Goal: Task Accomplishment & Management: Complete application form

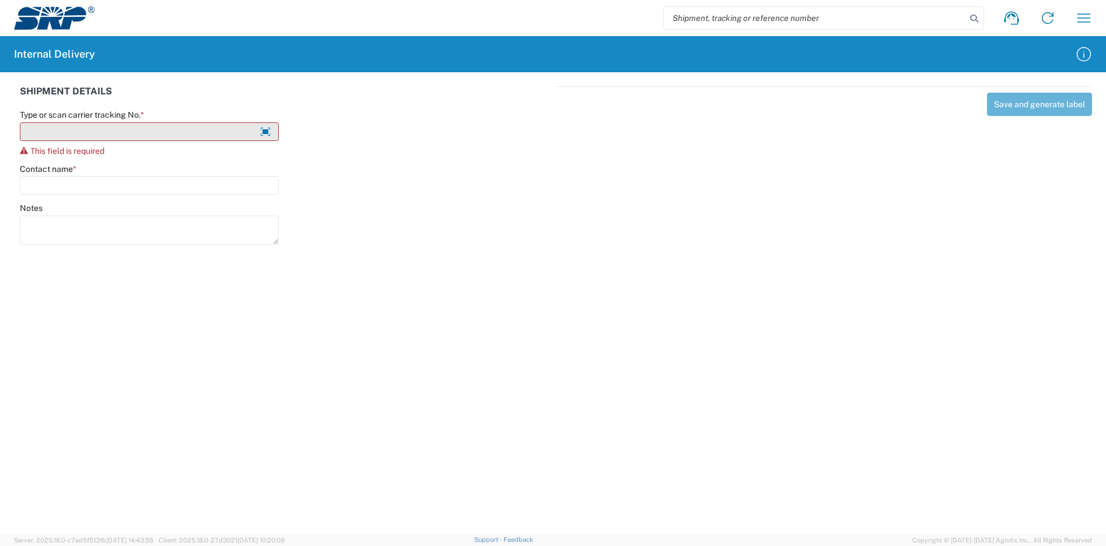
click at [92, 125] on input "Type or scan carrier tracking No. *" at bounding box center [149, 131] width 259 height 19
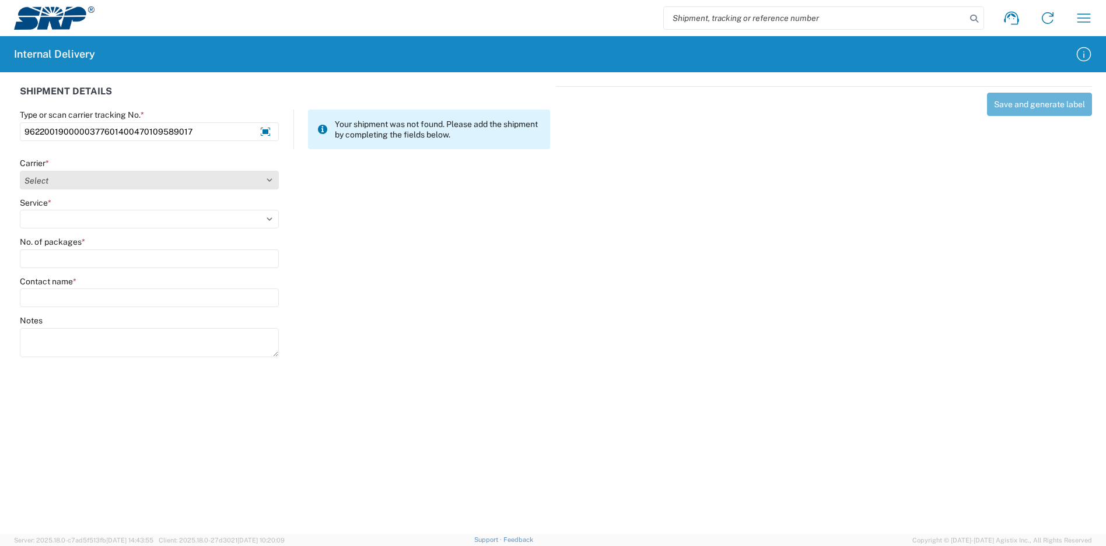
type input "9622001900000377601400470109589017"
click at [103, 181] on select "Select Amazon Logistics ATI Trucking BC Dimerco Logistics Empire Southwest FedE…" at bounding box center [149, 180] width 259 height 19
select select "5"
click at [20, 171] on select "Select Amazon Logistics ATI Trucking BC Dimerco Logistics Empire Southwest FedE…" at bounding box center [149, 180] width 259 height 19
click at [90, 215] on select "Select 1Day Freight 2Day 2Day AM 2Day AM One Rate 2Day Freight 2Day One Rate 3 …" at bounding box center [149, 219] width 259 height 19
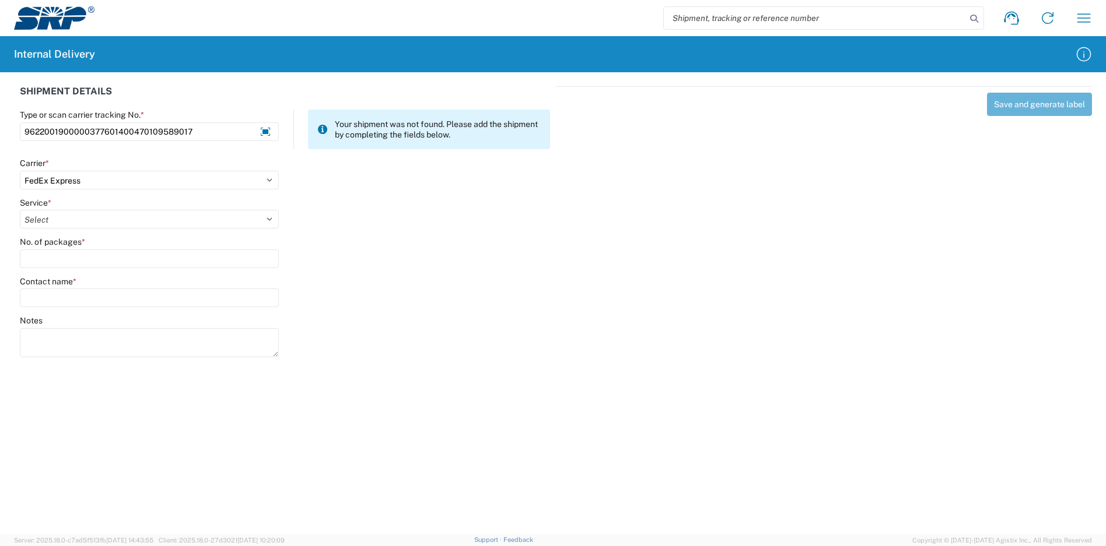
select select "12"
click at [20, 210] on select "Select 1Day Freight 2Day 2Day AM 2Day AM One Rate 2Day Freight 2Day One Rate 3 …" at bounding box center [149, 219] width 259 height 19
click at [86, 254] on input "No. of packages *" at bounding box center [149, 259] width 259 height 19
type input "5"
click at [84, 292] on input "Contact name *" at bounding box center [149, 298] width 259 height 19
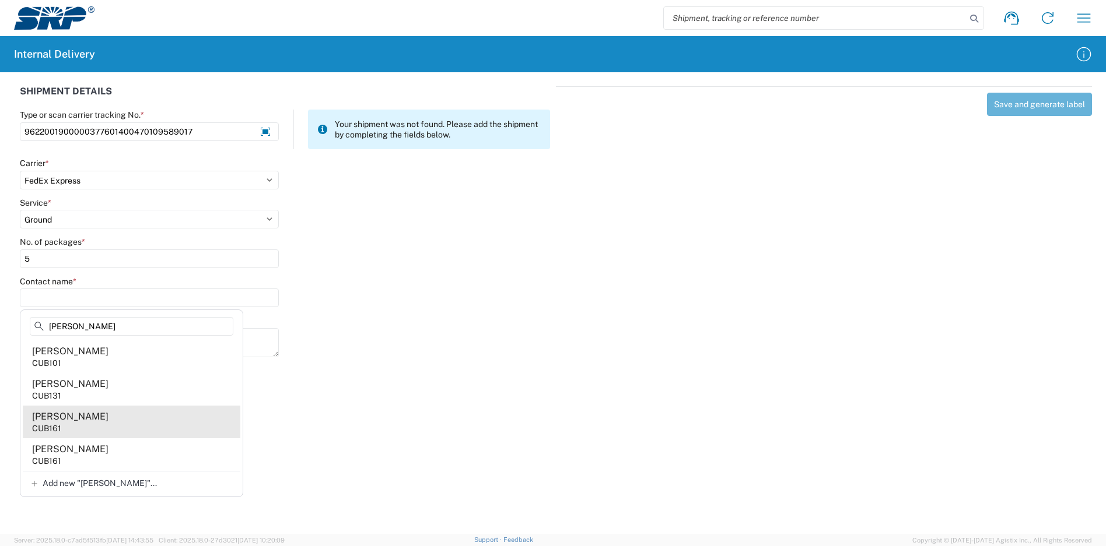
type input "[PERSON_NAME]"
click at [110, 420] on agx-address-suggestion-item "[PERSON_NAME] CUB161" at bounding box center [132, 422] width 218 height 33
type input "[PERSON_NAME]"
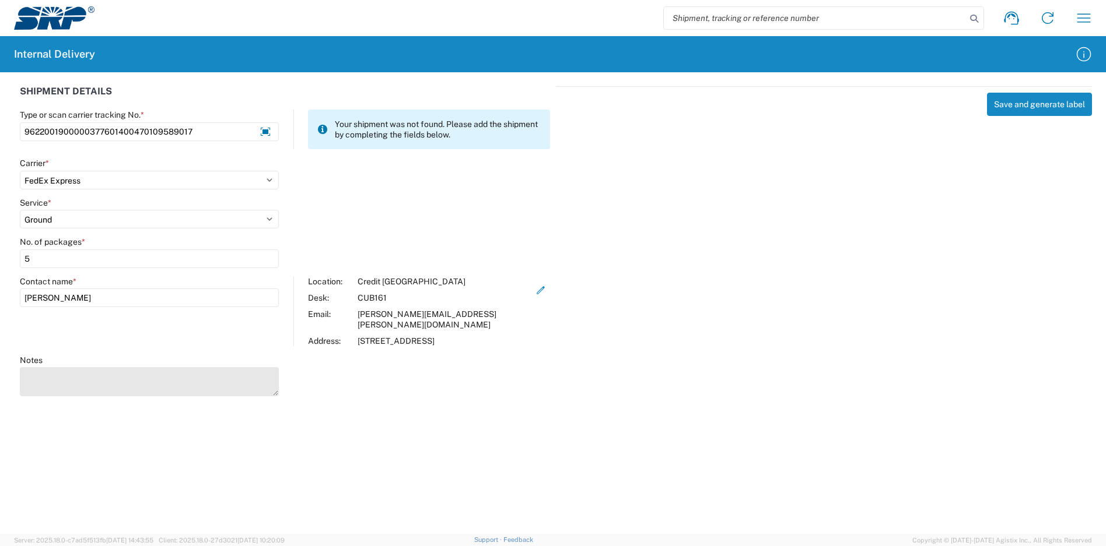
click at [92, 367] on textarea "Notes" at bounding box center [149, 381] width 259 height 29
type textarea "9622001900000377601400470109588981"
drag, startPoint x: 209, startPoint y: 364, endPoint x: 0, endPoint y: 362, distance: 208.8
click at [0, 362] on html "Shipment request Shipment tracking Internal delivery Transit update My profile …" at bounding box center [553, 273] width 1106 height 546
click at [47, 367] on textarea "Notes" at bounding box center [149, 381] width 259 height 29
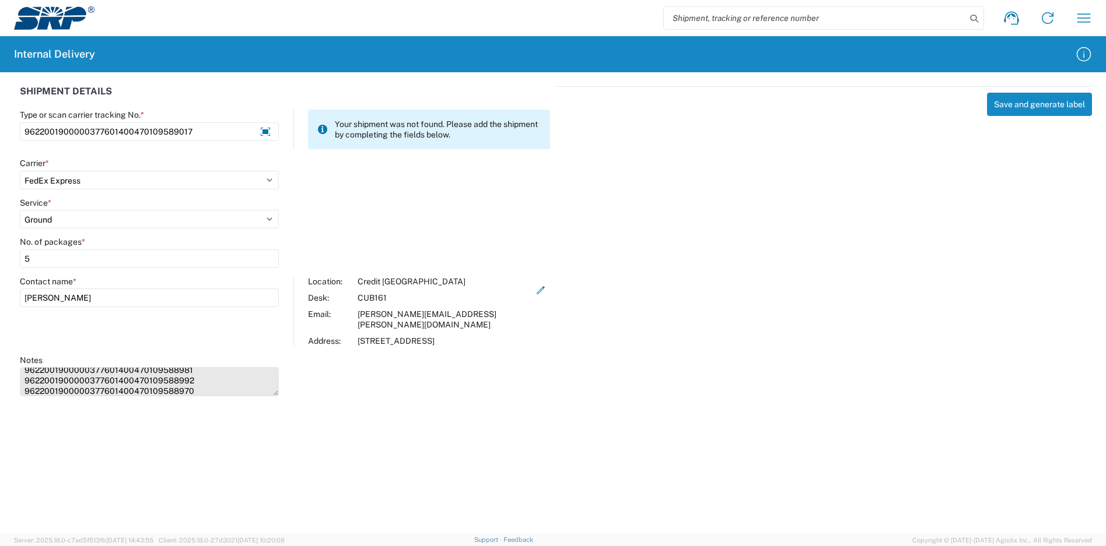
scroll to position [26, 0]
type textarea "9622001900000377601400470109589017 9622001900000377601400470109588981 962200190…"
click at [1008, 108] on button "Save and generate label" at bounding box center [1039, 104] width 105 height 23
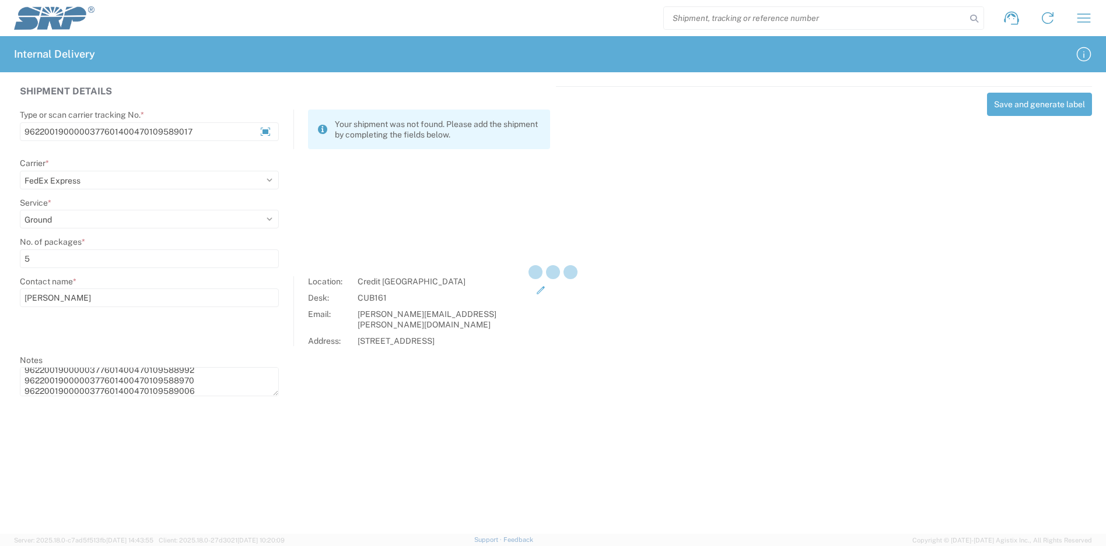
select select
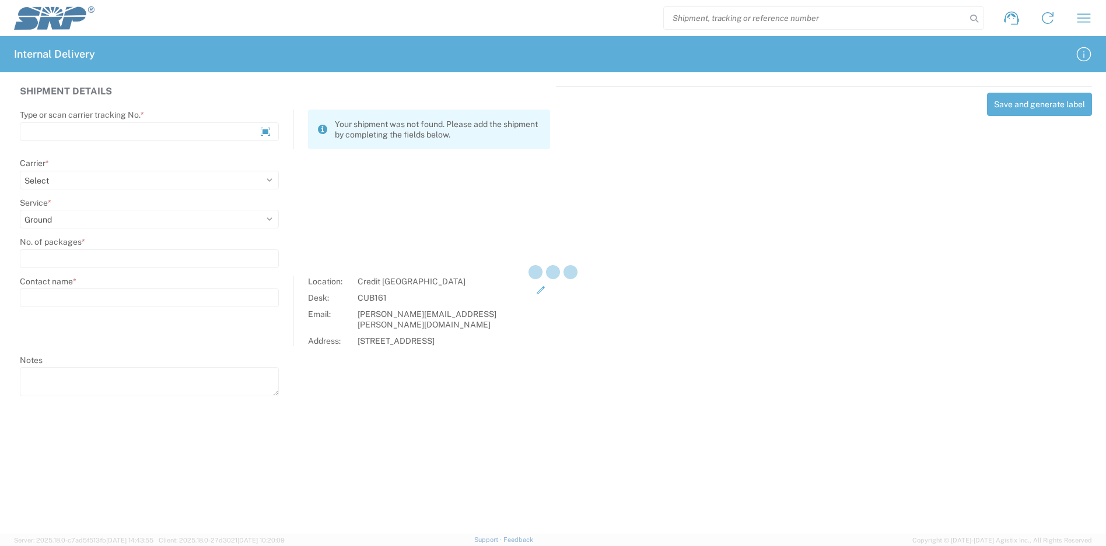
select select
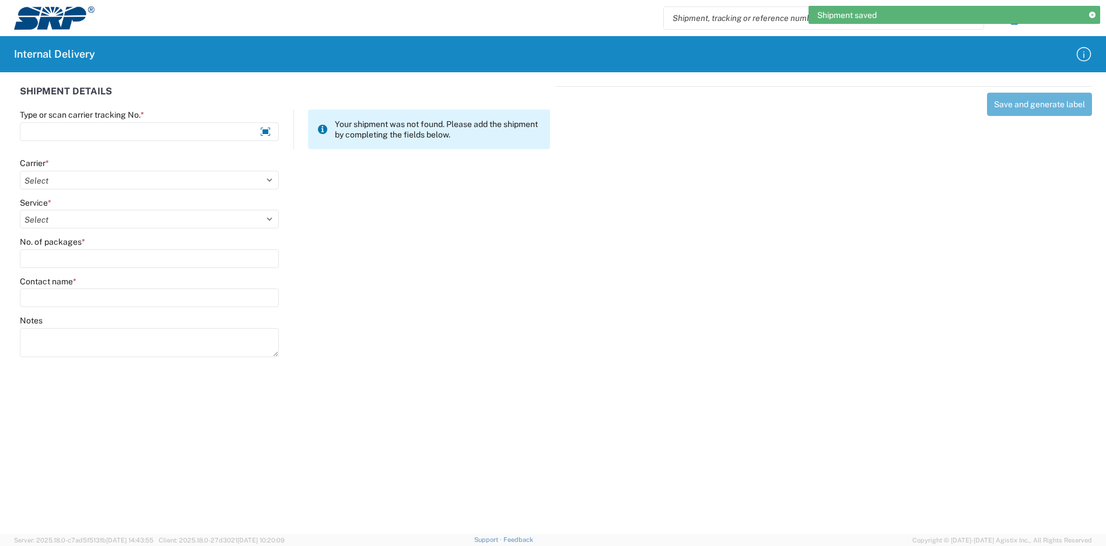
scroll to position [0, 0]
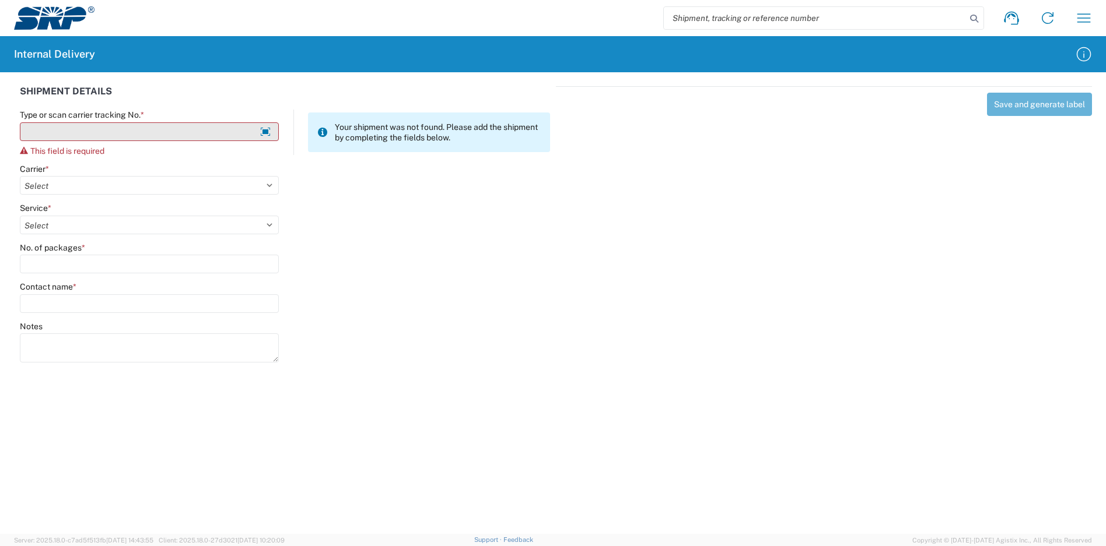
click at [171, 128] on input "Type or scan carrier tracking No. *" at bounding box center [149, 131] width 259 height 19
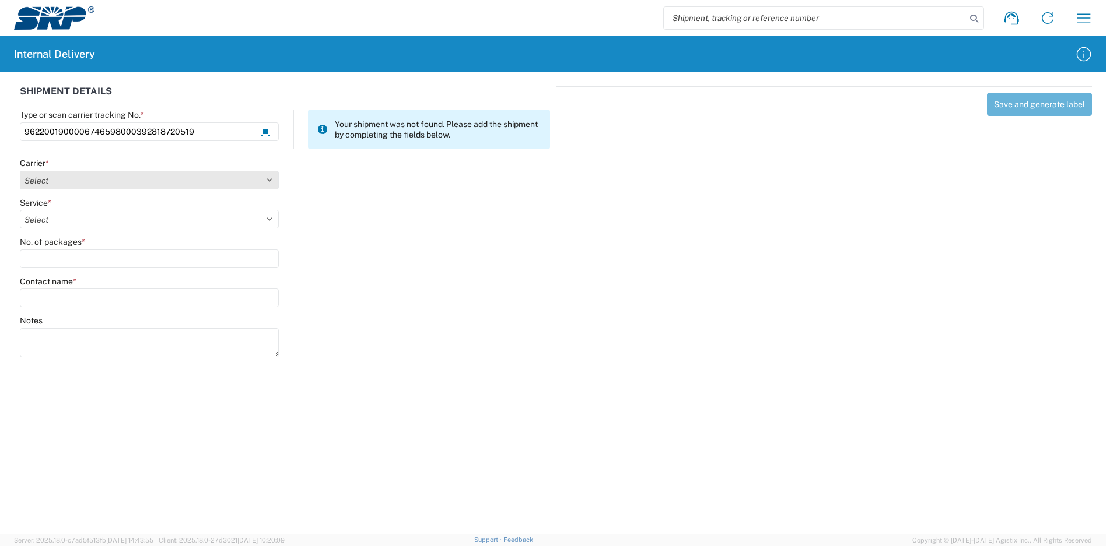
type input "9622001900006746598000392818720519"
click at [134, 183] on select "Select Amazon Logistics ATI Trucking BC Dimerco Logistics Empire Southwest FedE…" at bounding box center [149, 180] width 259 height 19
select select "5"
click at [20, 171] on select "Select Amazon Logistics ATI Trucking BC Dimerco Logistics Empire Southwest FedE…" at bounding box center [149, 180] width 259 height 19
click at [86, 222] on select "Select" at bounding box center [149, 219] width 259 height 19
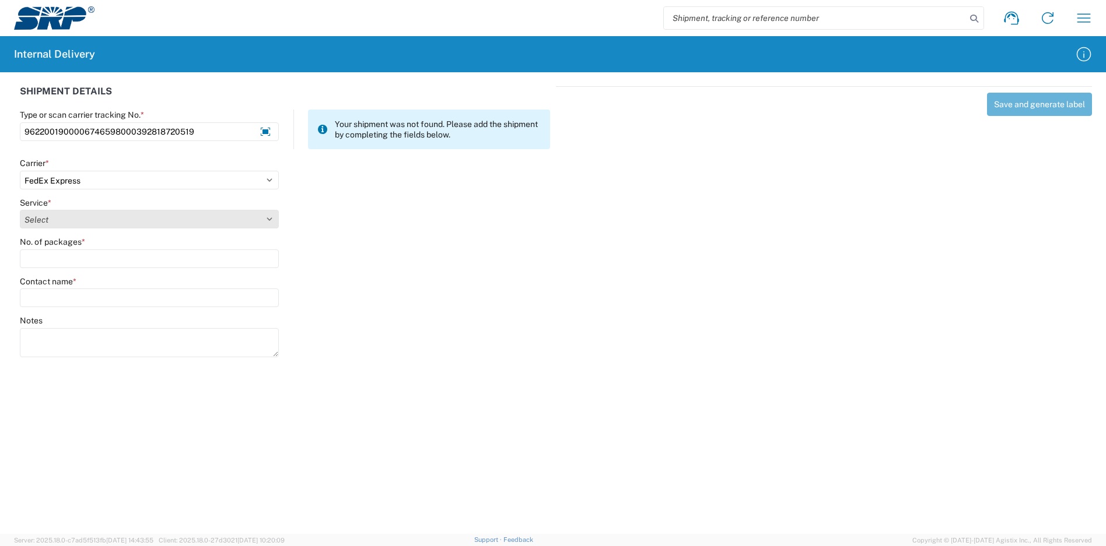
select select "12"
click at [20, 210] on select "Select 1Day Freight 2Day 2Day AM 2Day AM One Rate 2Day Freight 2Day One Rate 3 …" at bounding box center [149, 219] width 259 height 19
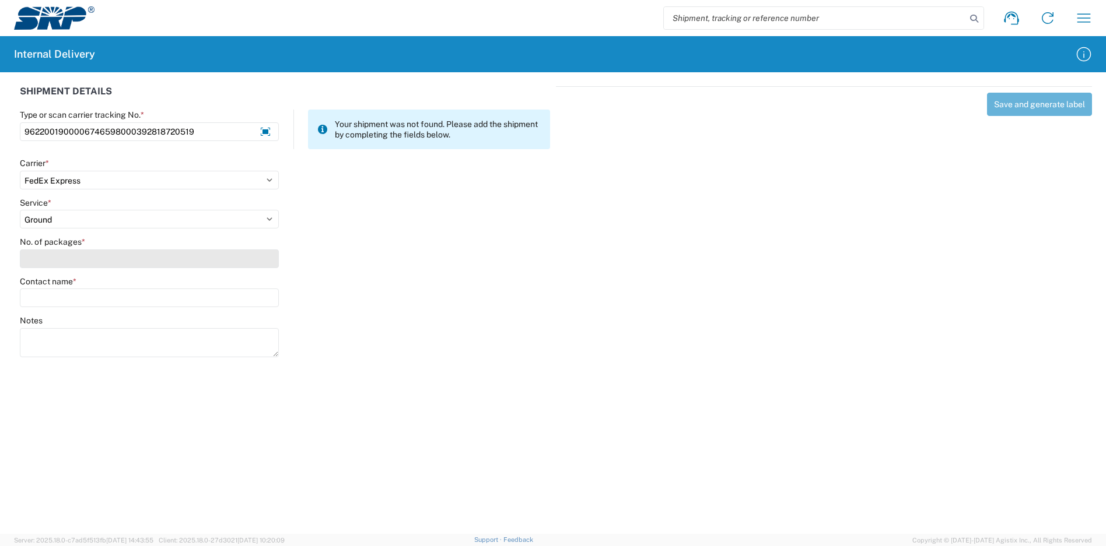
click at [67, 264] on input "No. of packages *" at bounding box center [149, 259] width 259 height 19
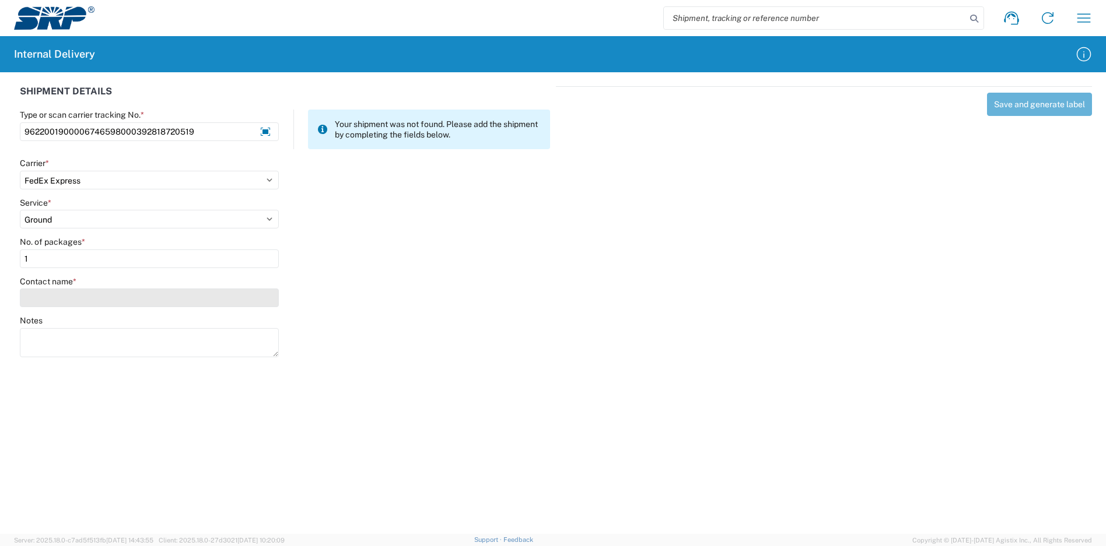
type input "1"
click at [79, 296] on input "Contact name *" at bounding box center [149, 298] width 259 height 19
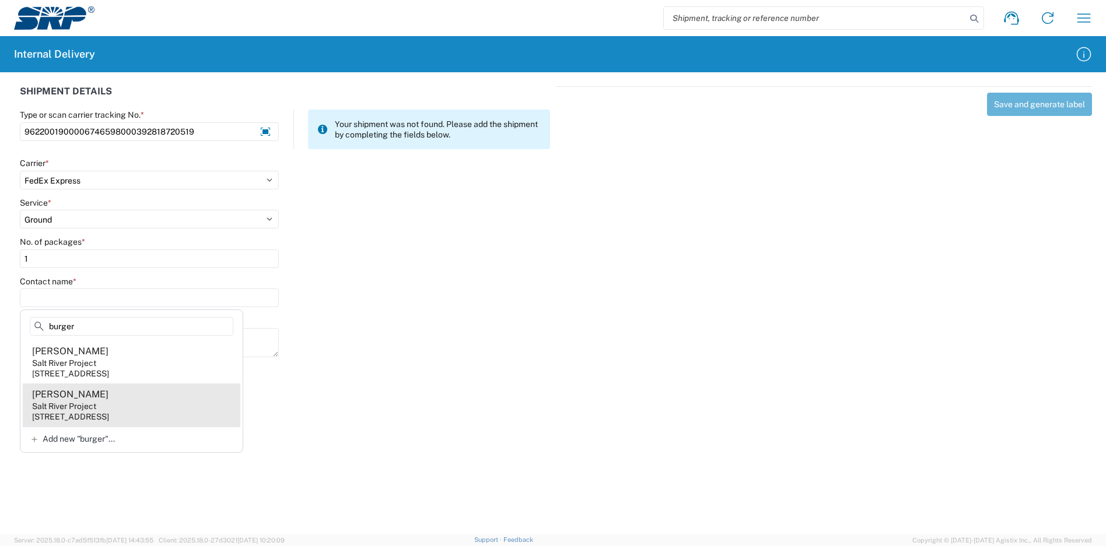
type input "burger"
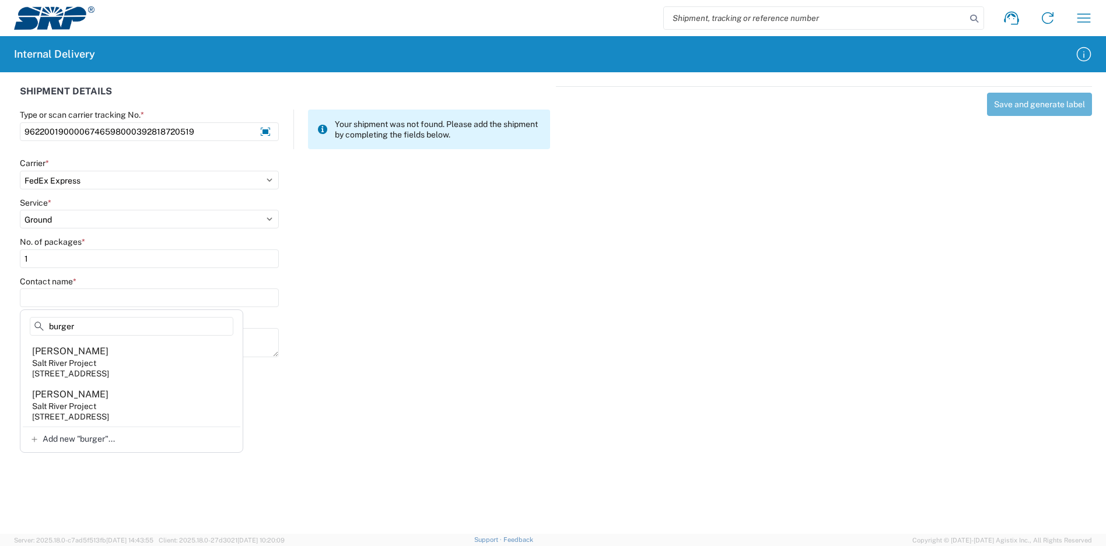
click at [151, 401] on agx-address-suggestion-item "[PERSON_NAME] Salt River Project [STREET_ADDRESS]" at bounding box center [132, 405] width 218 height 43
type input "[PERSON_NAME]"
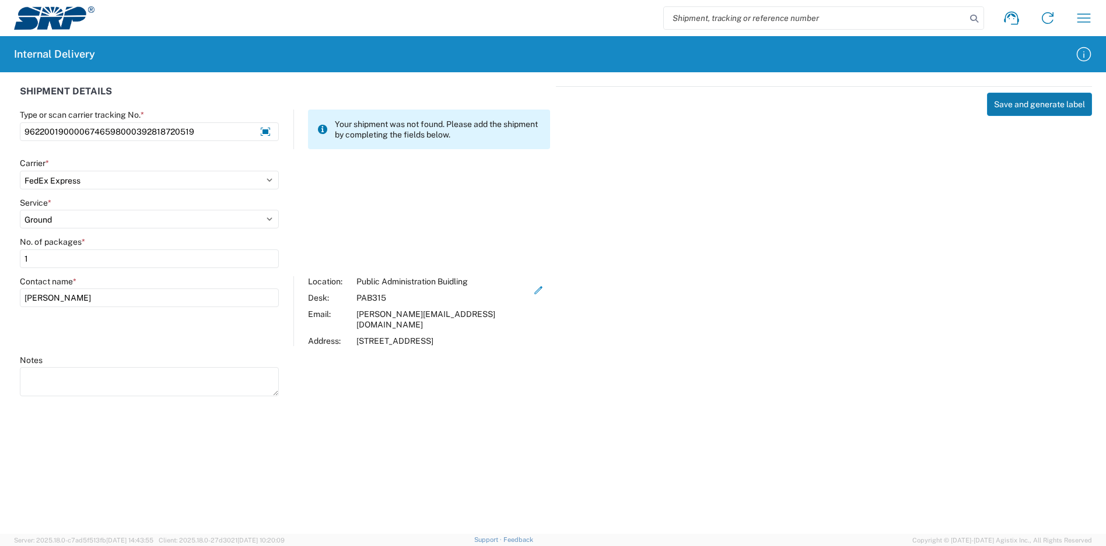
click at [1030, 100] on button "Save and generate label" at bounding box center [1039, 104] width 105 height 23
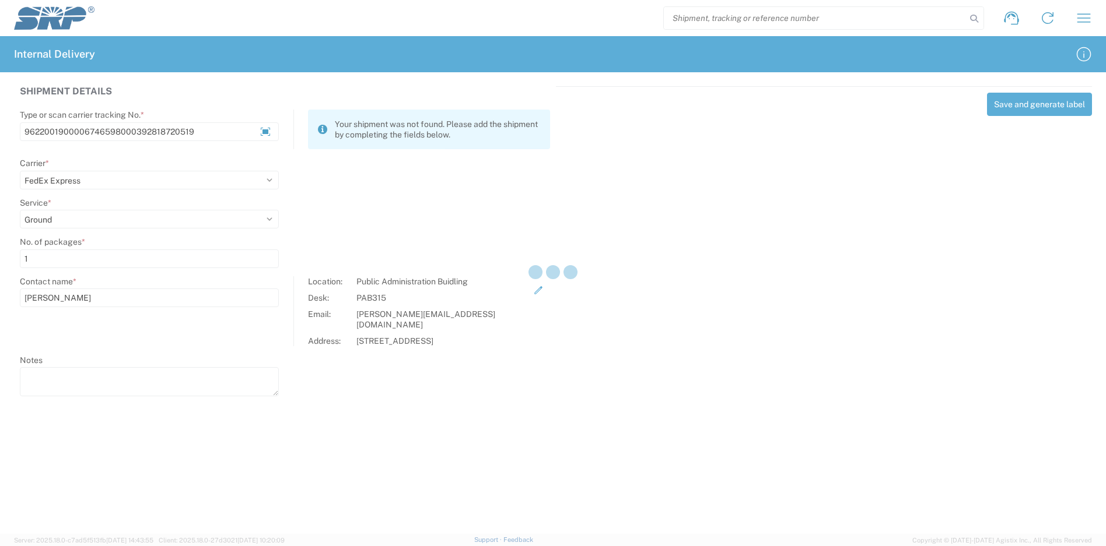
select select
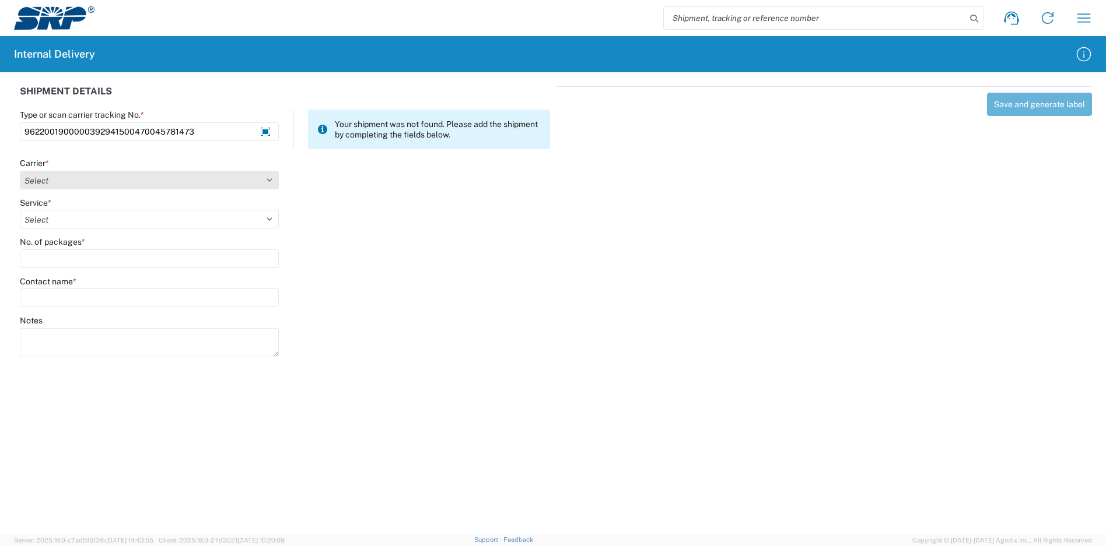
type input "9622001900000392941500470045781473"
click at [134, 180] on select "Select Amazon Logistics ATI Trucking BC Dimerco Logistics Empire Southwest FedE…" at bounding box center [149, 180] width 259 height 19
select select "5"
click at [20, 171] on select "Select Amazon Logistics ATI Trucking BC Dimerco Logistics Empire Southwest FedE…" at bounding box center [149, 180] width 259 height 19
click at [77, 217] on select "Select 1Day Freight 2Day 2Day AM 2Day AM One Rate 2Day Freight 2Day One Rate 3 …" at bounding box center [149, 219] width 259 height 19
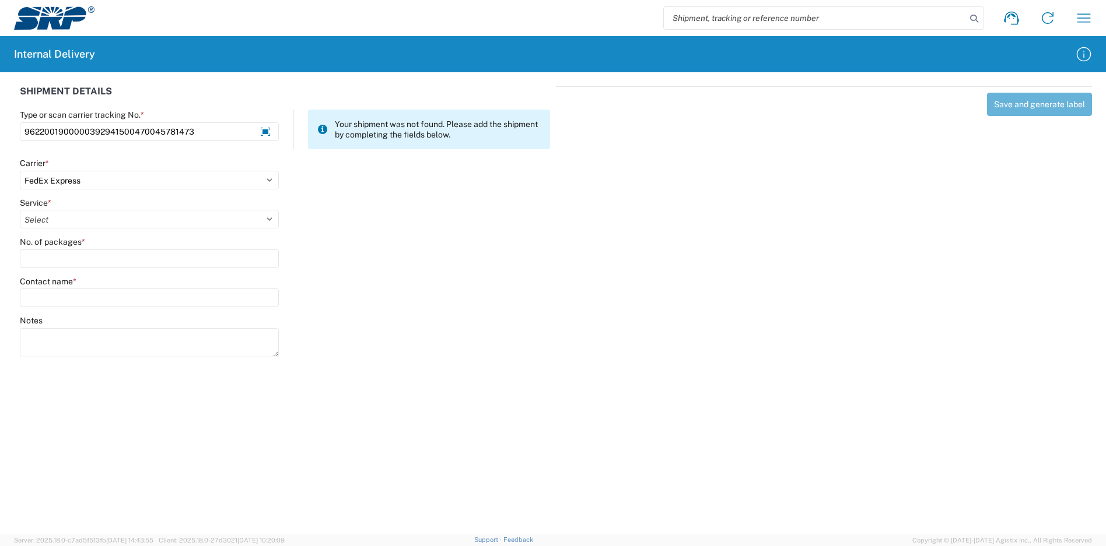
select select "12"
click at [20, 210] on select "Select 1Day Freight 2Day 2Day AM 2Day AM One Rate 2Day Freight 2Day One Rate 3 …" at bounding box center [149, 219] width 259 height 19
click at [40, 254] on input "No. of packages *" at bounding box center [149, 259] width 259 height 19
type input "1"
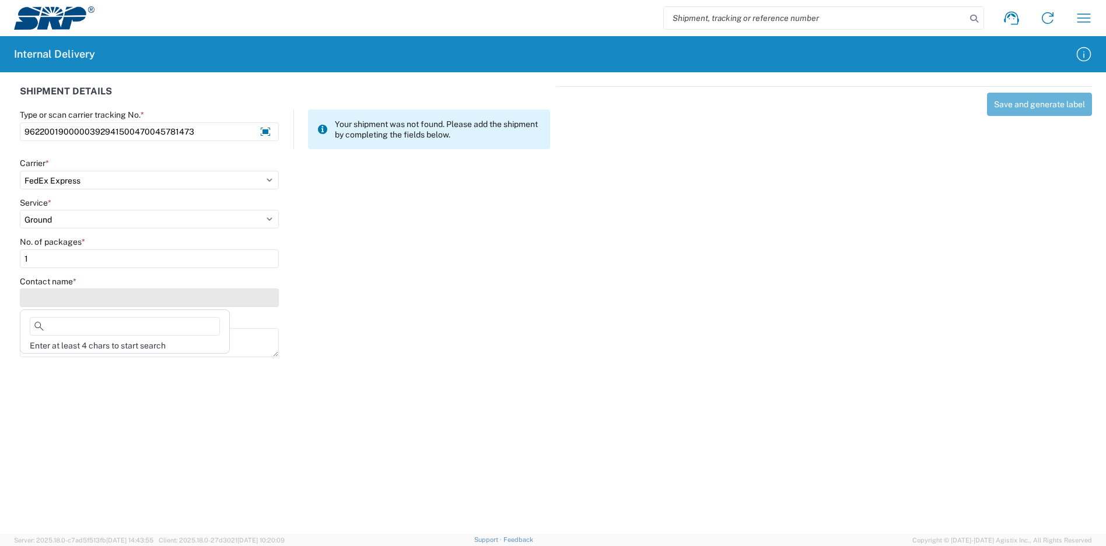
click at [53, 301] on input "Contact name *" at bounding box center [149, 298] width 259 height 19
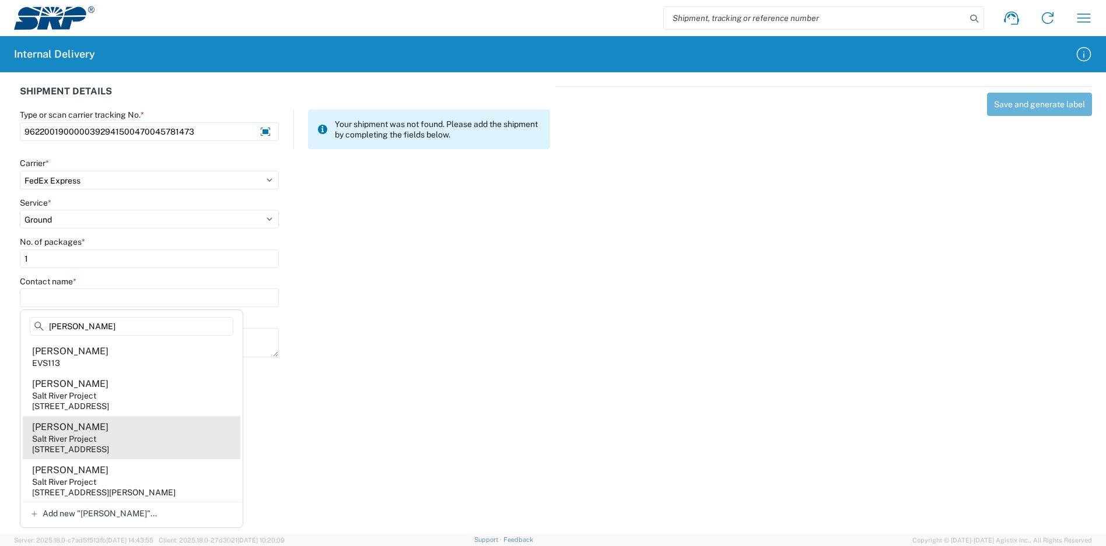
type input "[PERSON_NAME]"
click at [135, 433] on agx-address-suggestion-item "[PERSON_NAME] Salt River Project [STREET_ADDRESS]" at bounding box center [132, 437] width 218 height 43
type input "[PERSON_NAME]"
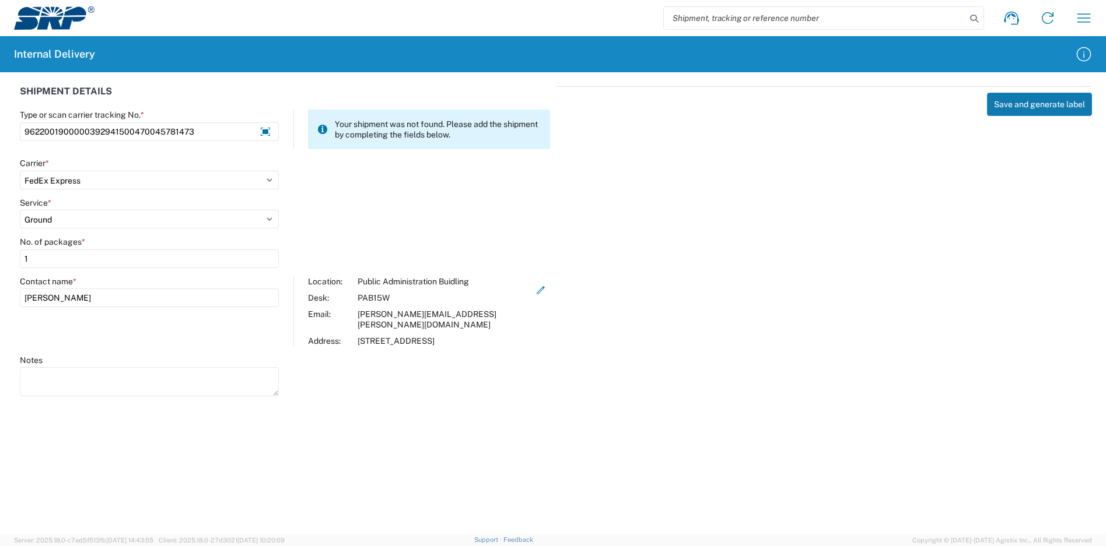
click at [1034, 99] on button "Save and generate label" at bounding box center [1039, 104] width 105 height 23
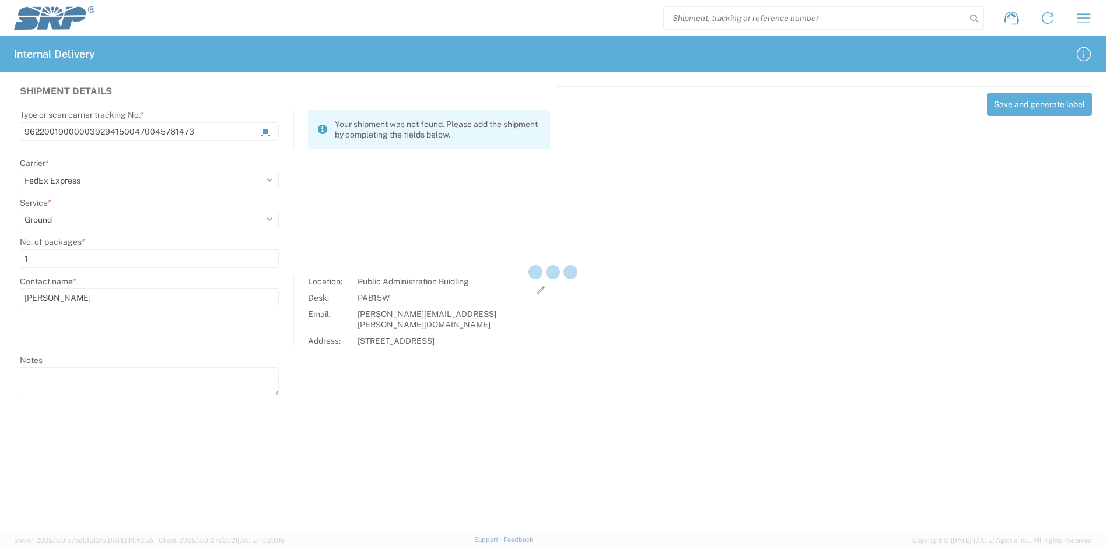
select select
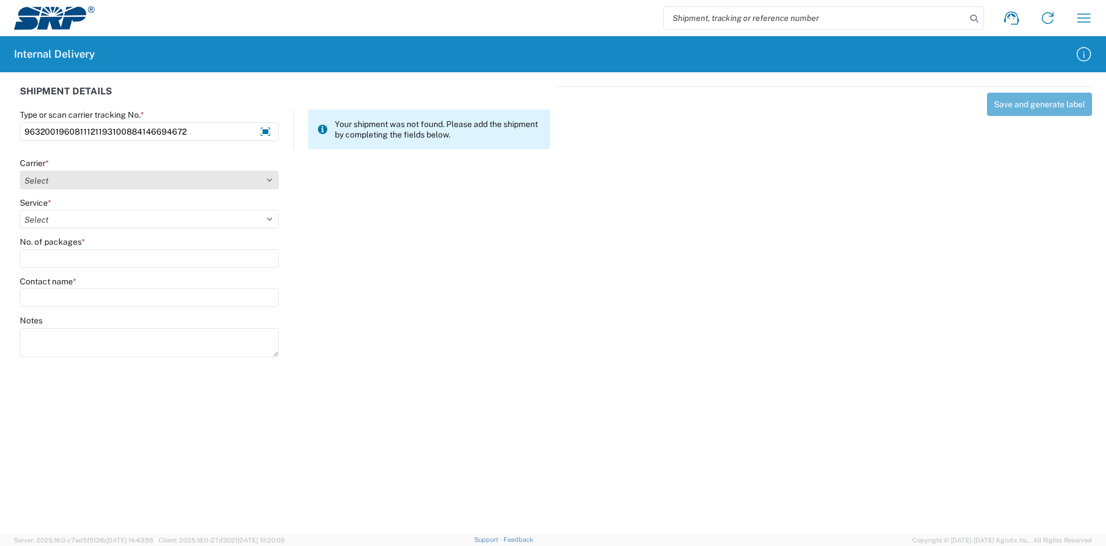
type input "9632001960811121193100884146694672"
click at [105, 184] on select "Select Amazon Logistics ATI Trucking BC Dimerco Logistics Empire Southwest FedE…" at bounding box center [149, 180] width 259 height 19
select select "5"
click at [20, 171] on select "Select Amazon Logistics ATI Trucking BC Dimerco Logistics Empire Southwest FedE…" at bounding box center [149, 180] width 259 height 19
click at [88, 218] on select "Select 1Day Freight 2Day 2Day AM 2Day AM One Rate 2Day Freight 2Day One Rate 3 …" at bounding box center [149, 219] width 259 height 19
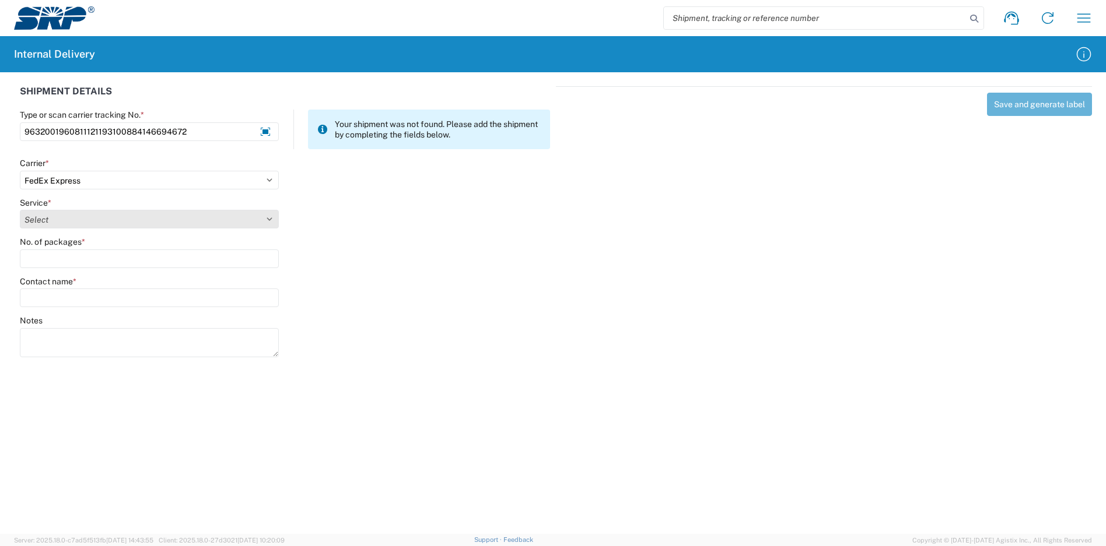
select select "12"
click at [20, 210] on select "Select 1Day Freight 2Day 2Day AM 2Day AM One Rate 2Day Freight 2Day One Rate 3 …" at bounding box center [149, 219] width 259 height 19
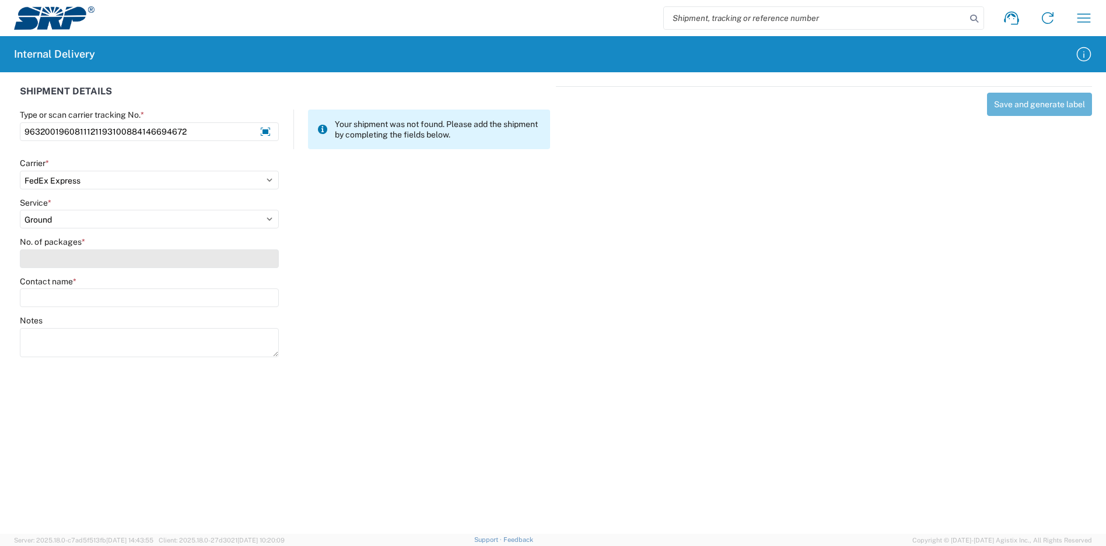
click at [80, 253] on input "No. of packages *" at bounding box center [149, 259] width 259 height 19
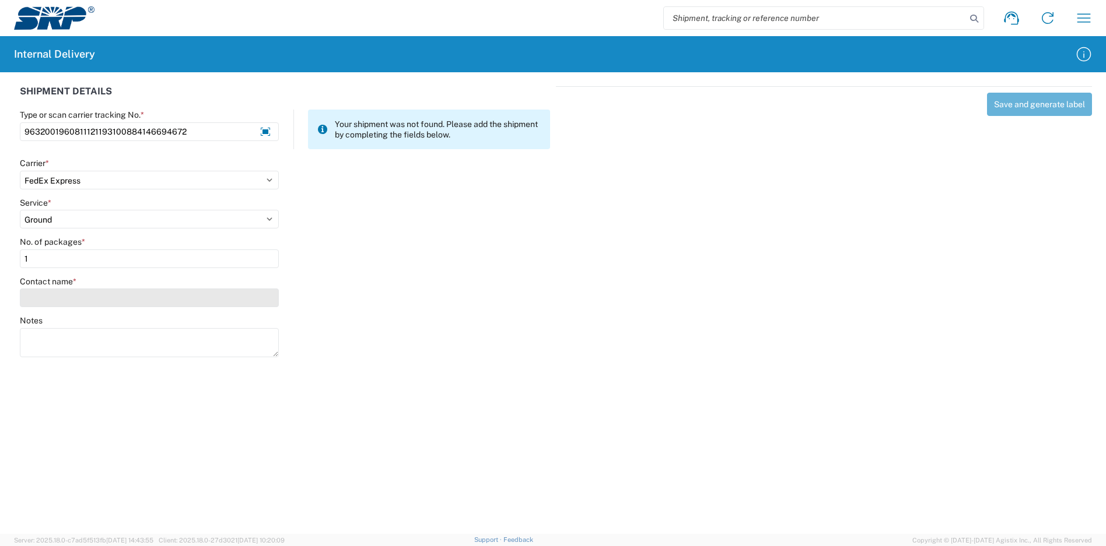
type input "1"
click at [85, 293] on input "Contact name *" at bounding box center [149, 298] width 259 height 19
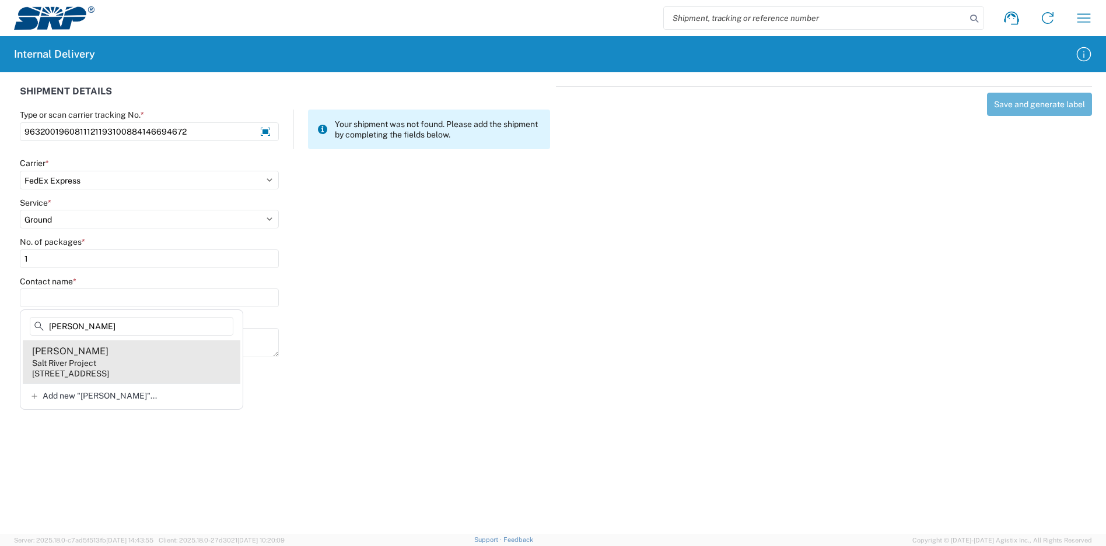
type input "[PERSON_NAME]"
click at [160, 363] on agx-address-suggestion-item "[PERSON_NAME] Salt River Project [STREET_ADDRESS]" at bounding box center [132, 362] width 218 height 43
type input "[PERSON_NAME]"
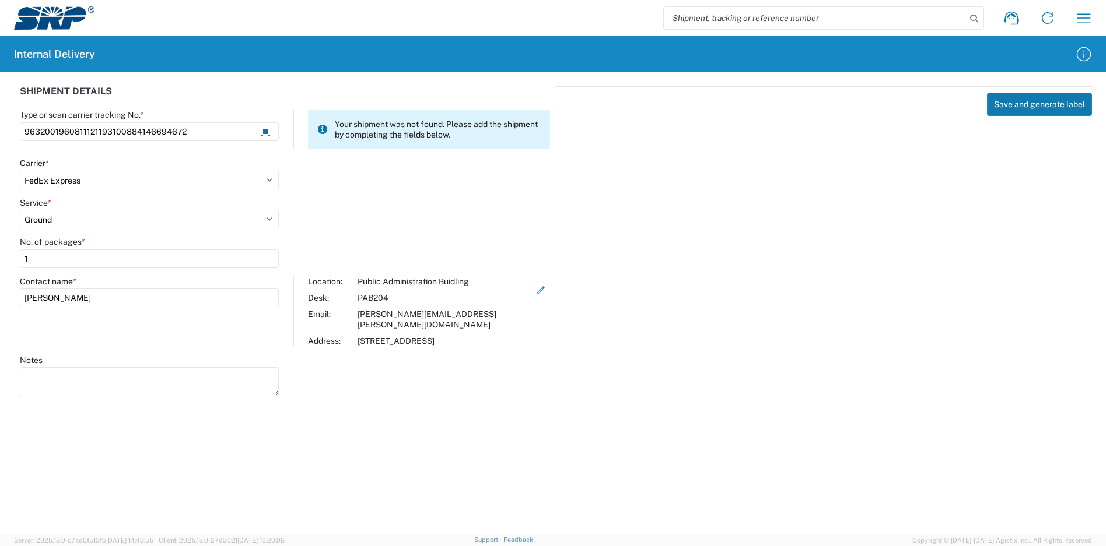
click at [1014, 106] on button "Save and generate label" at bounding box center [1039, 104] width 105 height 23
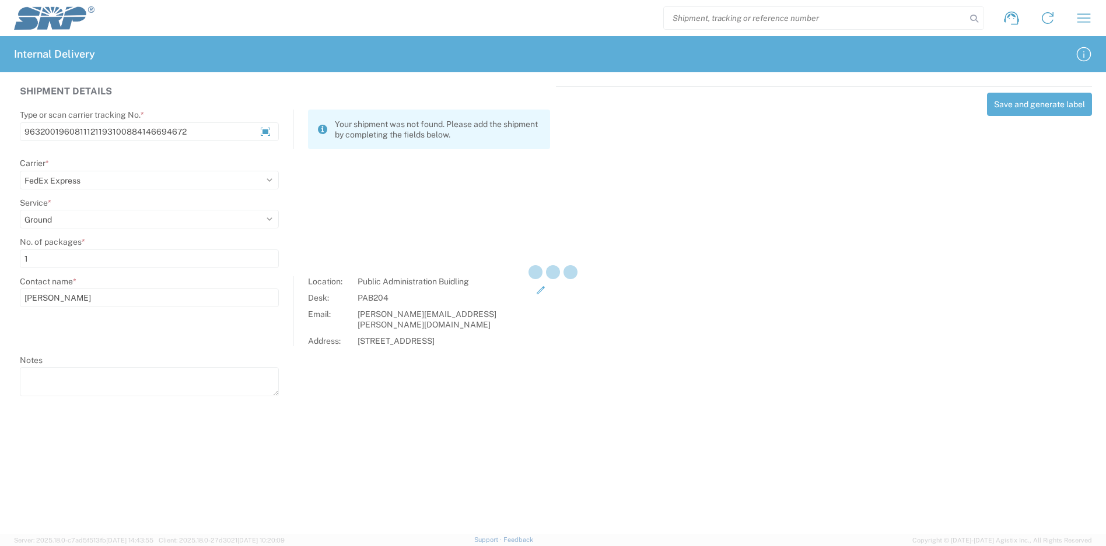
select select
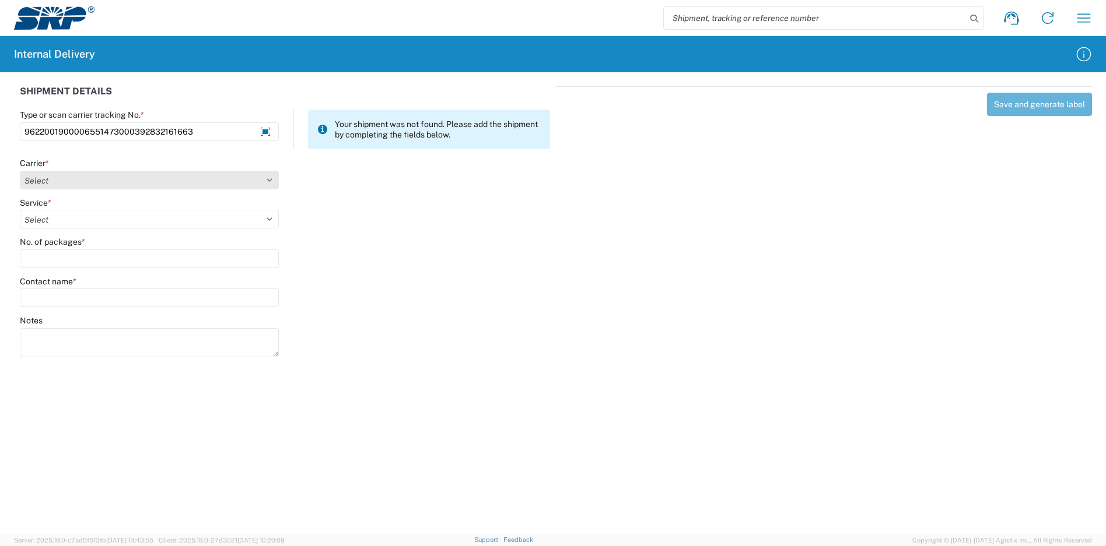
type input "9622001900006551473000392832161663"
click at [93, 189] on select "Select Amazon Logistics ATI Trucking BC Dimerco Logistics Empire Southwest FedE…" at bounding box center [149, 180] width 259 height 19
select select "5"
click at [20, 171] on select "Select Amazon Logistics ATI Trucking BC Dimerco Logistics Empire Southwest FedE…" at bounding box center [149, 180] width 259 height 19
click at [72, 219] on select "Select 1Day Freight 2Day 2Day AM 2Day AM One Rate 2Day Freight 2Day One Rate 3 …" at bounding box center [149, 219] width 259 height 19
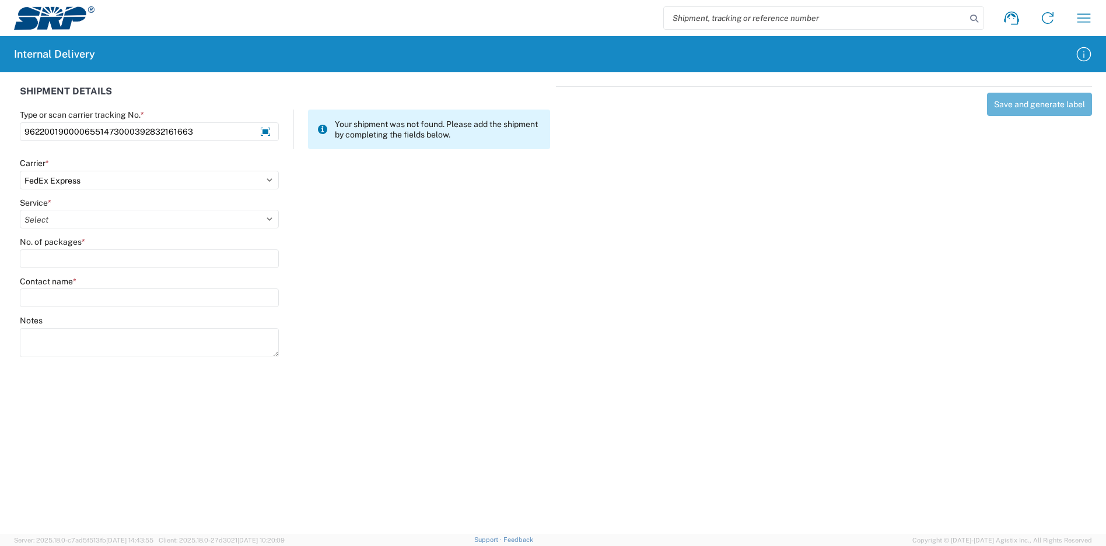
select select "12"
click at [20, 210] on select "Select 1Day Freight 2Day 2Day AM 2Day AM One Rate 2Day Freight 2Day One Rate 3 …" at bounding box center [149, 219] width 259 height 19
click at [66, 259] on input "No. of packages *" at bounding box center [149, 259] width 259 height 19
type input "1"
click at [80, 296] on input "Contact name *" at bounding box center [149, 298] width 259 height 19
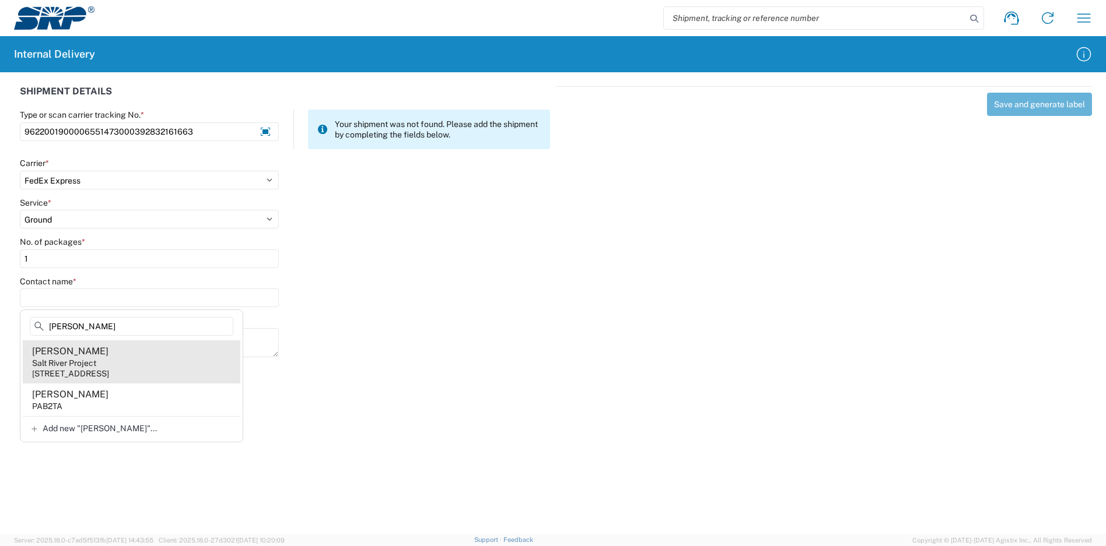
type input "[PERSON_NAME]"
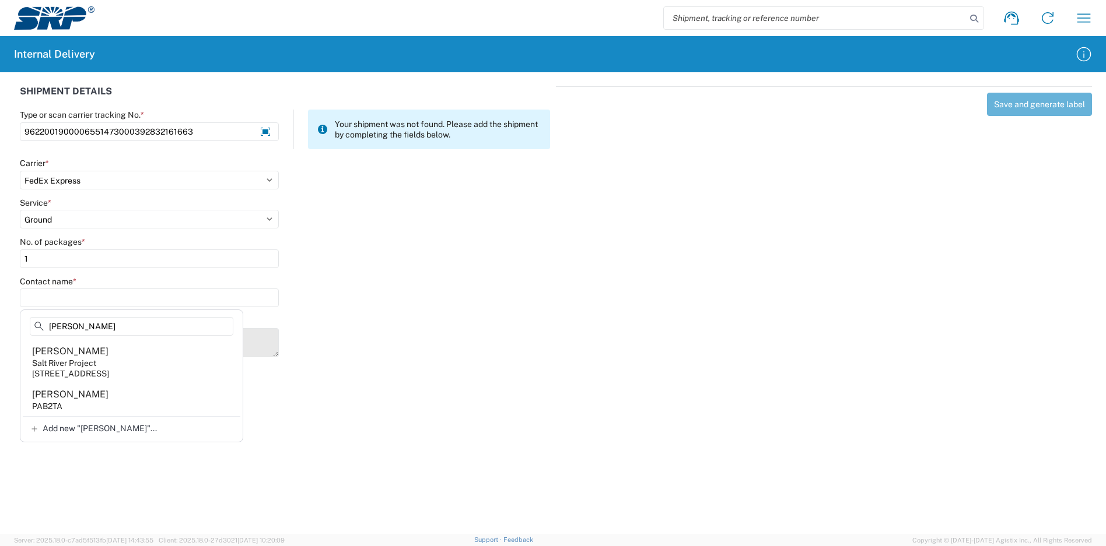
click at [156, 361] on agx-address-suggestion-item "[PERSON_NAME] Salt River Project [STREET_ADDRESS]" at bounding box center [132, 362] width 218 height 43
type input "[PERSON_NAME]"
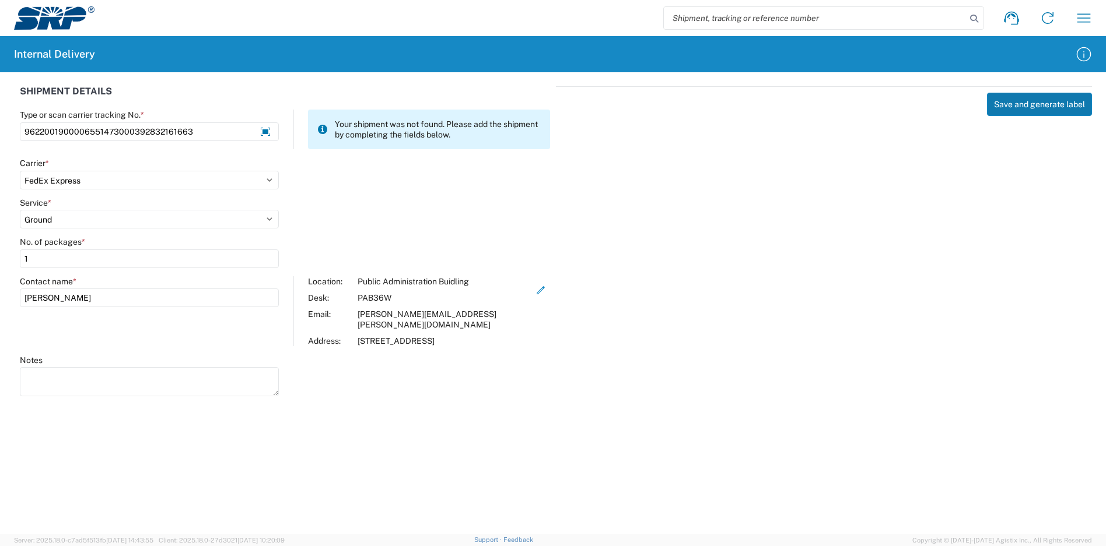
click at [1012, 108] on button "Save and generate label" at bounding box center [1039, 104] width 105 height 23
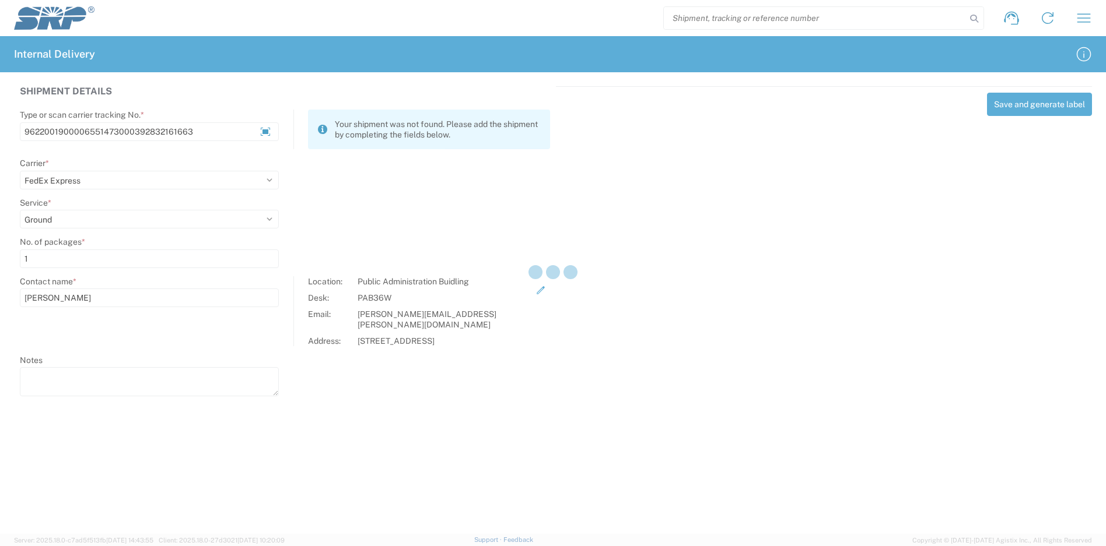
select select
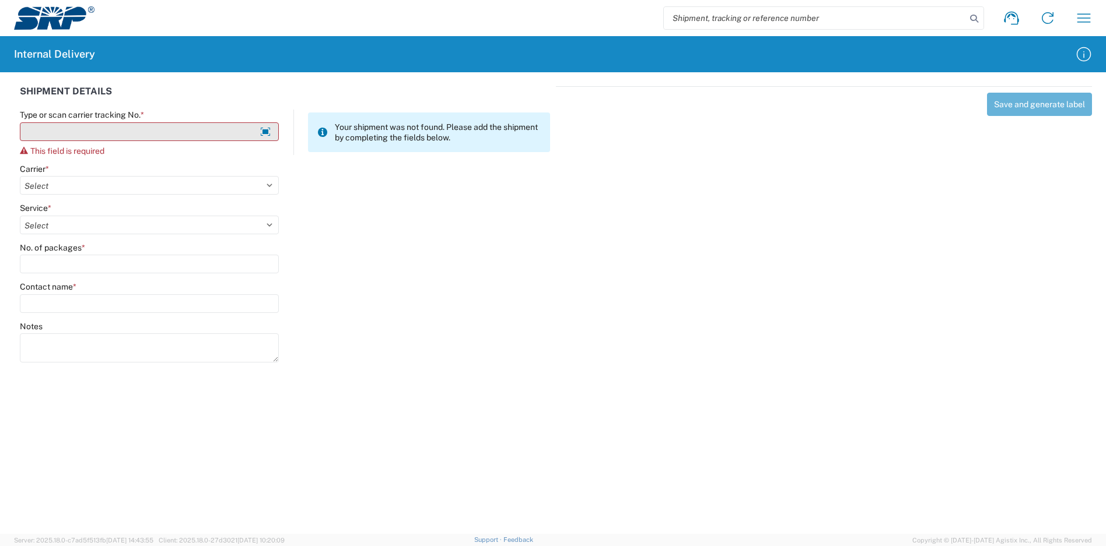
click at [199, 136] on input "Type or scan carrier tracking No. *" at bounding box center [149, 131] width 259 height 19
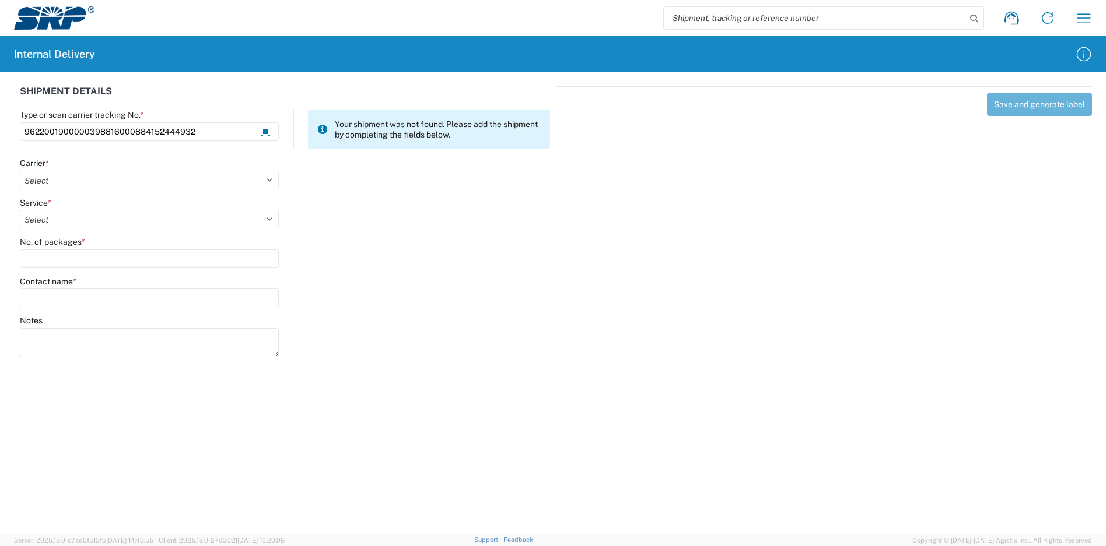
type input "9622001900000398816000884152444932"
click at [160, 166] on div "Carrier *" at bounding box center [149, 163] width 259 height 10
click at [160, 170] on div "Carrier * Select Amazon Logistics ATI Trucking BC Dimerco Logistics Empire Sout…" at bounding box center [149, 173] width 259 height 31
click at [152, 175] on select "Select Amazon Logistics ATI Trucking BC Dimerco Logistics Empire Southwest FedE…" at bounding box center [149, 180] width 259 height 19
select select "5"
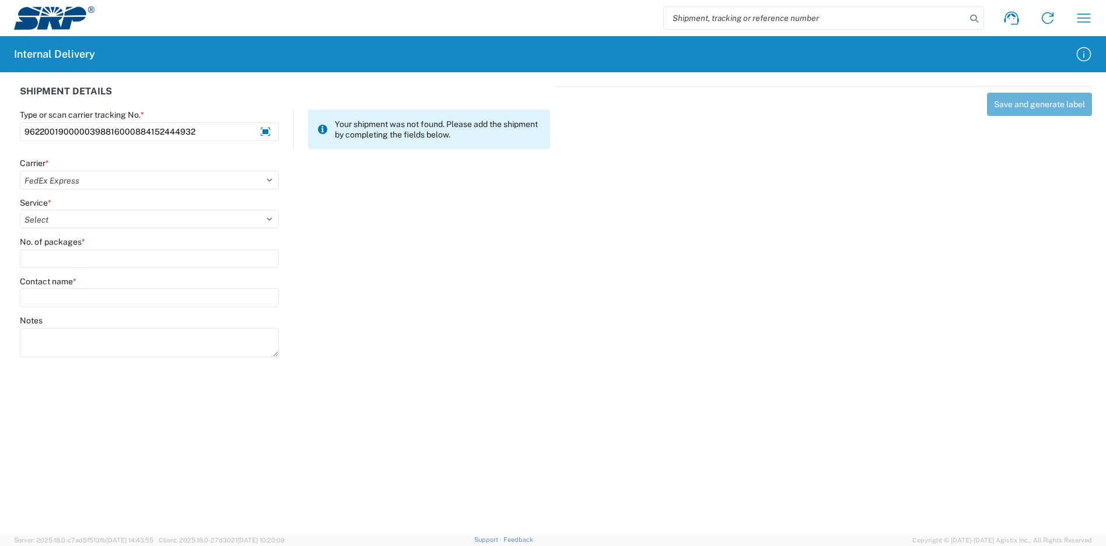
click at [20, 171] on select "Select Amazon Logistics ATI Trucking BC Dimerco Logistics Empire Southwest FedE…" at bounding box center [149, 180] width 259 height 19
select select "12"
click at [20, 210] on select "Select 1Day Freight 2Day 2Day AM 2Day AM One Rate 2Day Freight 2Day One Rate 3 …" at bounding box center [149, 219] width 259 height 19
click at [90, 253] on input "No. of packages *" at bounding box center [149, 259] width 259 height 19
type input "1"
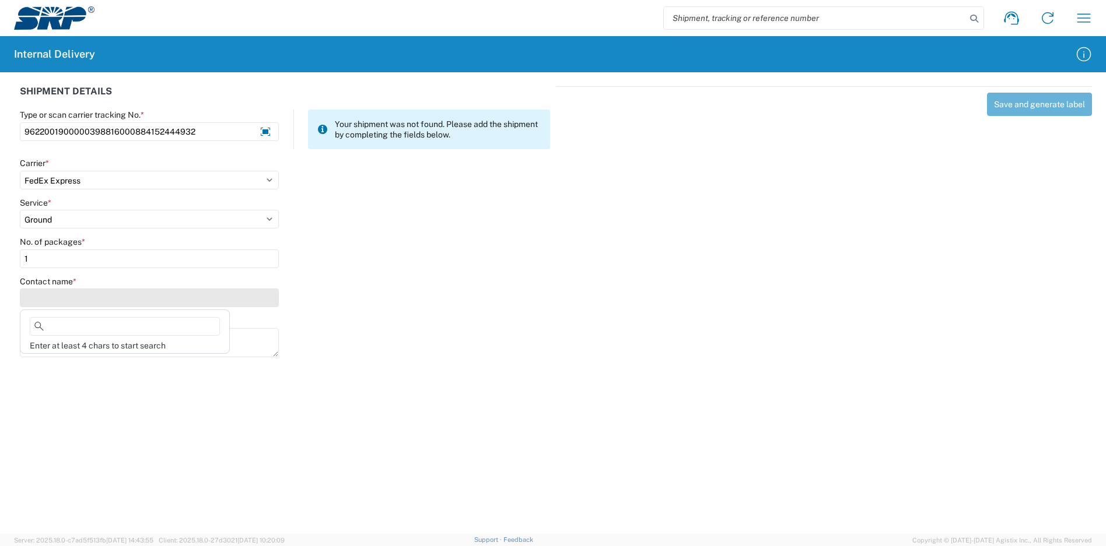
click at [83, 297] on input "Contact name *" at bounding box center [149, 298] width 259 height 19
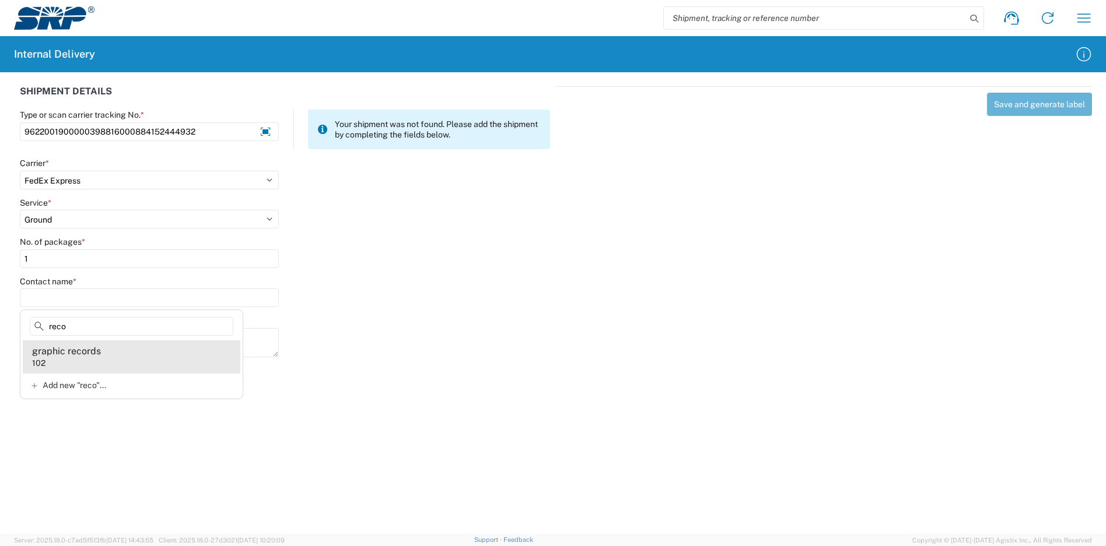
type input "reco"
click at [65, 355] on div "graphic records" at bounding box center [66, 351] width 69 height 13
type input "graphic records"
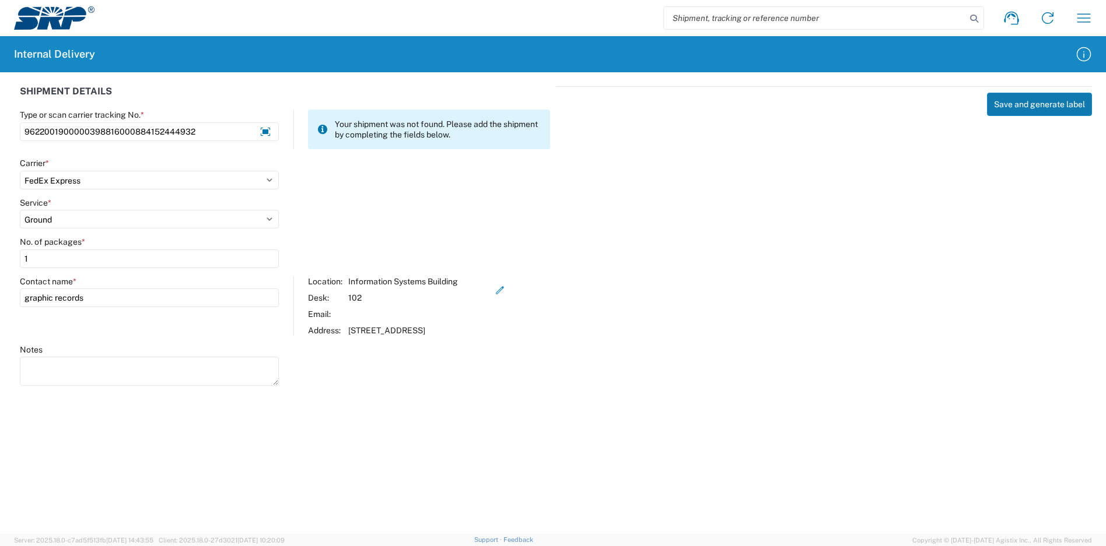
click at [1039, 103] on button "Save and generate label" at bounding box center [1039, 104] width 105 height 23
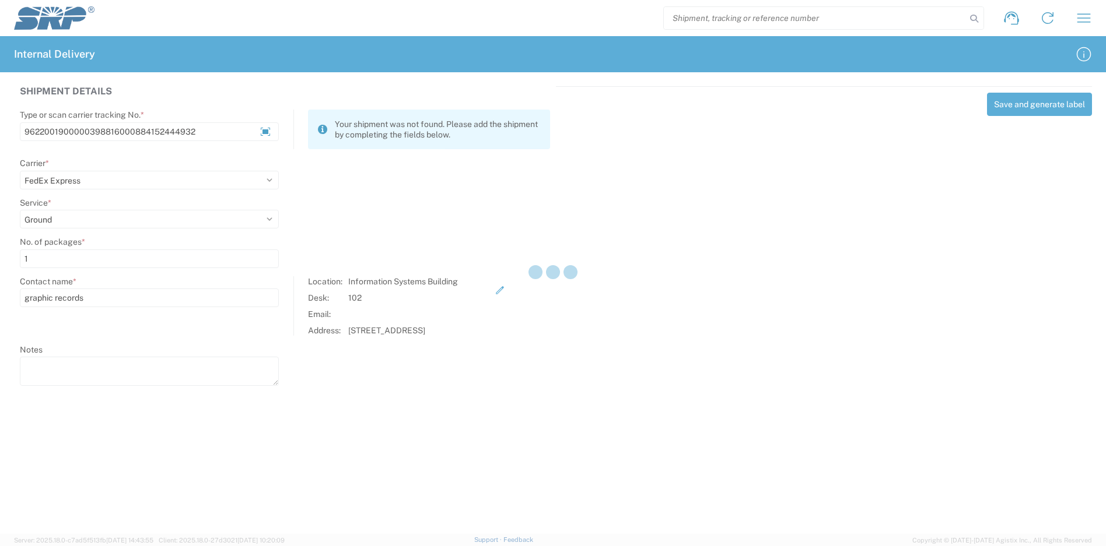
select select
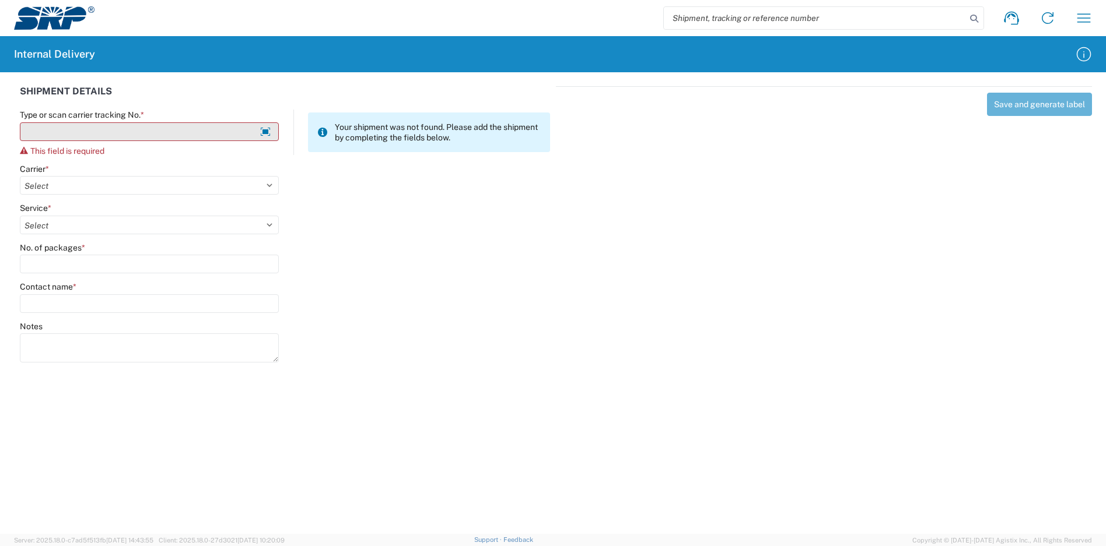
click at [143, 131] on input "Type or scan carrier tracking No. *" at bounding box center [149, 131] width 259 height 19
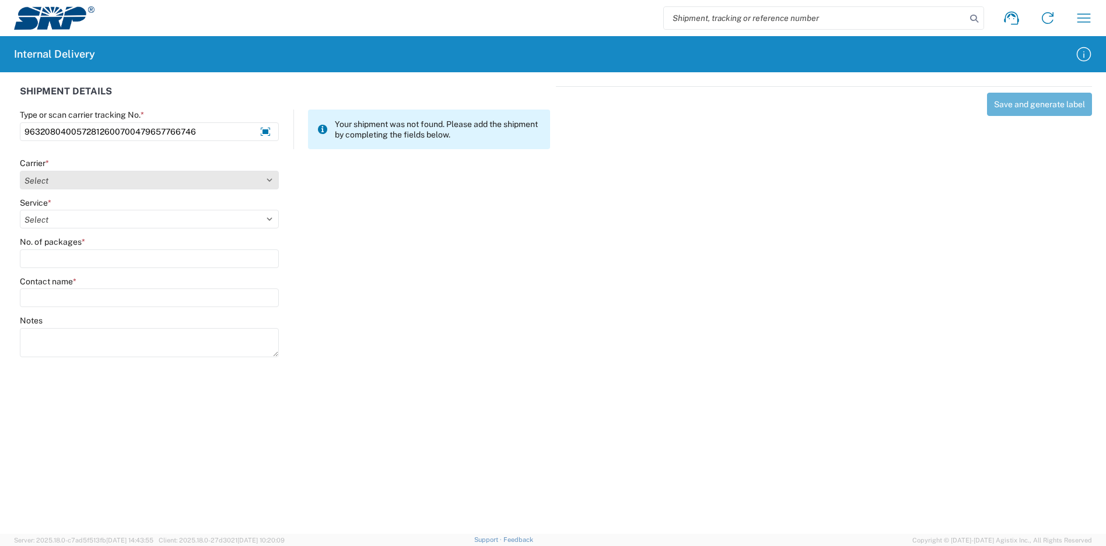
type input "9632080400572812600700479657766746"
click at [124, 184] on select "Select Amazon Logistics ATI Trucking BC Dimerco Logistics Empire Southwest FedE…" at bounding box center [149, 180] width 259 height 19
select select "5"
click at [20, 171] on select "Select Amazon Logistics ATI Trucking BC Dimerco Logistics Empire Southwest FedE…" at bounding box center [149, 180] width 259 height 19
click at [75, 220] on select "Select 1Day Freight 2Day 2Day AM 2Day AM One Rate 2Day Freight 2Day One Rate 3 …" at bounding box center [149, 219] width 259 height 19
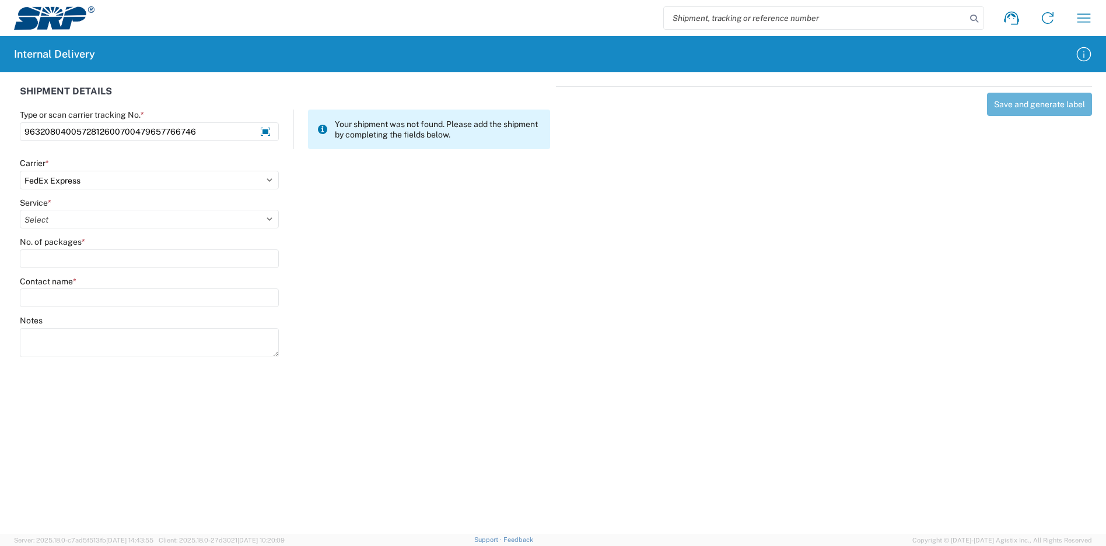
select select "13"
click at [20, 210] on select "Select 1Day Freight 2Day 2Day AM 2Day AM One Rate 2Day Freight 2Day One Rate 3 …" at bounding box center [149, 219] width 259 height 19
click at [108, 257] on input "No. of packages *" at bounding box center [149, 259] width 259 height 19
type input "1"
click at [102, 293] on input "Contact name *" at bounding box center [149, 298] width 259 height 19
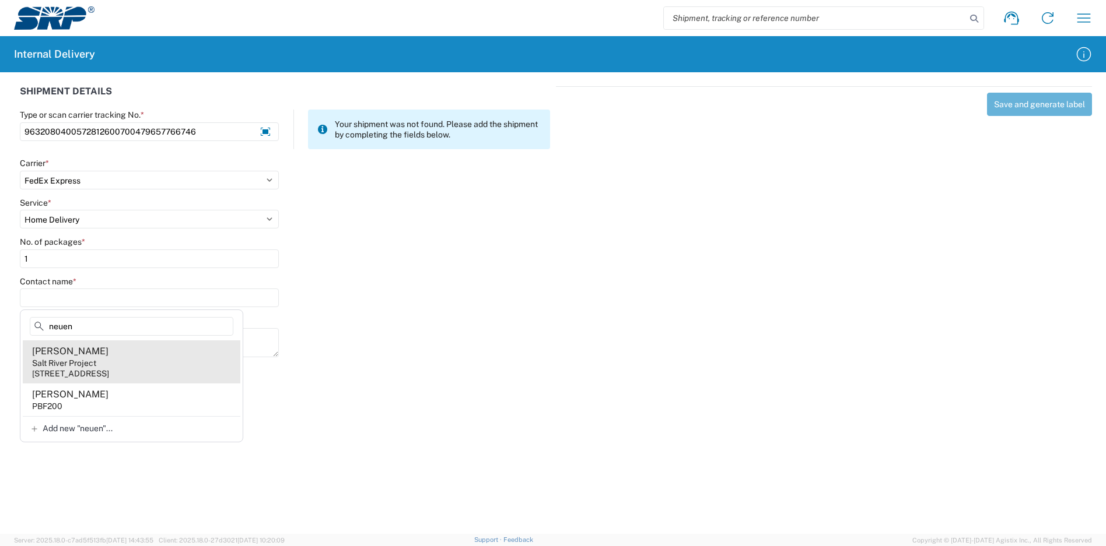
type input "neuen"
click at [117, 358] on agx-address-suggestion-item "[PERSON_NAME] Salt River Project [STREET_ADDRESS]" at bounding box center [132, 362] width 218 height 43
type input "[PERSON_NAME]"
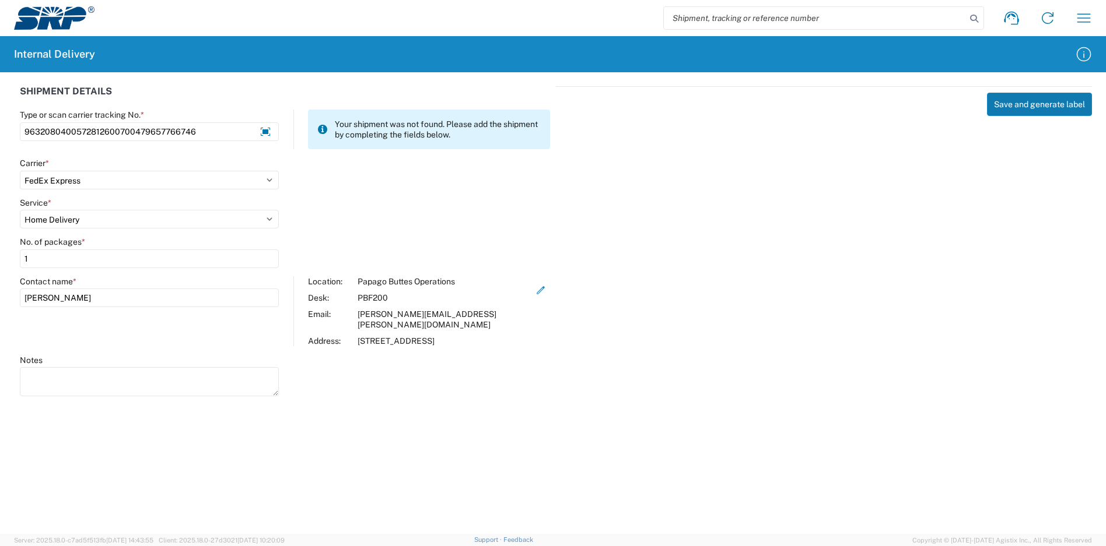
click at [1035, 104] on button "Save and generate label" at bounding box center [1039, 104] width 105 height 23
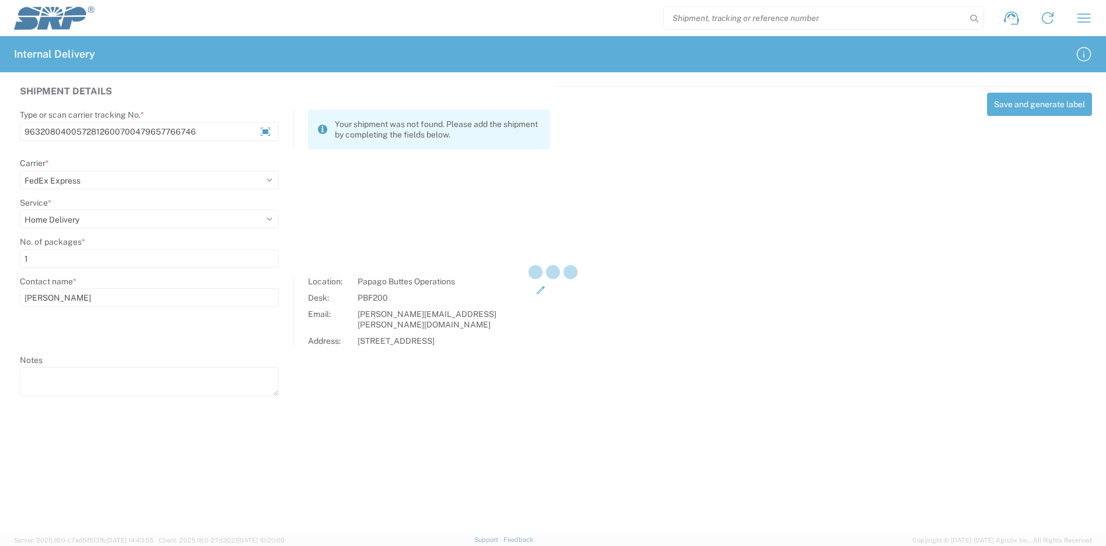
select select
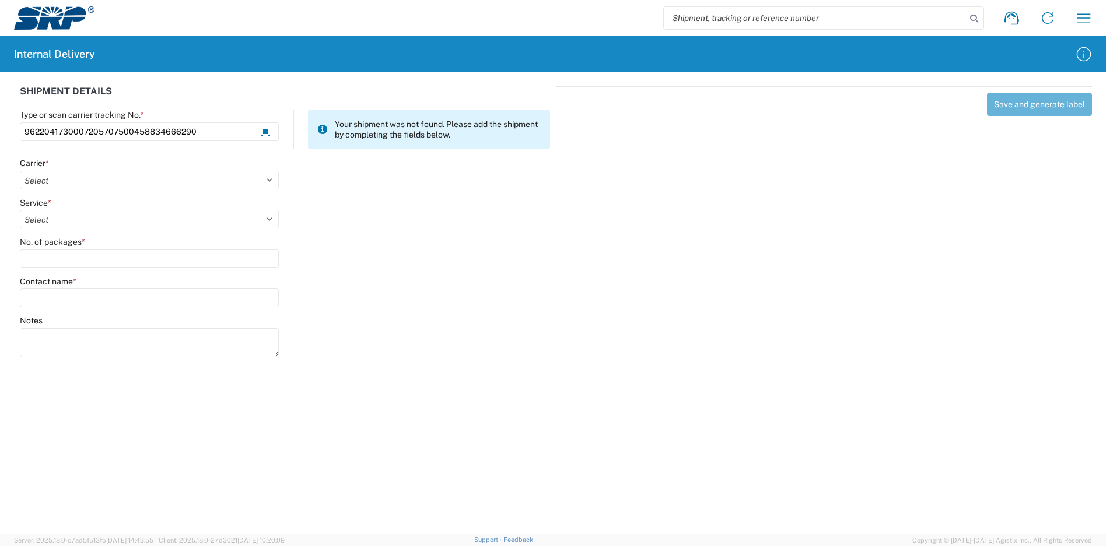
type input "9622041730007205707500458834666290"
click at [137, 170] on div "Carrier * Select Amazon Logistics ATI Trucking BC Dimerco Logistics Empire Sout…" at bounding box center [149, 173] width 259 height 31
click at [136, 176] on select "Select Amazon Logistics ATI Trucking BC Dimerco Logistics Empire Southwest FedE…" at bounding box center [149, 180] width 259 height 19
select select "5"
click at [20, 171] on select "Select Amazon Logistics ATI Trucking BC Dimerco Logistics Empire Southwest FedE…" at bounding box center [149, 180] width 259 height 19
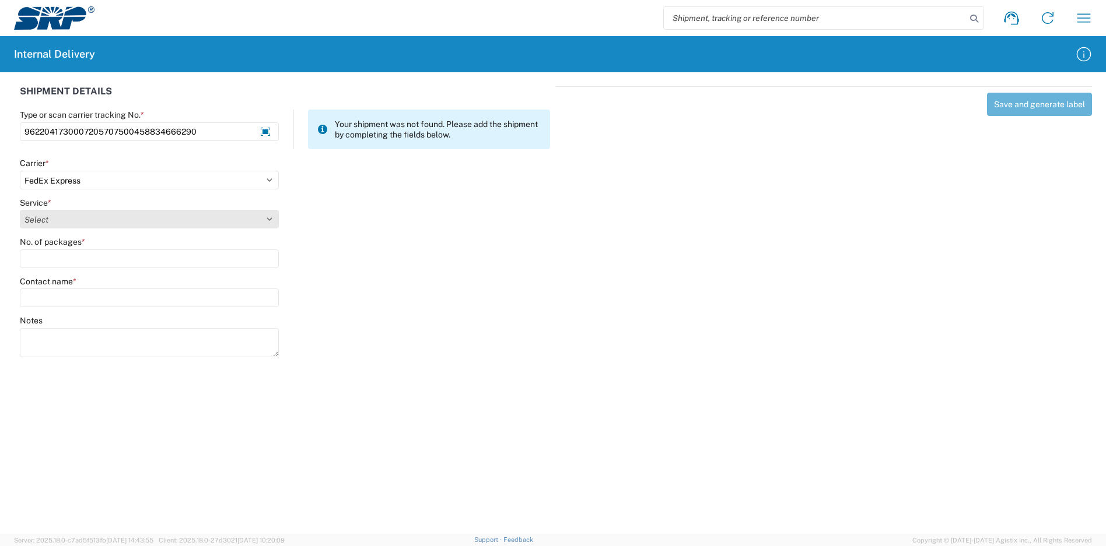
click at [92, 223] on select "Select 1Day Freight 2Day 2Day AM 2Day AM One Rate 2Day Freight 2Day One Rate 3 …" at bounding box center [149, 219] width 259 height 19
click at [20, 210] on select "Select 1Day Freight 2Day 2Day AM 2Day AM One Rate 2Day Freight 2Day One Rate 3 …" at bounding box center [149, 219] width 259 height 19
click at [97, 224] on select "Select 1Day Freight 2Day 2Day AM 2Day AM One Rate 2Day Freight 2Day One Rate 3 …" at bounding box center [149, 219] width 259 height 19
select select "12"
click at [20, 210] on select "Select 1Day Freight 2Day 2Day AM 2Day AM One Rate 2Day Freight 2Day One Rate 3 …" at bounding box center [149, 219] width 259 height 19
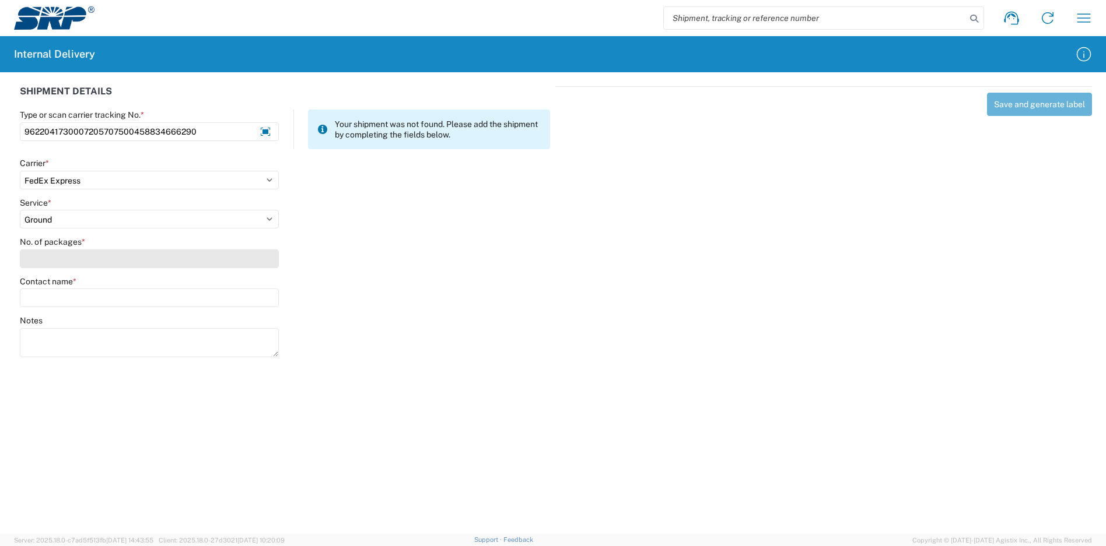
click at [73, 259] on input "No. of packages *" at bounding box center [149, 259] width 259 height 19
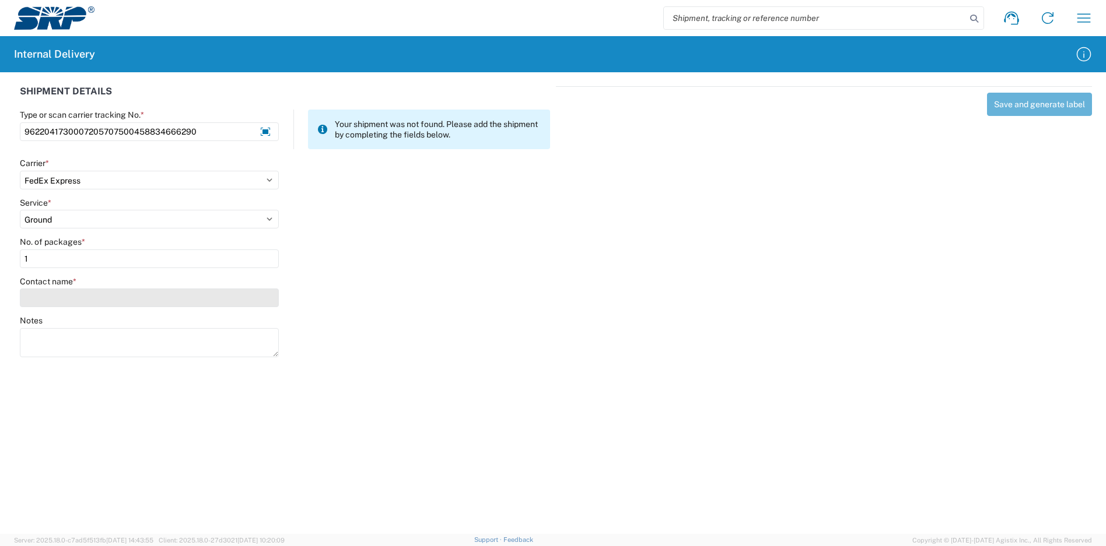
type input "1"
click at [87, 303] on input "Contact name *" at bounding box center [149, 298] width 259 height 19
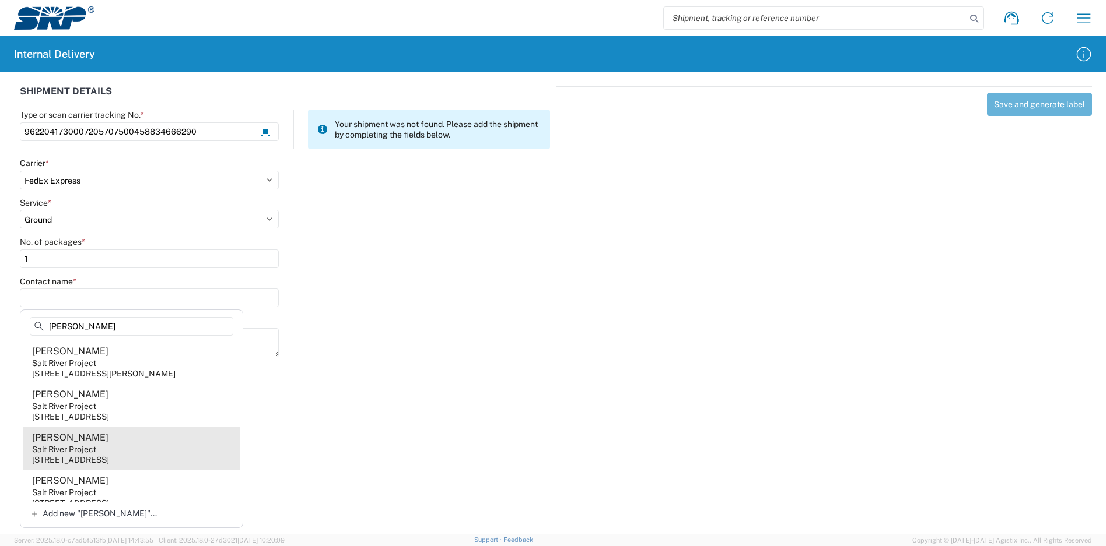
type input "[PERSON_NAME]"
click at [125, 457] on agx-address-suggestion-item "[PERSON_NAME] Salt River Project [STREET_ADDRESS]" at bounding box center [132, 448] width 218 height 43
type input "[PERSON_NAME]"
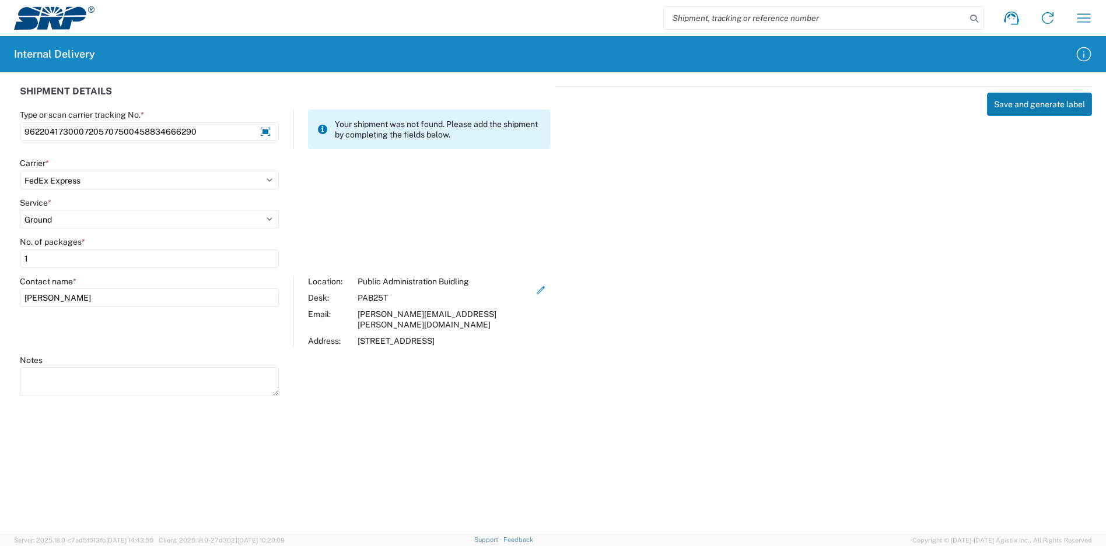
click at [1021, 110] on button "Save and generate label" at bounding box center [1039, 104] width 105 height 23
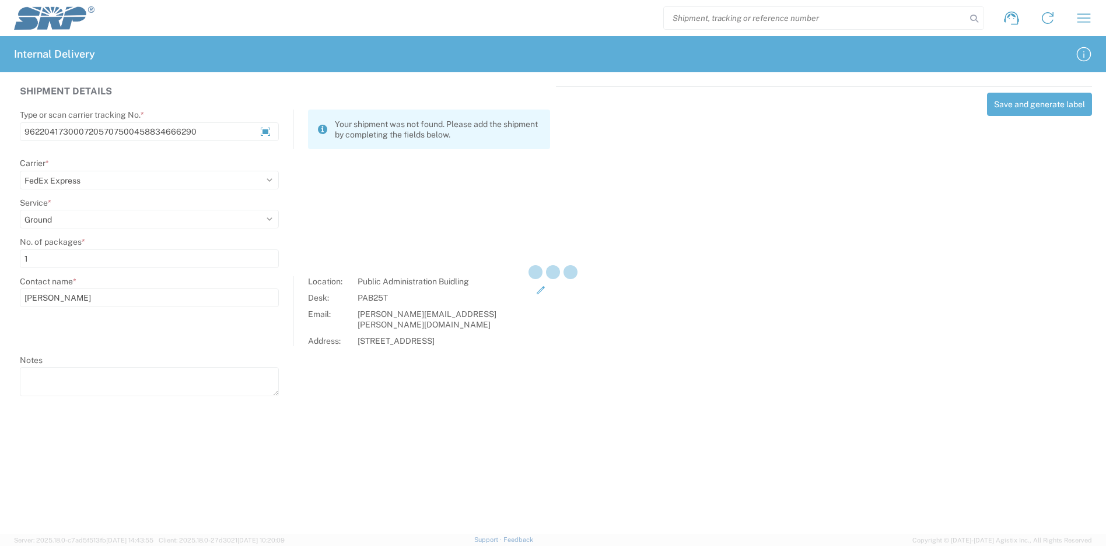
select select
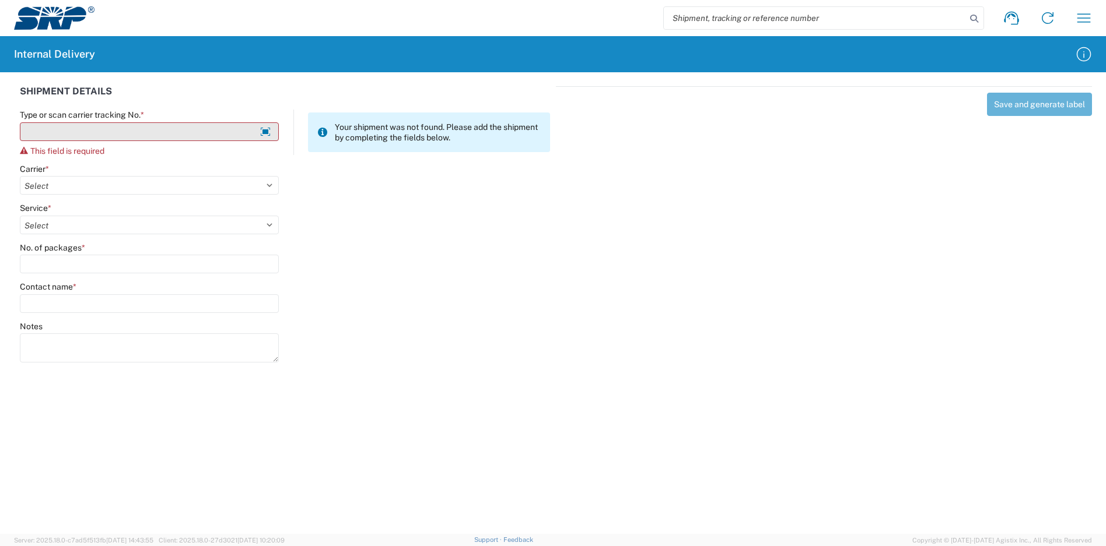
click at [180, 131] on input "Type or scan carrier tracking No. *" at bounding box center [149, 131] width 259 height 19
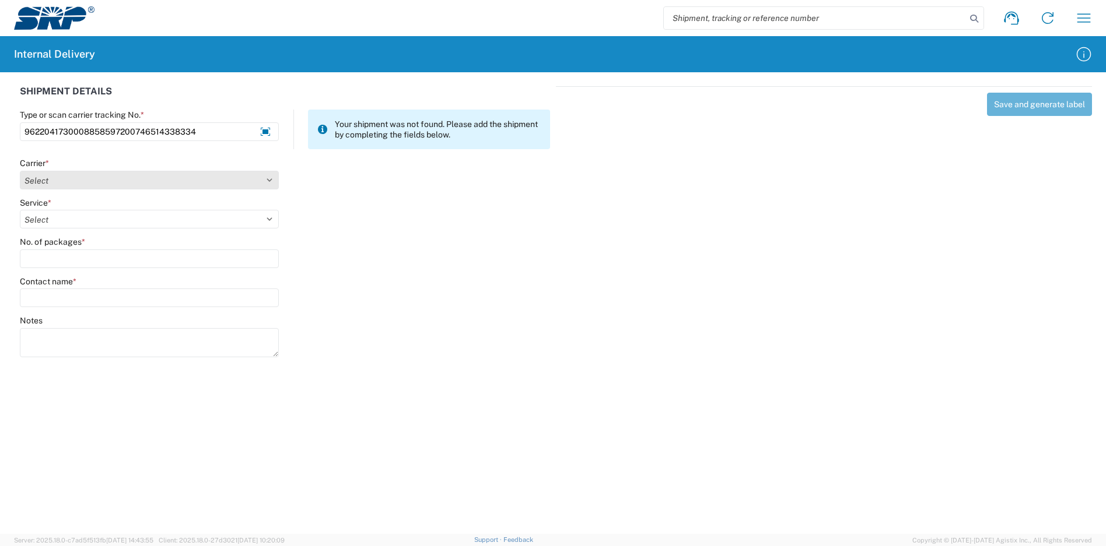
type input "9622041730008858597200746514338334"
click at [99, 178] on select "Select Amazon Logistics ATI Trucking BC Dimerco Logistics Empire Southwest FedE…" at bounding box center [149, 180] width 259 height 19
select select "5"
click at [20, 171] on select "Select Amazon Logistics ATI Trucking BC Dimerco Logistics Empire Southwest FedE…" at bounding box center [149, 180] width 259 height 19
click at [92, 219] on select "Select" at bounding box center [149, 219] width 259 height 19
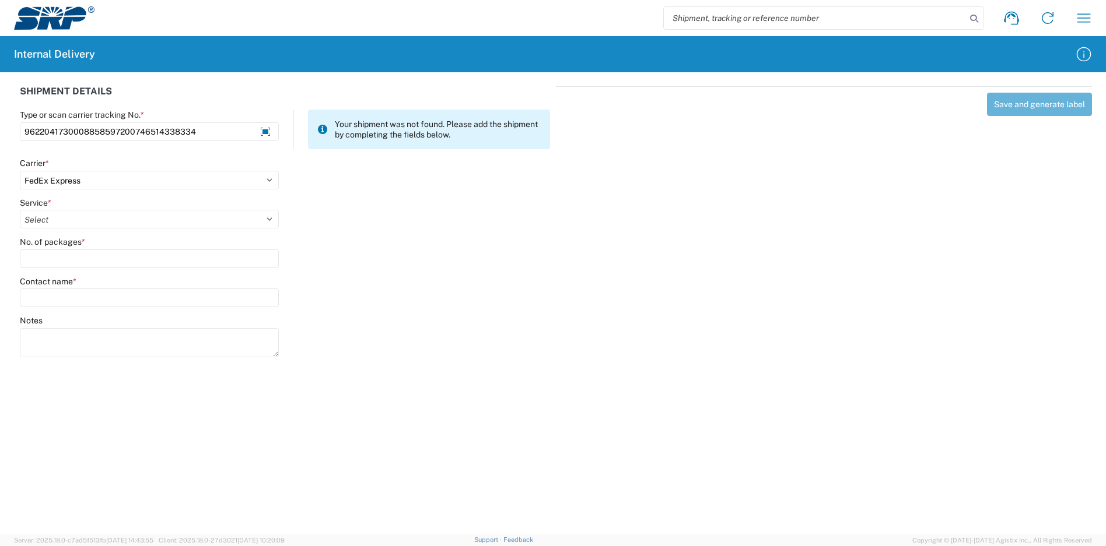
select select "12"
click at [20, 210] on select "Select 1Day Freight 2Day 2Day AM 2Day AM One Rate 2Day Freight 2Day One Rate 3 …" at bounding box center [149, 219] width 259 height 19
click at [66, 262] on input "No. of packages *" at bounding box center [149, 259] width 259 height 19
type input "1"
click at [77, 301] on input "Contact name *" at bounding box center [149, 298] width 259 height 19
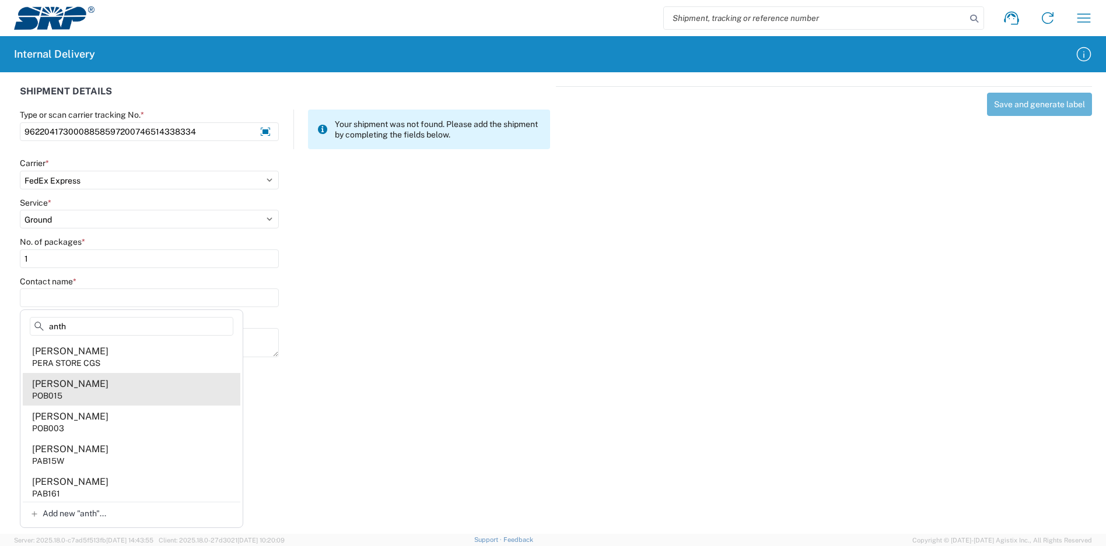
type input "anth"
click at [138, 390] on agx-address-suggestion-item "[PERSON_NAME] POB015" at bounding box center [132, 389] width 218 height 33
type input "[PERSON_NAME]"
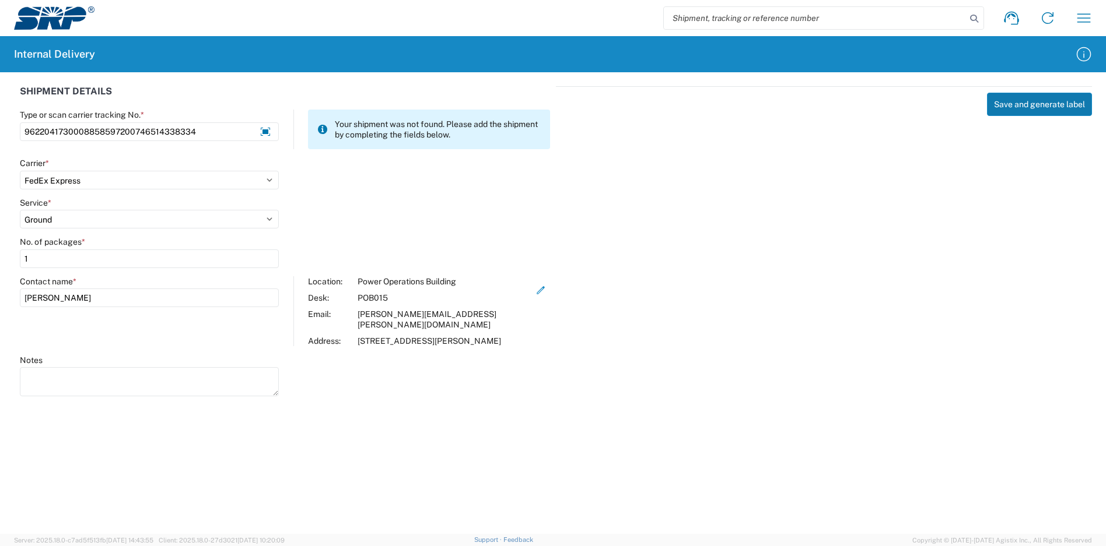
click at [1039, 101] on button "Save and generate label" at bounding box center [1039, 104] width 105 height 23
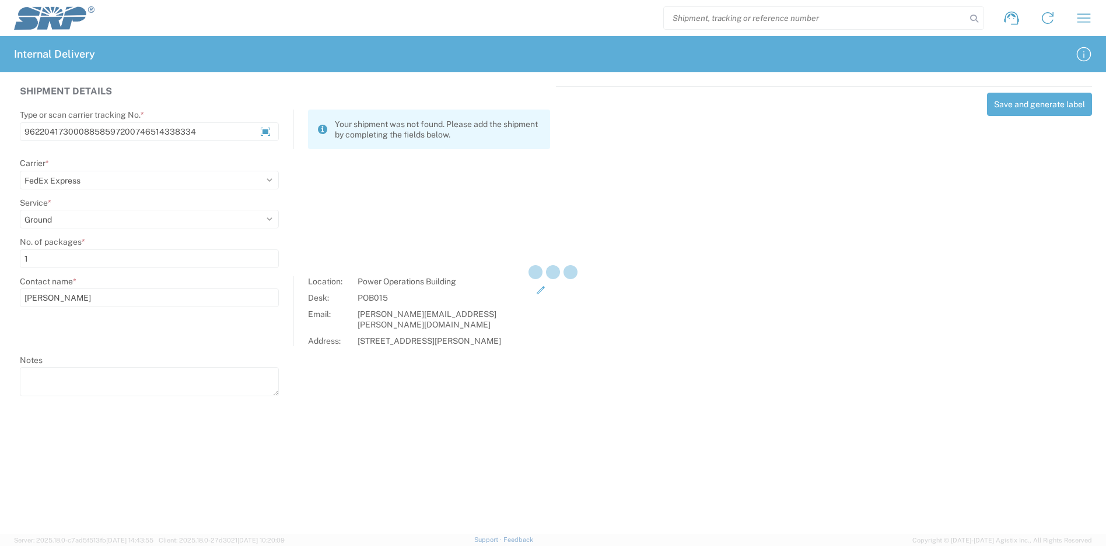
select select
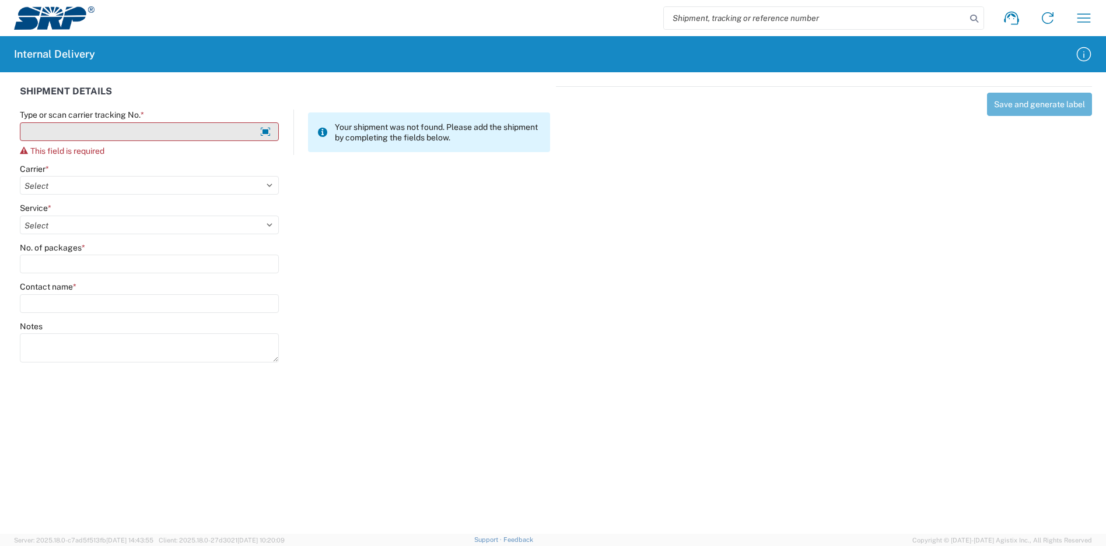
click at [195, 138] on input "Type or scan carrier tracking No. *" at bounding box center [149, 131] width 259 height 19
click at [180, 134] on input "Type or scan carrier tracking No. *" at bounding box center [149, 131] width 259 height 19
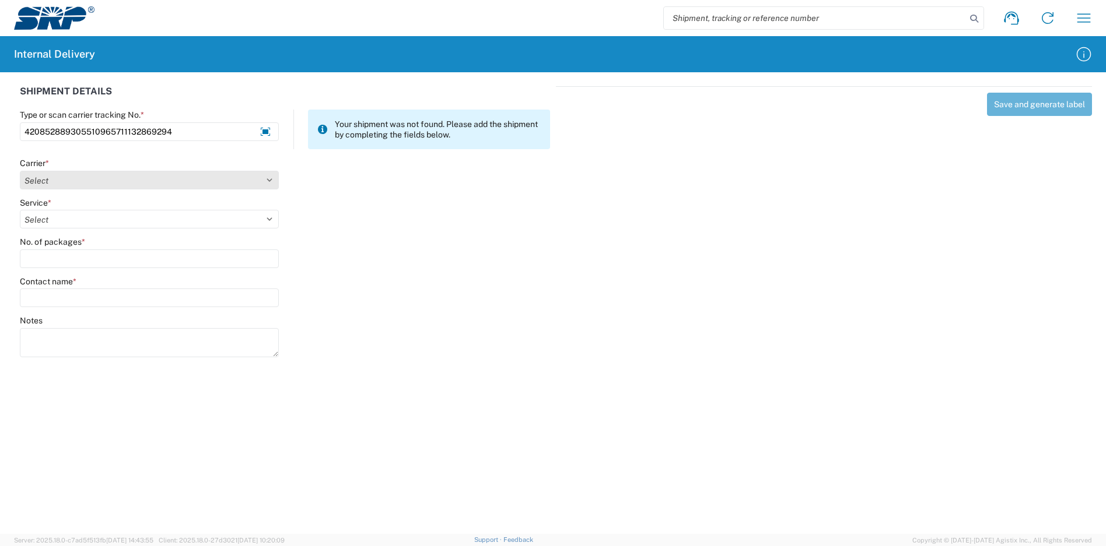
type input "420852889305510965711132869294"
click at [89, 187] on select "Select Amazon Logistics ATI Trucking BC Dimerco Logistics Empire Southwest FedE…" at bounding box center [149, 180] width 259 height 19
select select "137"
click at [20, 171] on select "Select Amazon Logistics ATI Trucking BC Dimerco Logistics Empire Southwest FedE…" at bounding box center [149, 180] width 259 height 19
click at [82, 215] on select "Select 3 - 5 Day Bound Printed Matter Express Mail Flat-Rate Envelope Express M…" at bounding box center [149, 219] width 259 height 19
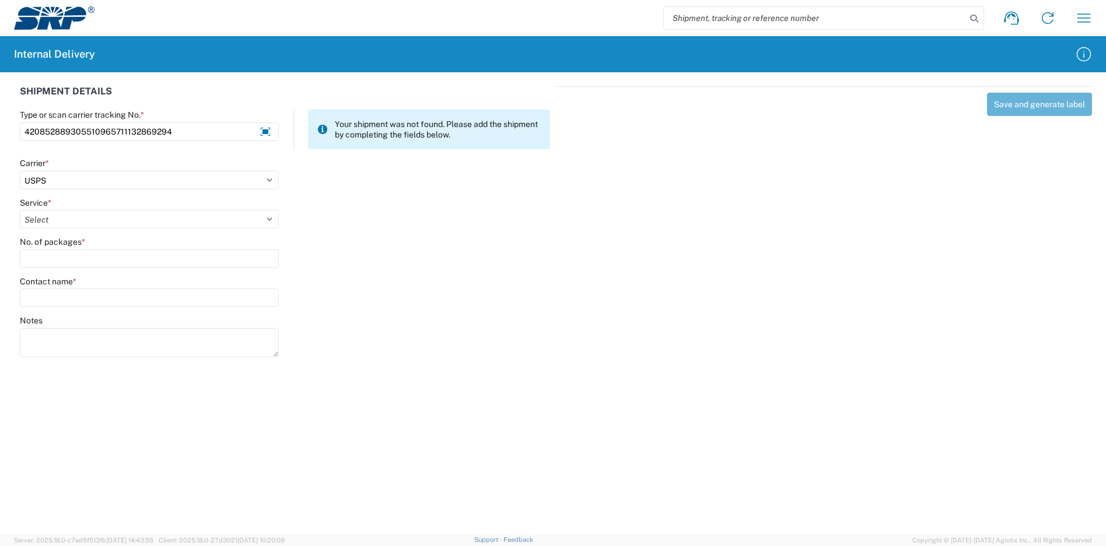
select select "17817"
click at [20, 210] on select "Select 3 - 5 Day Bound Printed Matter Express Mail Flat-Rate Envelope Express M…" at bounding box center [149, 219] width 259 height 19
click at [80, 264] on input "No. of packages *" at bounding box center [149, 259] width 259 height 19
type input "1"
click at [80, 297] on input "Contact name *" at bounding box center [149, 298] width 259 height 19
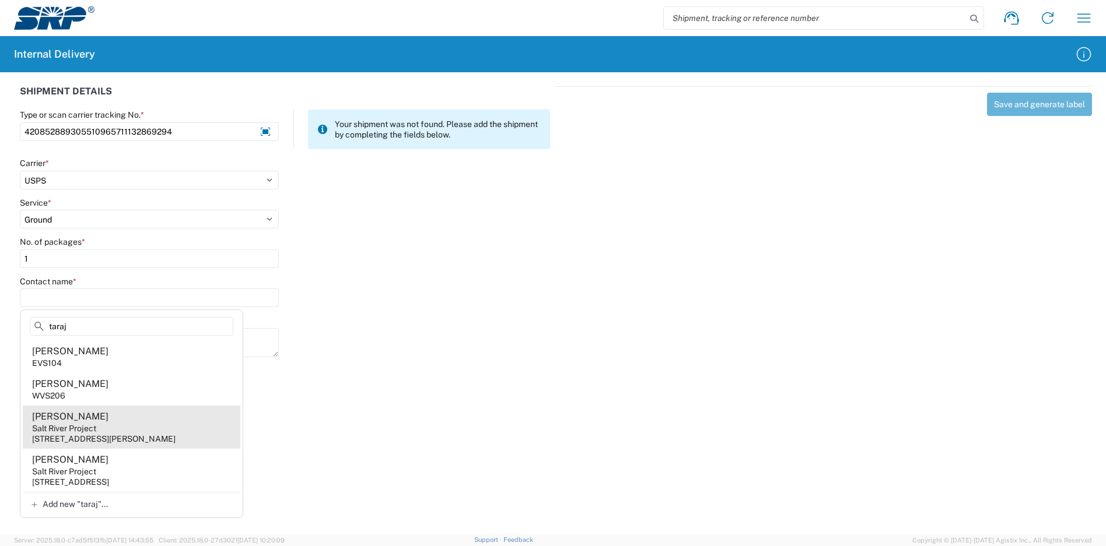
type input "taraj"
click at [158, 427] on agx-address-suggestion-item "[PERSON_NAME] Salt River Project [STREET_ADDRESS][PERSON_NAME]" at bounding box center [132, 427] width 218 height 43
type input "[PERSON_NAME]"
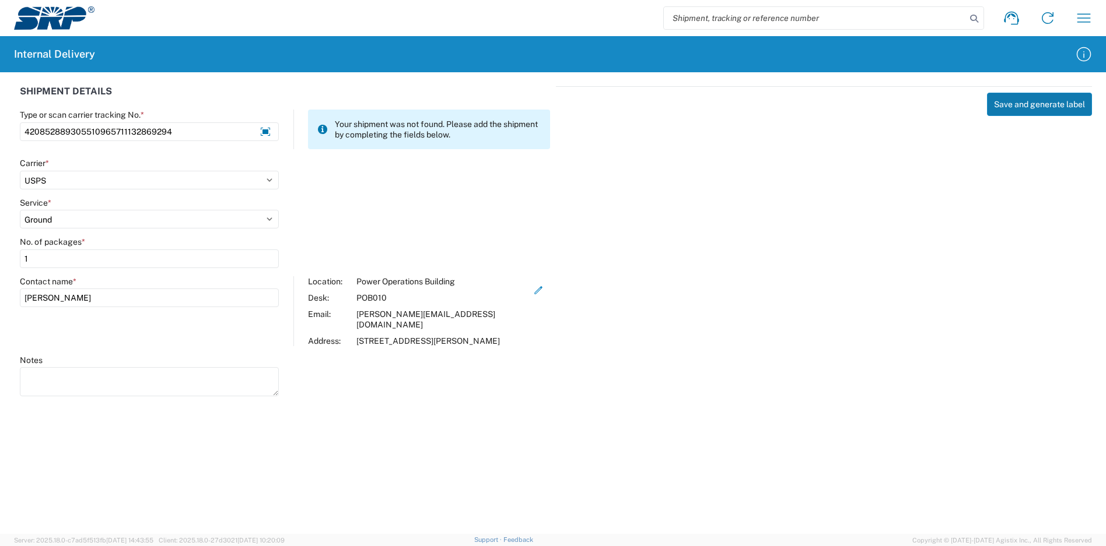
click at [1033, 106] on button "Save and generate label" at bounding box center [1039, 104] width 105 height 23
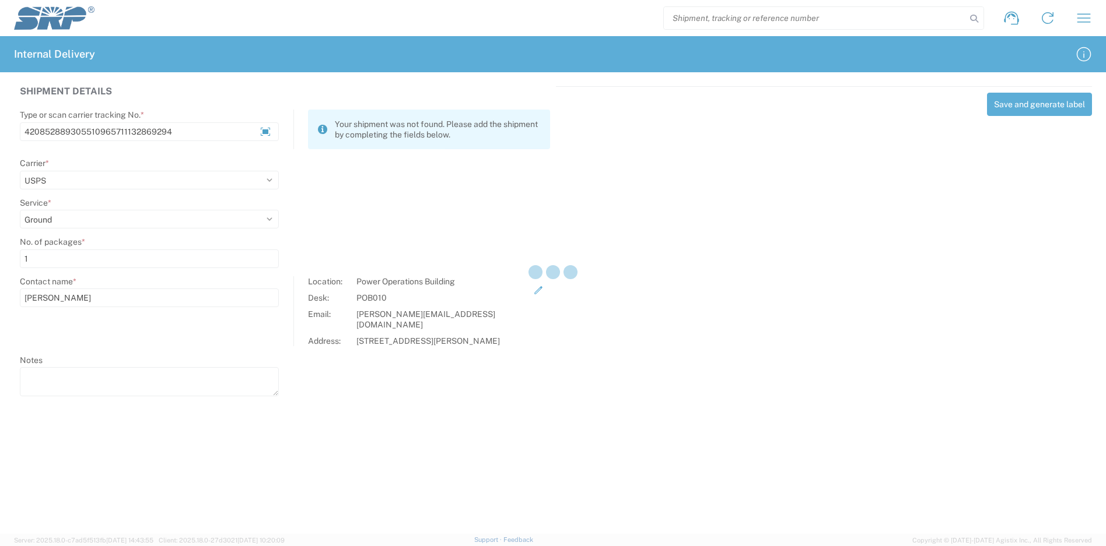
select select
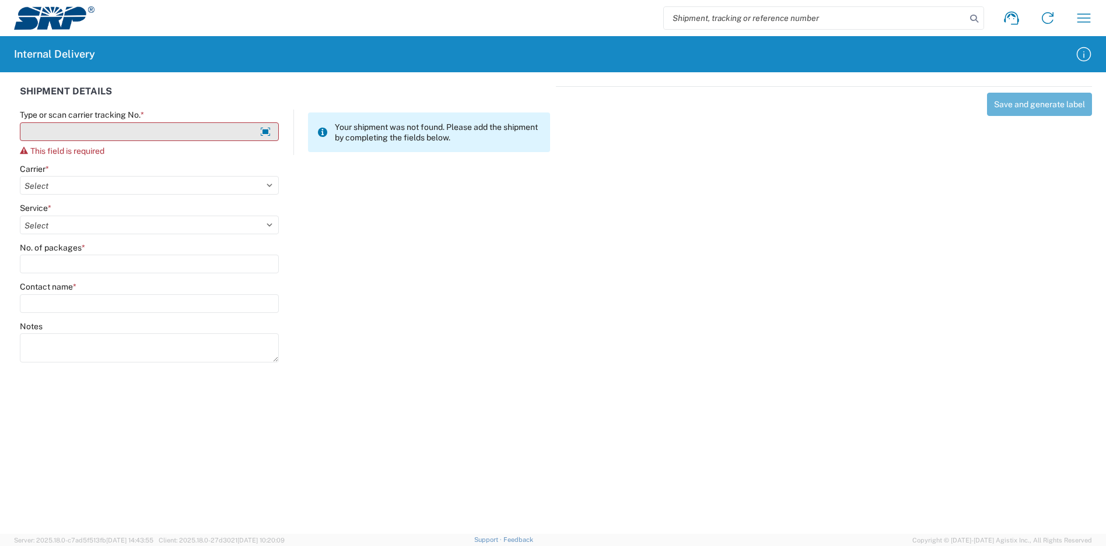
click at [132, 137] on input "Type or scan carrier tracking No. *" at bounding box center [149, 131] width 259 height 19
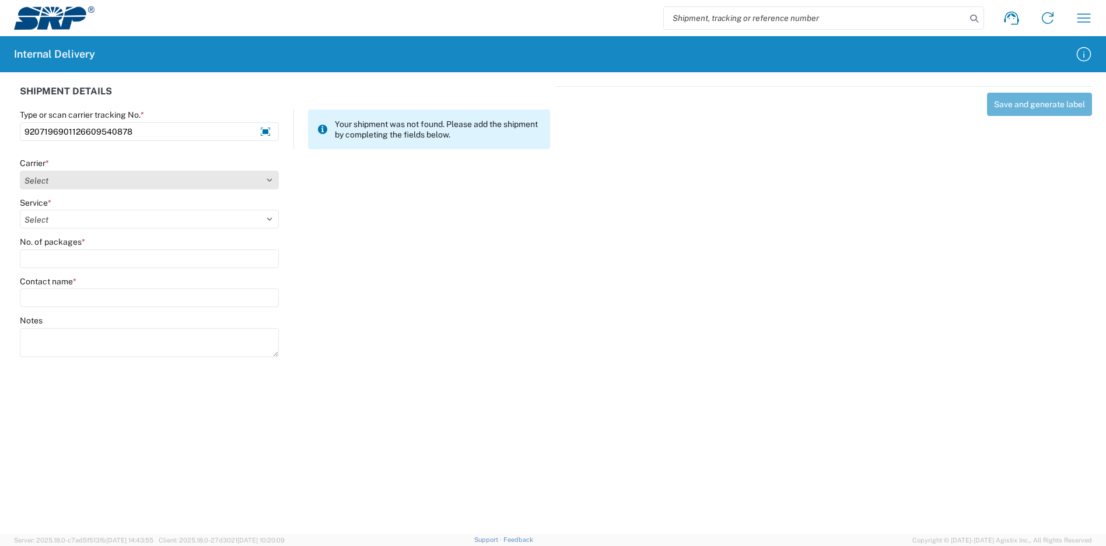
type input "9207196901126609540878"
click at [100, 178] on select "Select Amazon Logistics ATI Trucking BC Dimerco Logistics Empire Southwest FedE…" at bounding box center [149, 180] width 259 height 19
select select "137"
click at [20, 171] on select "Select Amazon Logistics ATI Trucking BC Dimerco Logistics Empire Southwest FedE…" at bounding box center [149, 180] width 259 height 19
click at [55, 219] on select "Select 3 - 5 Day Bound Printed Matter Express Mail Flat-Rate Envelope Express M…" at bounding box center [149, 219] width 259 height 19
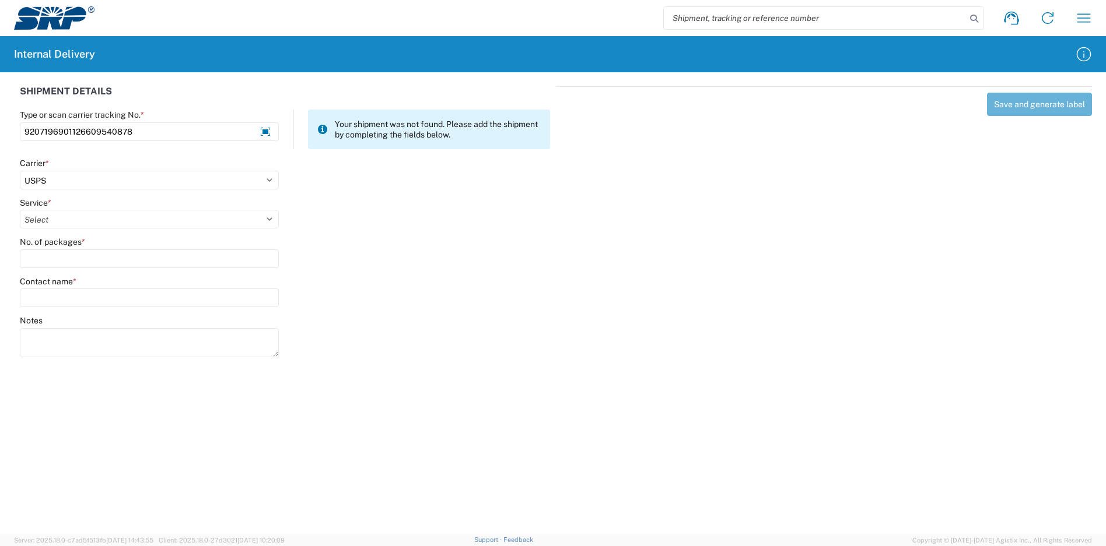
select select "17817"
click at [20, 210] on select "Select 3 - 5 Day Bound Printed Matter Express Mail Flat-Rate Envelope Express M…" at bounding box center [149, 219] width 259 height 19
click at [79, 260] on input "No. of packages *" at bounding box center [149, 259] width 259 height 19
type input "2"
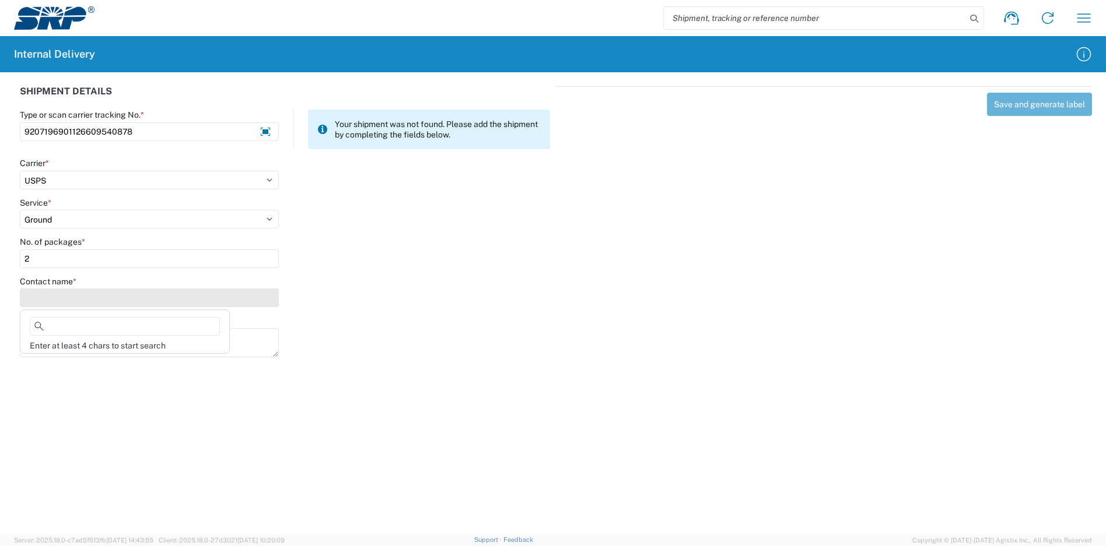
click at [67, 302] on input "Contact name *" at bounding box center [149, 298] width 259 height 19
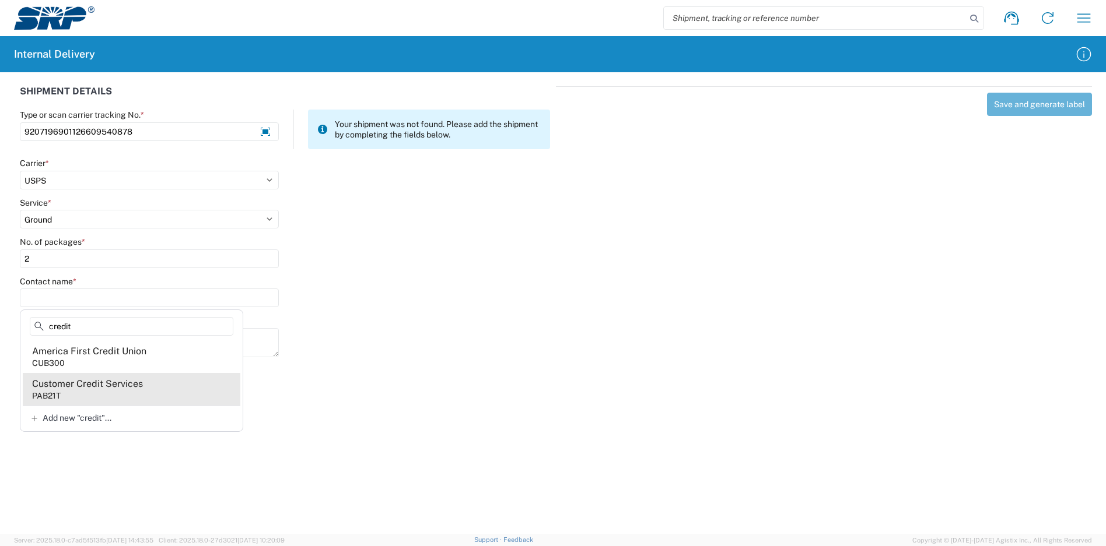
type input "credit"
click at [131, 388] on div "Customer Credit Services" at bounding box center [87, 384] width 111 height 13
type input "Customer Credit Services"
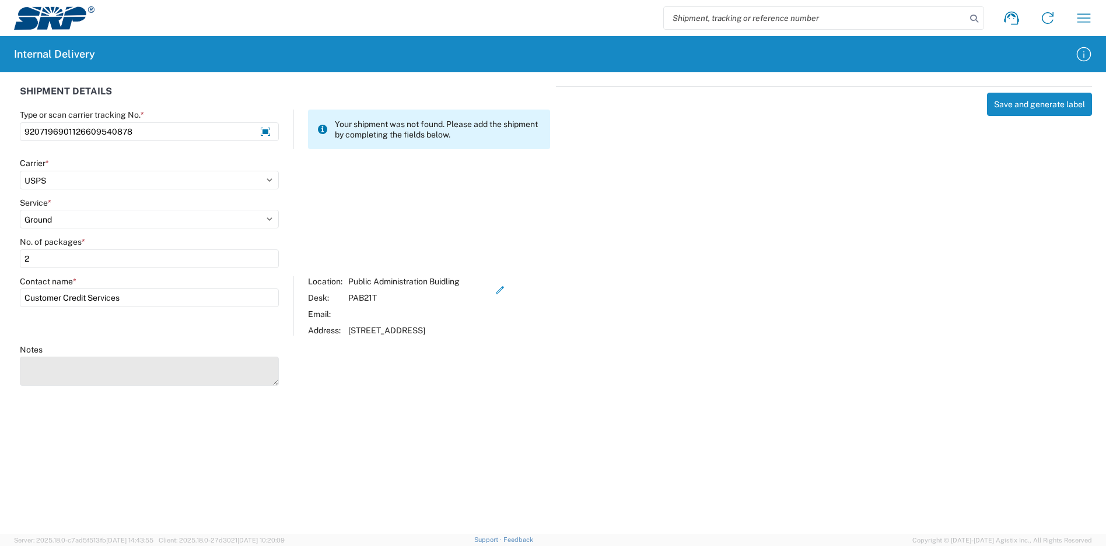
click at [113, 377] on textarea "Notes" at bounding box center [149, 371] width 259 height 29
type textarea "9207196901126609542087"
click at [1049, 96] on button "Save and generate label" at bounding box center [1039, 104] width 105 height 23
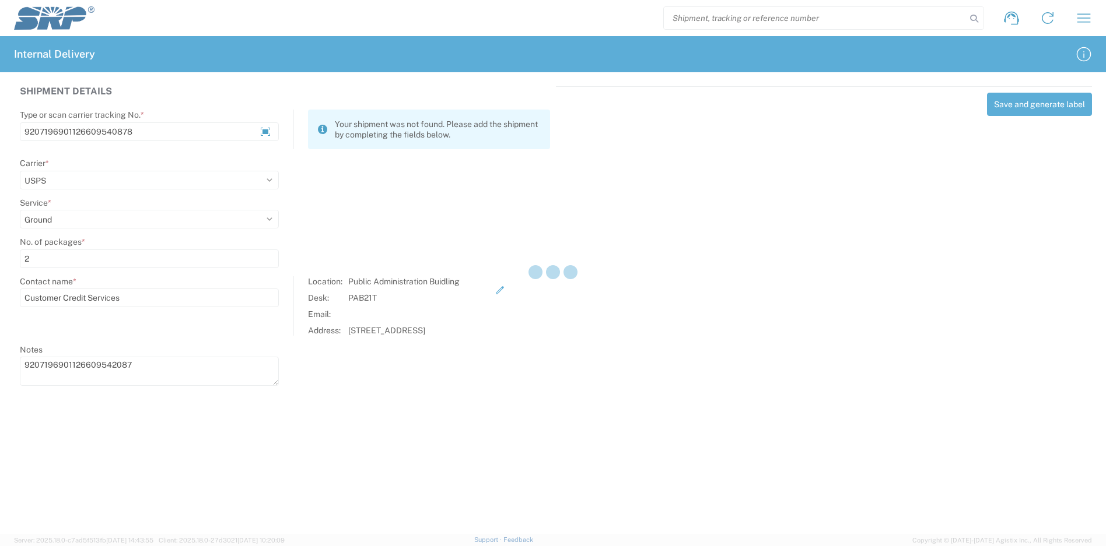
select select
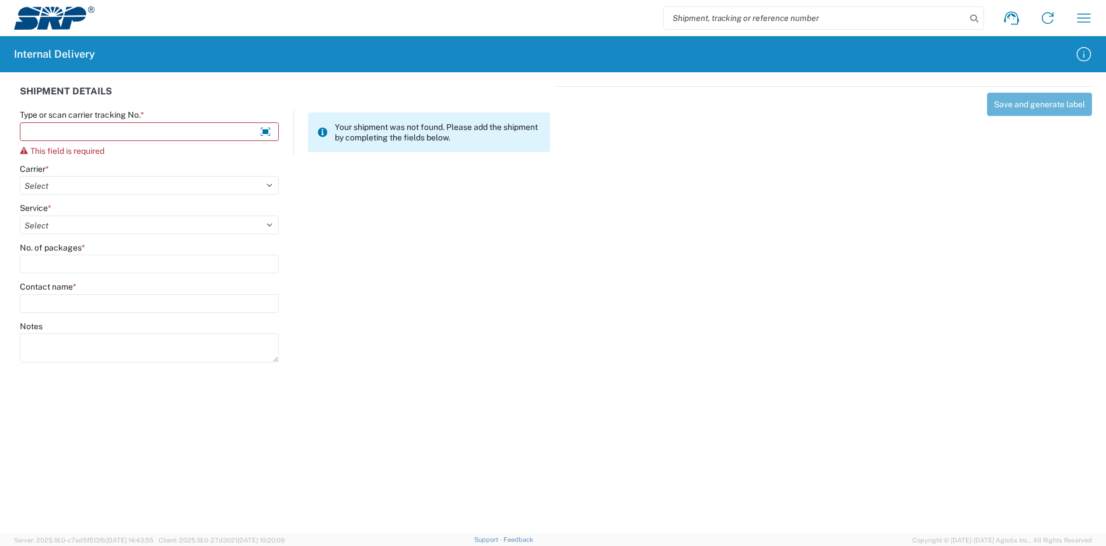
drag, startPoint x: 622, startPoint y: 180, endPoint x: 611, endPoint y: 185, distance: 12.3
click at [611, 185] on div "Save and generate label" at bounding box center [824, 222] width 536 height 273
click at [163, 130] on input "Type or scan carrier tracking No. *" at bounding box center [149, 131] width 259 height 19
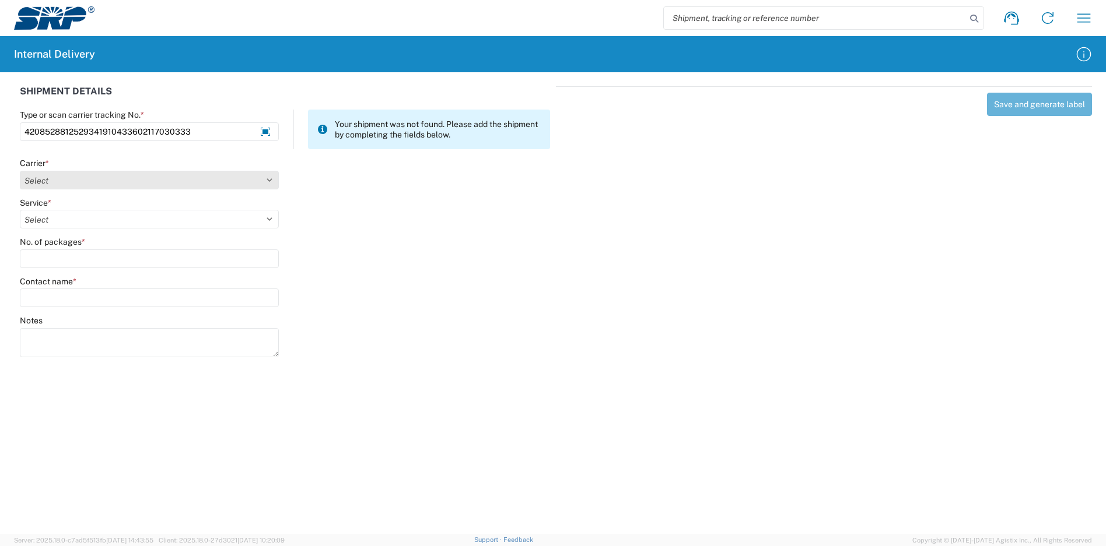
type input "4208528812529341910433602117030333"
click at [190, 177] on select "Select Amazon Logistics ATI Trucking BC Dimerco Logistics Empire Southwest FedE…" at bounding box center [149, 180] width 259 height 19
select select "137"
click at [20, 171] on select "Select Amazon Logistics ATI Trucking BC Dimerco Logistics Empire Southwest FedE…" at bounding box center [149, 180] width 259 height 19
click at [73, 215] on select "Select 3 - 5 Day Bound Printed Matter Express Mail Flat-Rate Envelope Express M…" at bounding box center [149, 219] width 259 height 19
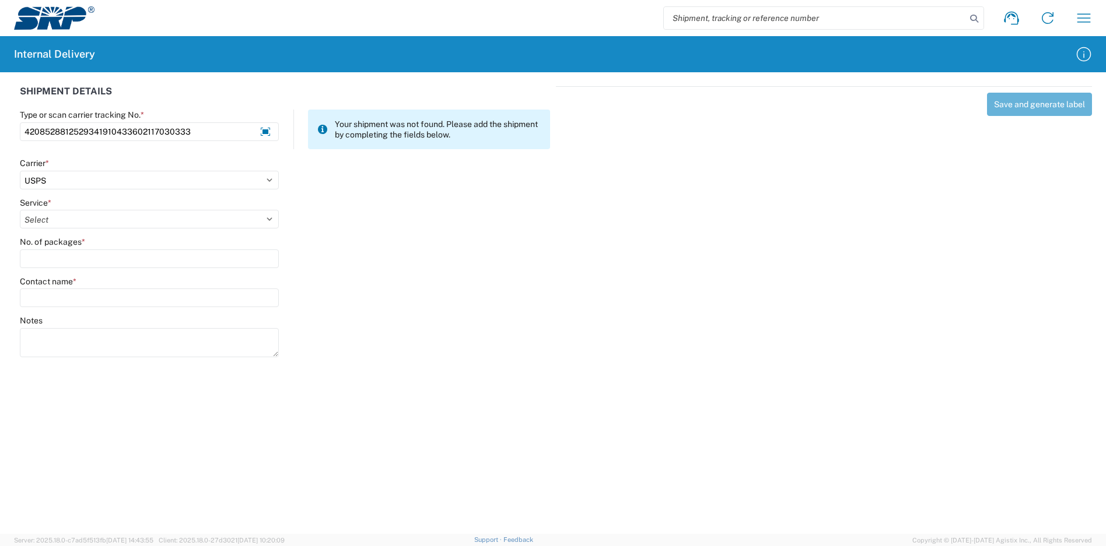
select select "17817"
click at [20, 210] on select "Select 3 - 5 Day Bound Printed Matter Express Mail Flat-Rate Envelope Express M…" at bounding box center [149, 219] width 259 height 19
click at [75, 265] on input "No. of packages *" at bounding box center [149, 259] width 259 height 19
type input "1"
click at [76, 296] on input "Contact name *" at bounding box center [149, 298] width 259 height 19
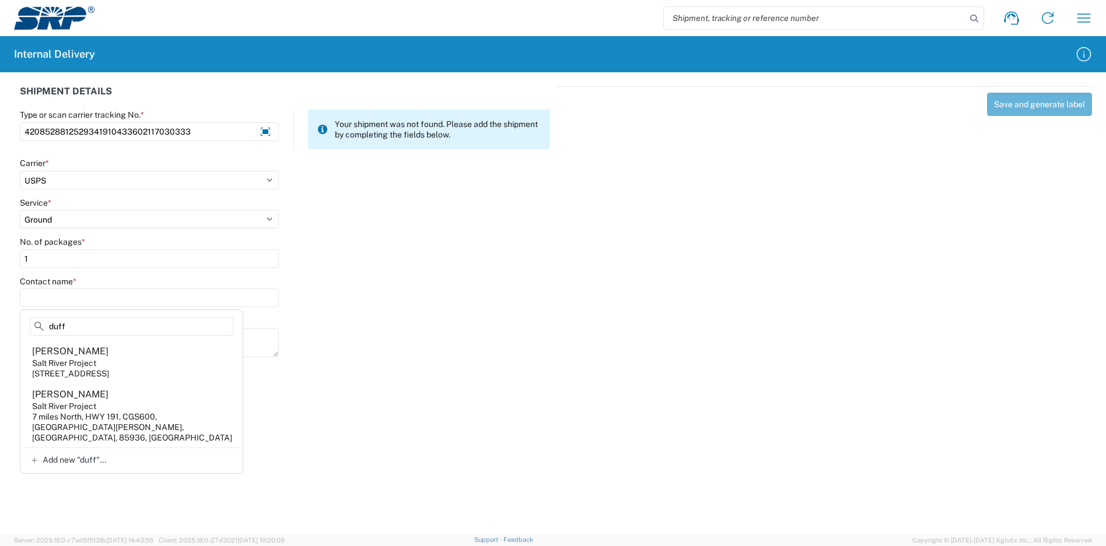
type input "duff"
drag, startPoint x: 231, startPoint y: 138, endPoint x: 6, endPoint y: 127, distance: 224.8
click at [6, 127] on div "SHIPMENT DETAILS Type or scan carrier tracking No. * 42085288125293419104336021…" at bounding box center [553, 220] width 1106 height 296
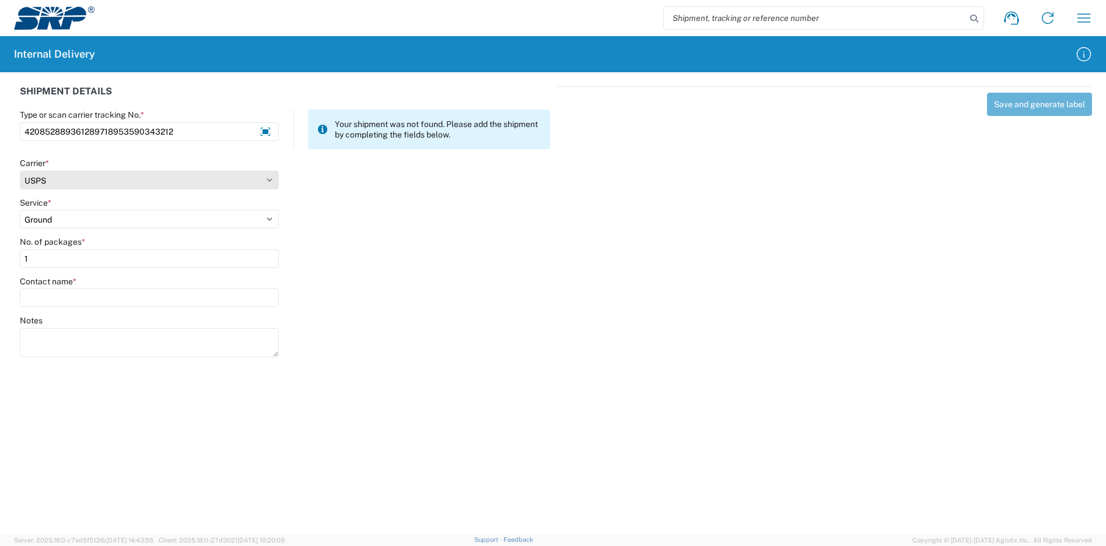
type input "420852889361289718953590343212"
click at [94, 183] on select "Select Amazon Logistics ATI Trucking BC Dimerco Logistics Empire Southwest FedE…" at bounding box center [149, 180] width 259 height 19
click at [362, 283] on div at bounding box center [420, 291] width 271 height 31
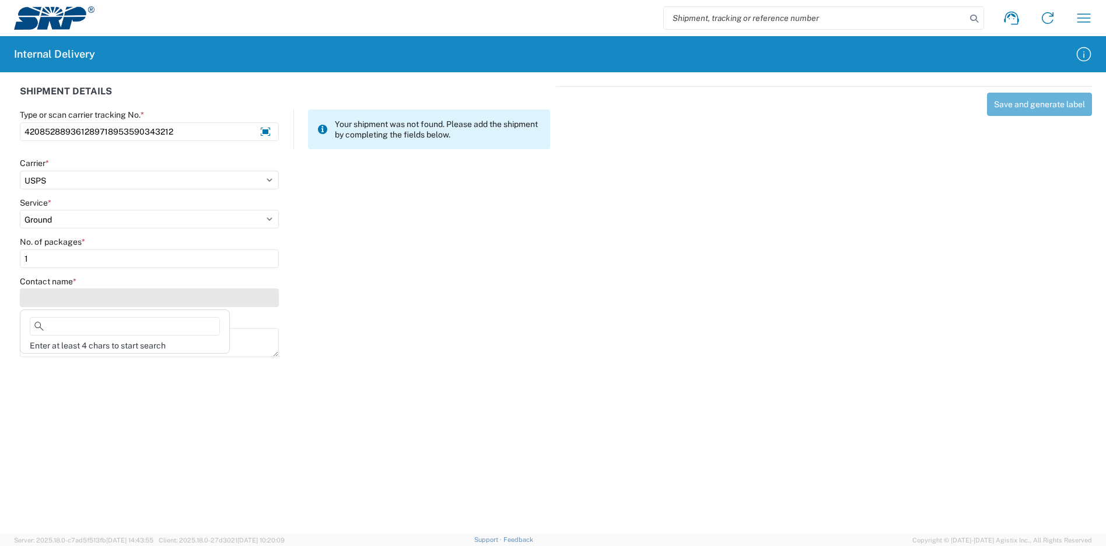
click at [114, 299] on input "Contact name *" at bounding box center [149, 298] width 259 height 19
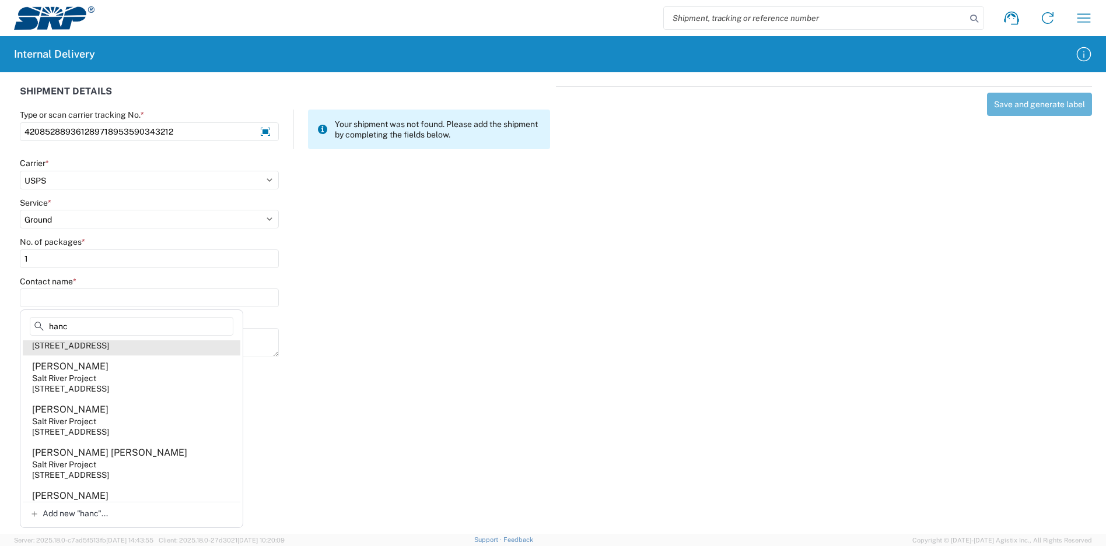
scroll to position [292, 0]
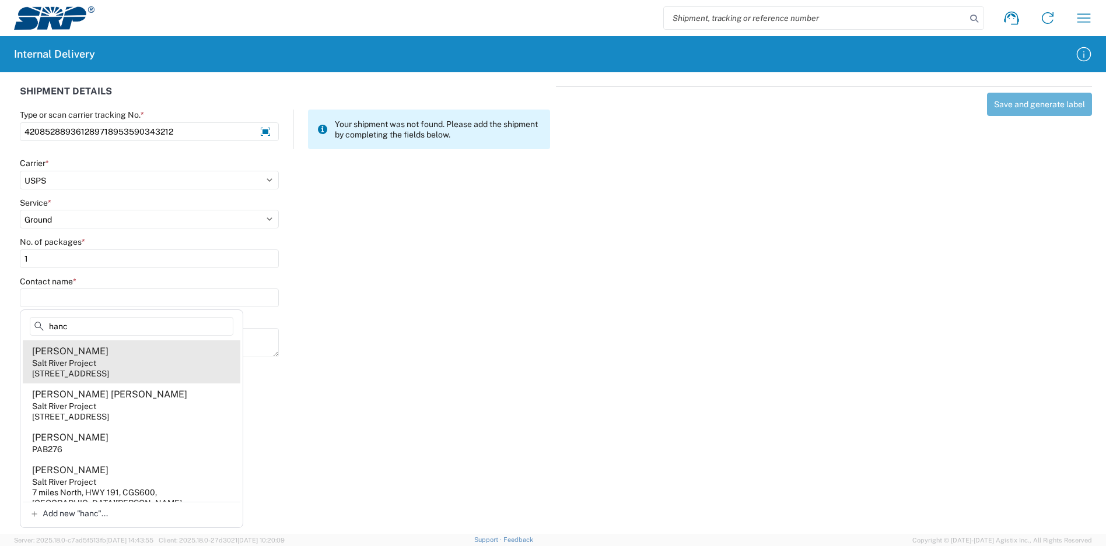
type input "hanc"
click at [150, 384] on agx-address-suggestion-item "[PERSON_NAME] Salt River Project [STREET_ADDRESS]" at bounding box center [132, 362] width 218 height 43
type input "[PERSON_NAME]"
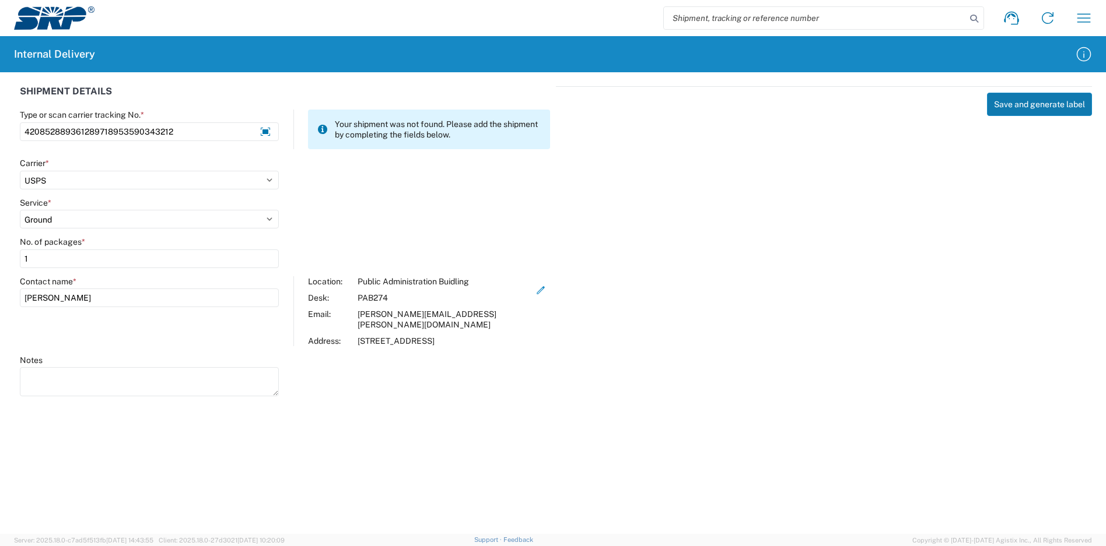
click at [1021, 106] on button "Save and generate label" at bounding box center [1039, 104] width 105 height 23
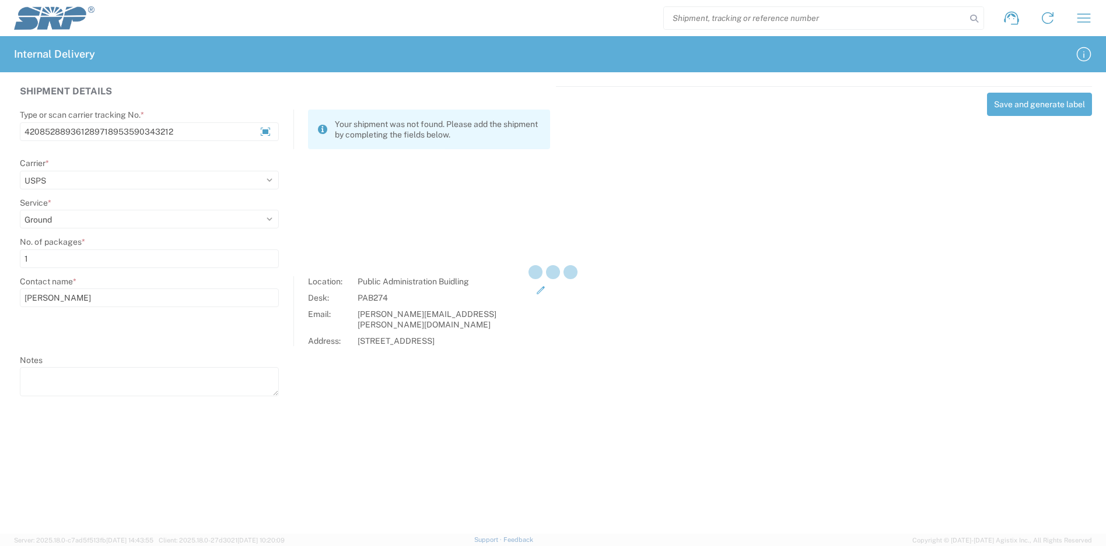
select select
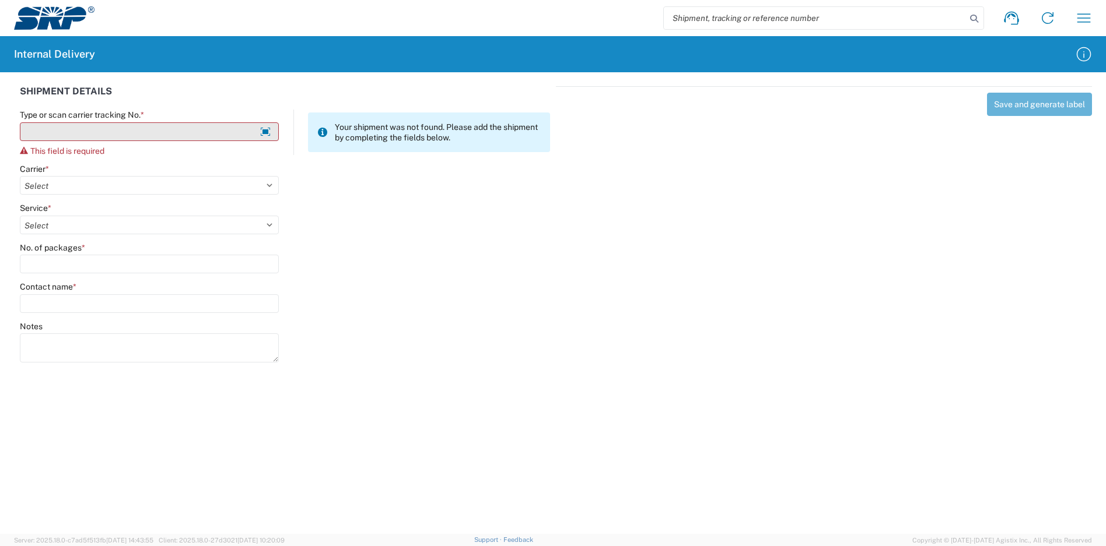
click at [120, 132] on input "Type or scan carrier tracking No. *" at bounding box center [149, 131] width 259 height 19
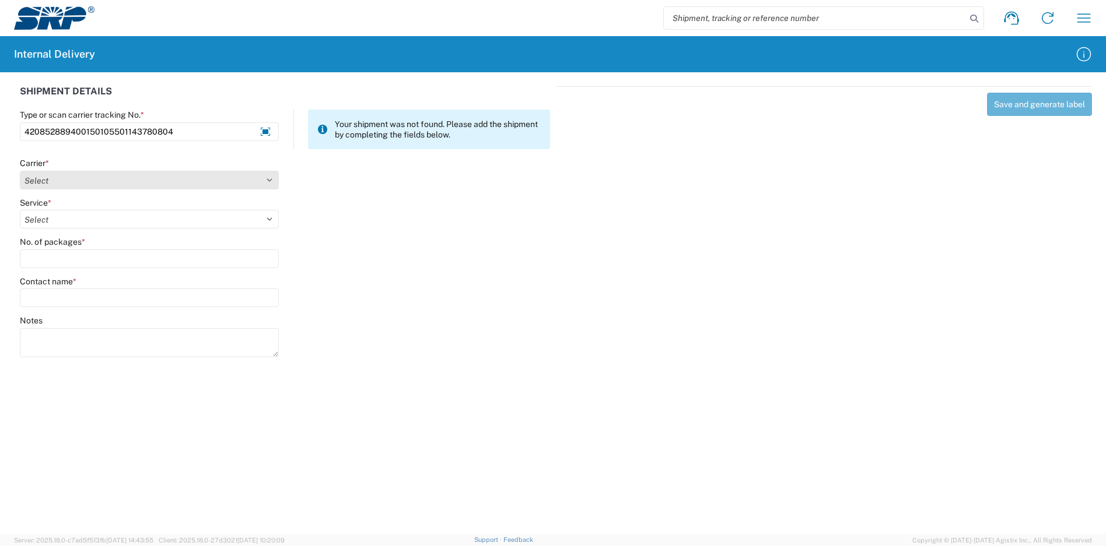
type input "420852889400150105501143780804"
click at [153, 176] on select "Select Amazon Logistics ATI Trucking BC Dimerco Logistics Empire Southwest FedE…" at bounding box center [149, 180] width 259 height 19
select select "137"
click at [20, 171] on select "Select Amazon Logistics ATI Trucking BC Dimerco Logistics Empire Southwest FedE…" at bounding box center [149, 180] width 259 height 19
click at [72, 220] on select "Select 3 - 5 Day Bound Printed Matter Express Mail Flat-Rate Envelope Express M…" at bounding box center [149, 219] width 259 height 19
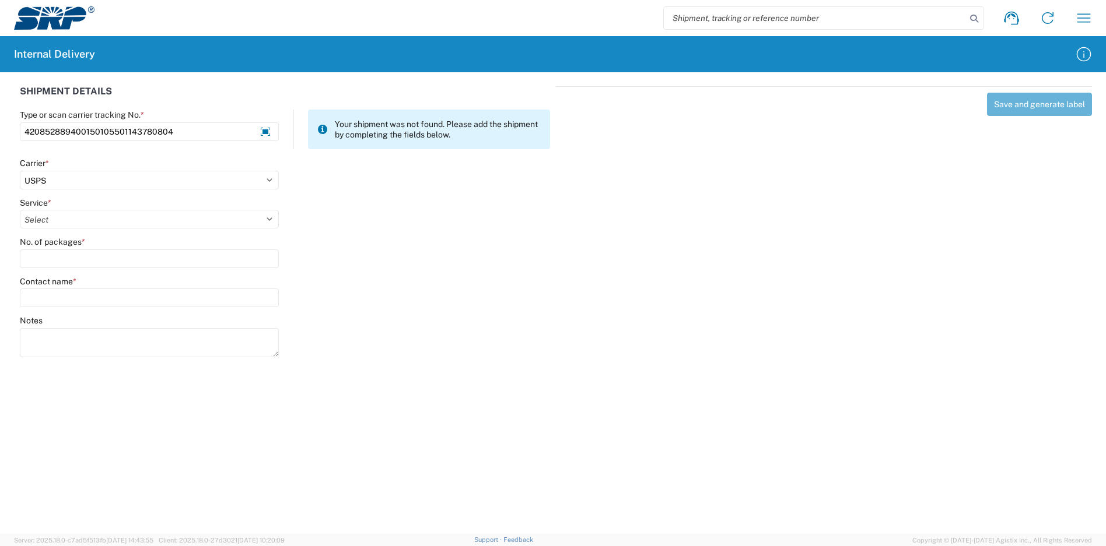
select select "17817"
click at [20, 210] on select "Select 3 - 5 Day Bound Printed Matter Express Mail Flat-Rate Envelope Express M…" at bounding box center [149, 219] width 259 height 19
click at [68, 259] on input "No. of packages *" at bounding box center [149, 259] width 259 height 19
type input "1"
click at [77, 303] on input "Contact name *" at bounding box center [149, 298] width 259 height 19
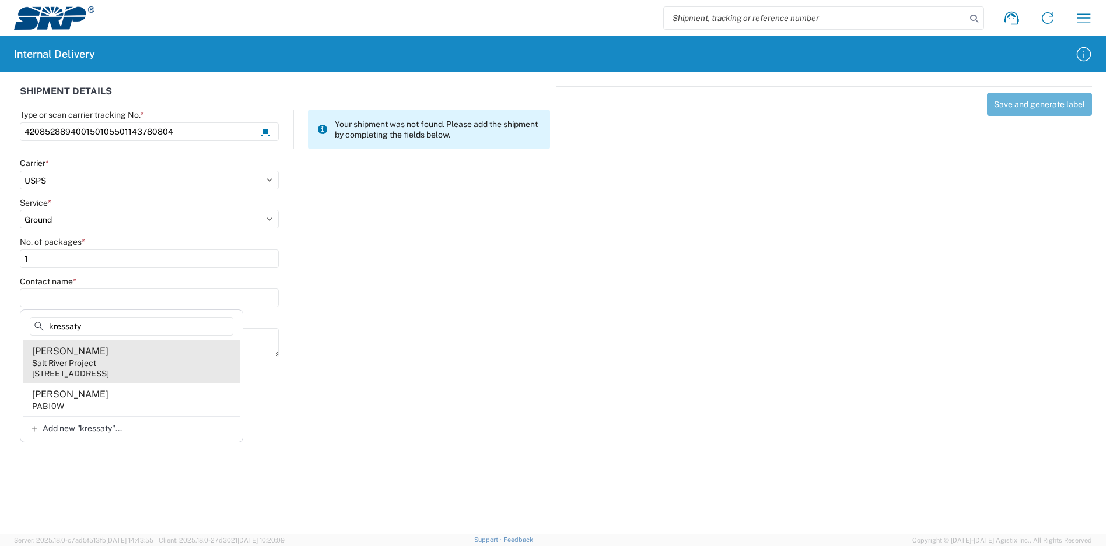
type input "kressaty"
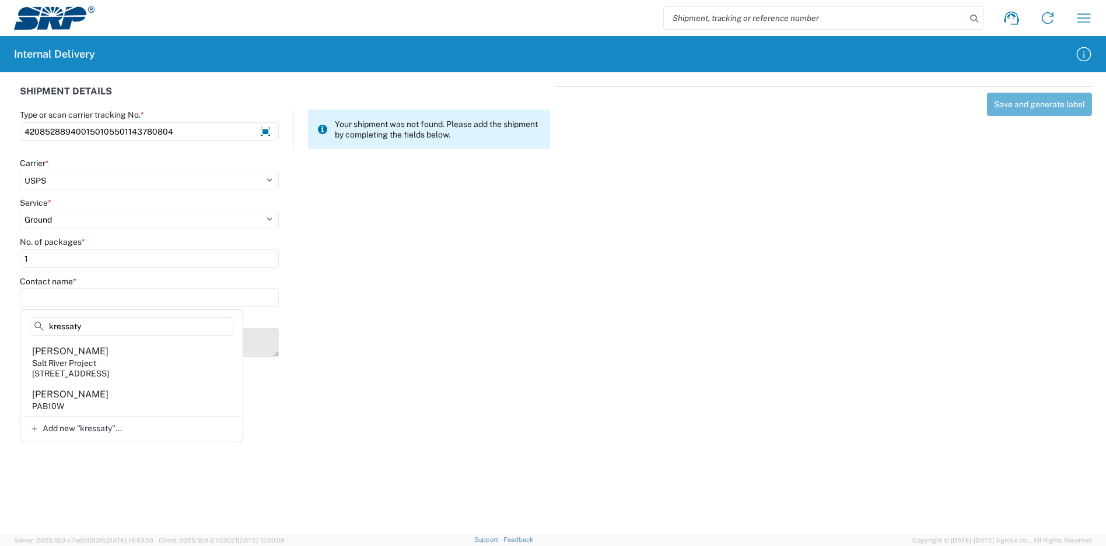
click at [139, 361] on agx-address-suggestion-item "[PERSON_NAME] Salt River Project [STREET_ADDRESS]" at bounding box center [132, 362] width 218 height 43
type input "[PERSON_NAME]"
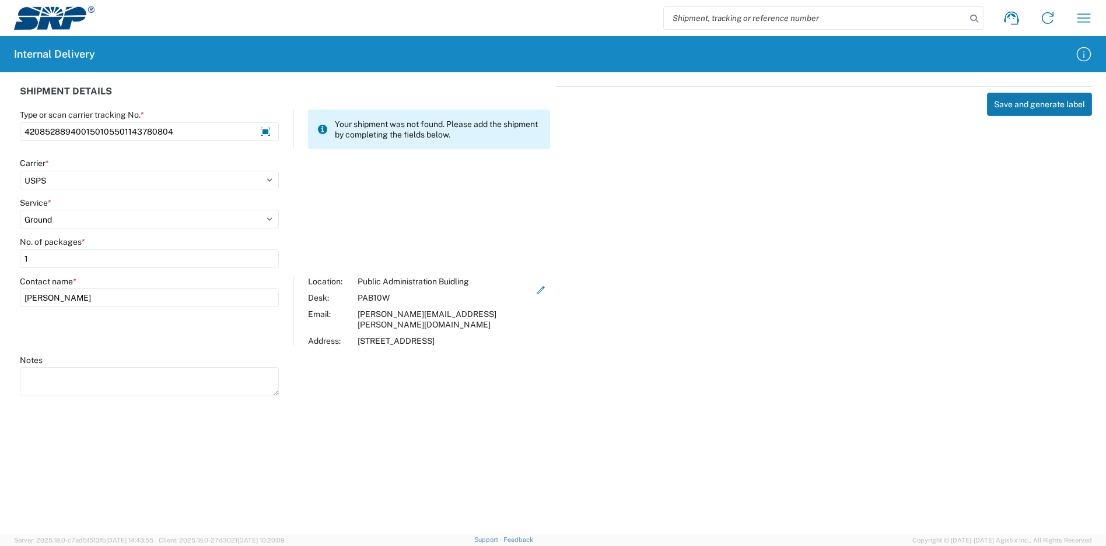
click at [1058, 103] on button "Save and generate label" at bounding box center [1039, 104] width 105 height 23
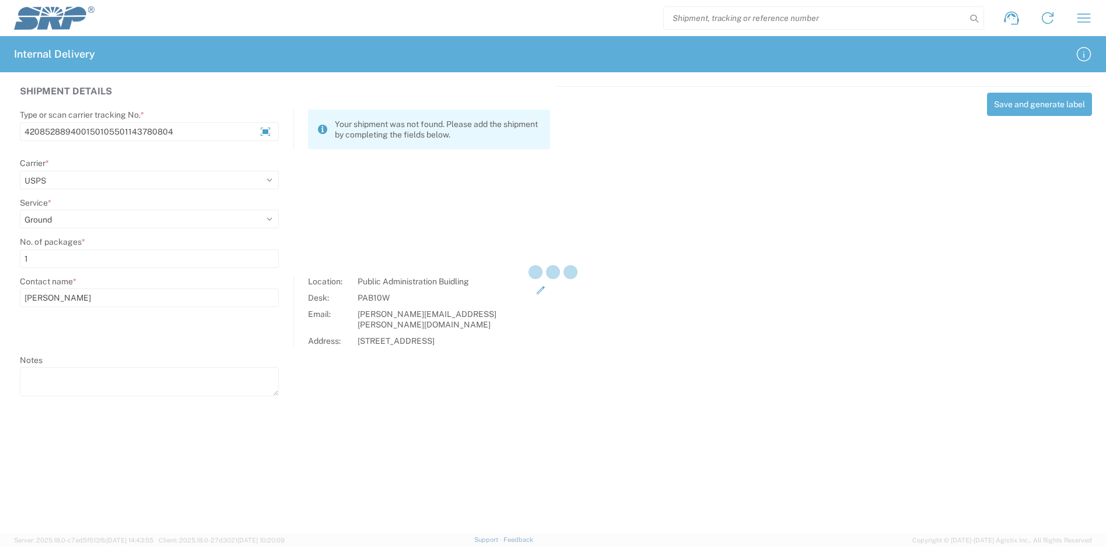
select select
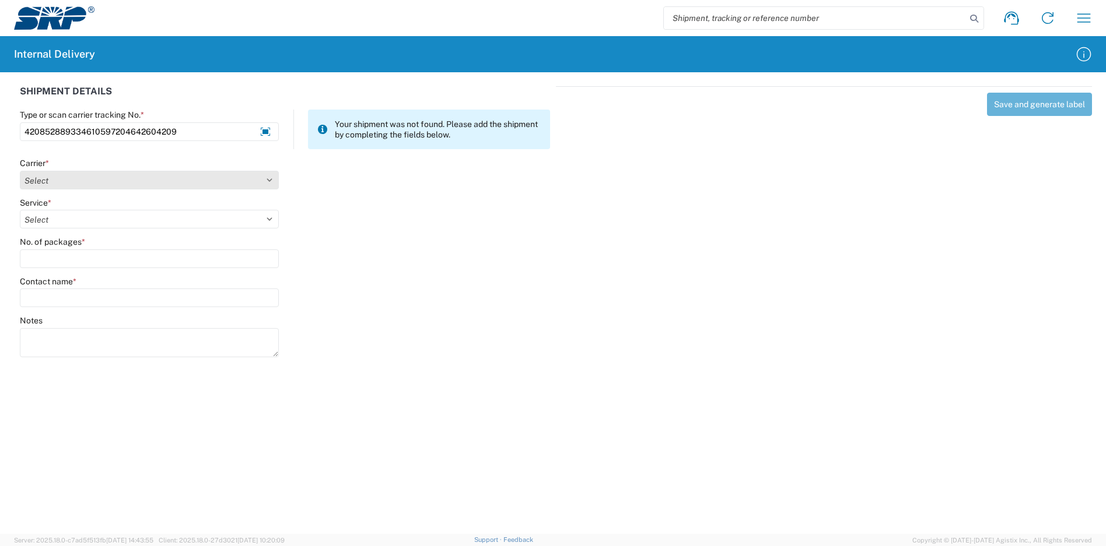
type input "420852889334610597204642604209"
click at [106, 181] on select "Select Amazon Logistics ATI Trucking BC Dimerco Logistics Empire Southwest FedE…" at bounding box center [149, 180] width 259 height 19
select select "137"
click at [20, 171] on select "Select Amazon Logistics ATI Trucking BC Dimerco Logistics Empire Southwest FedE…" at bounding box center [149, 180] width 259 height 19
click at [64, 220] on select "Select" at bounding box center [149, 219] width 259 height 19
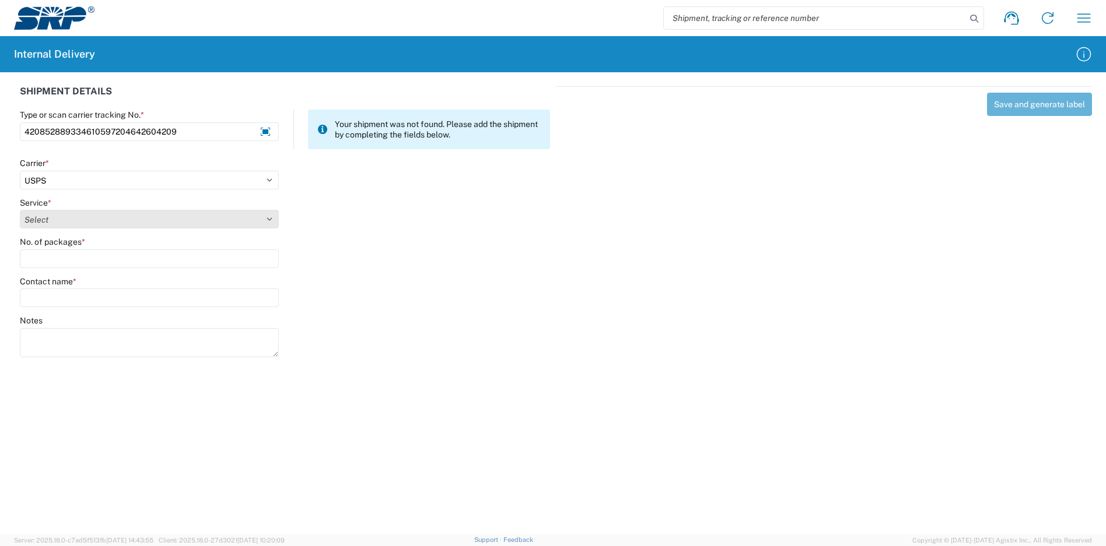
select select "17817"
click at [20, 210] on select "Select 3 - 5 Day Bound Printed Matter Express Mail Flat-Rate Envelope Express M…" at bounding box center [149, 219] width 259 height 19
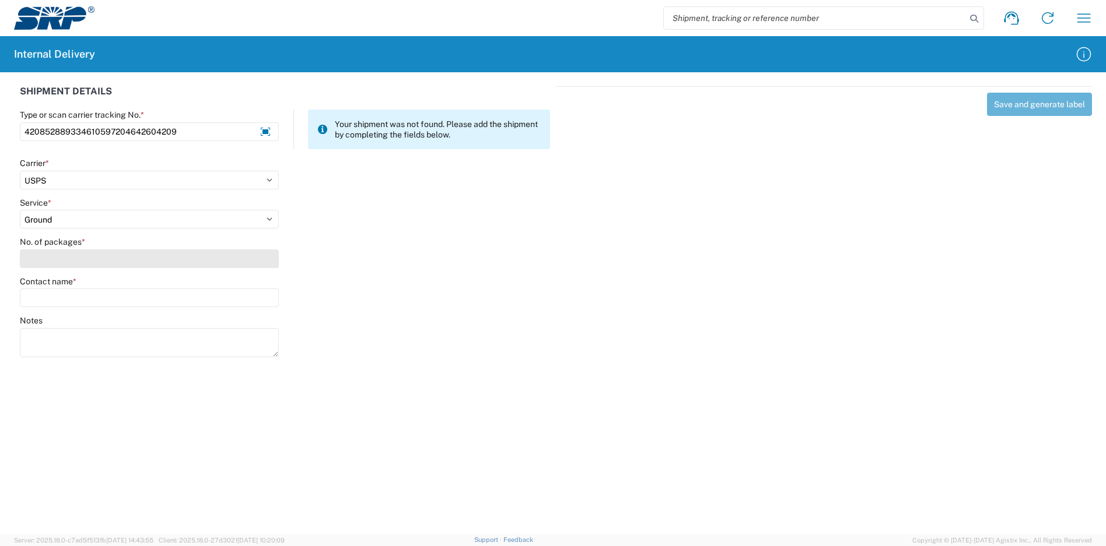
click at [105, 253] on input "No. of packages *" at bounding box center [149, 259] width 259 height 19
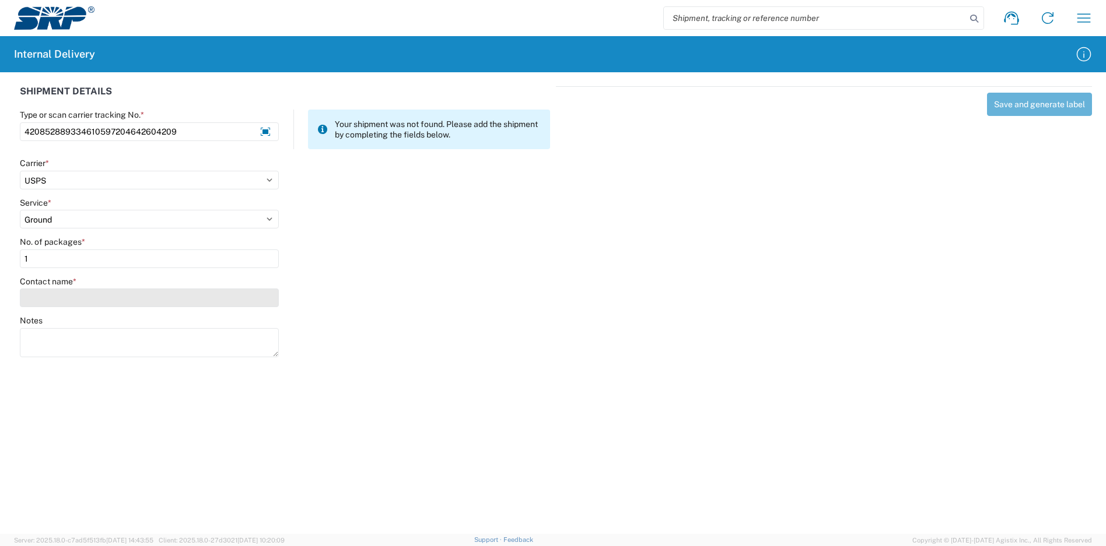
type input "1"
click at [96, 299] on input "Contact name *" at bounding box center [149, 298] width 259 height 19
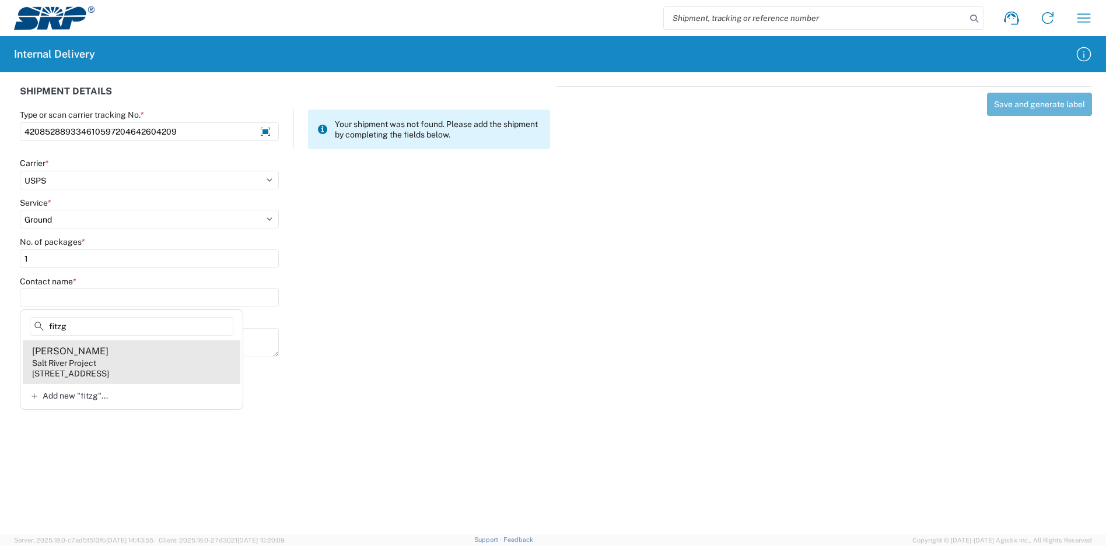
type input "fitzg"
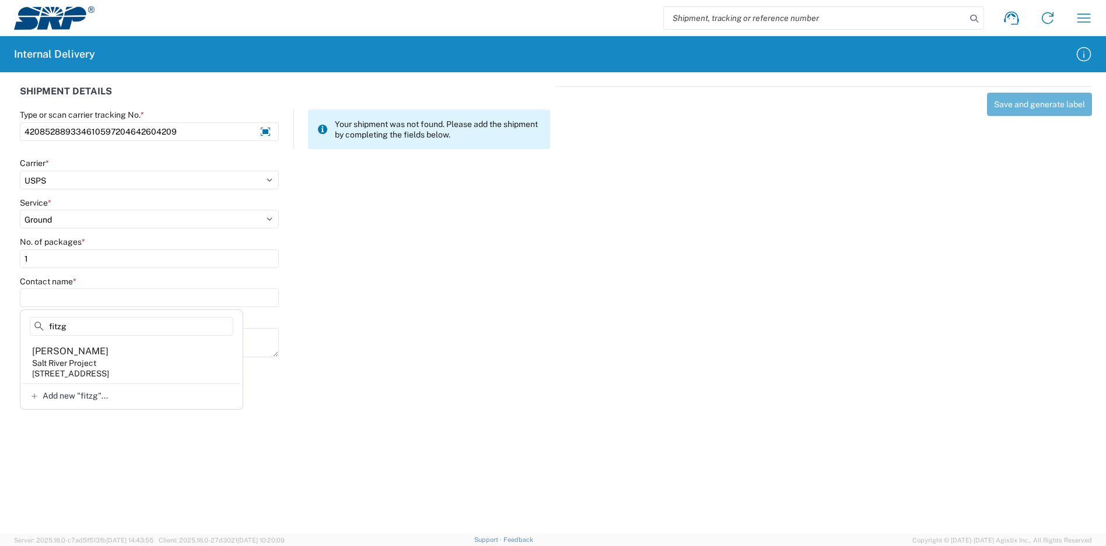
drag, startPoint x: 100, startPoint y: 351, endPoint x: 118, endPoint y: 352, distance: 18.7
click at [101, 351] on div "[PERSON_NAME]" at bounding box center [70, 351] width 76 height 13
type input "[PERSON_NAME]"
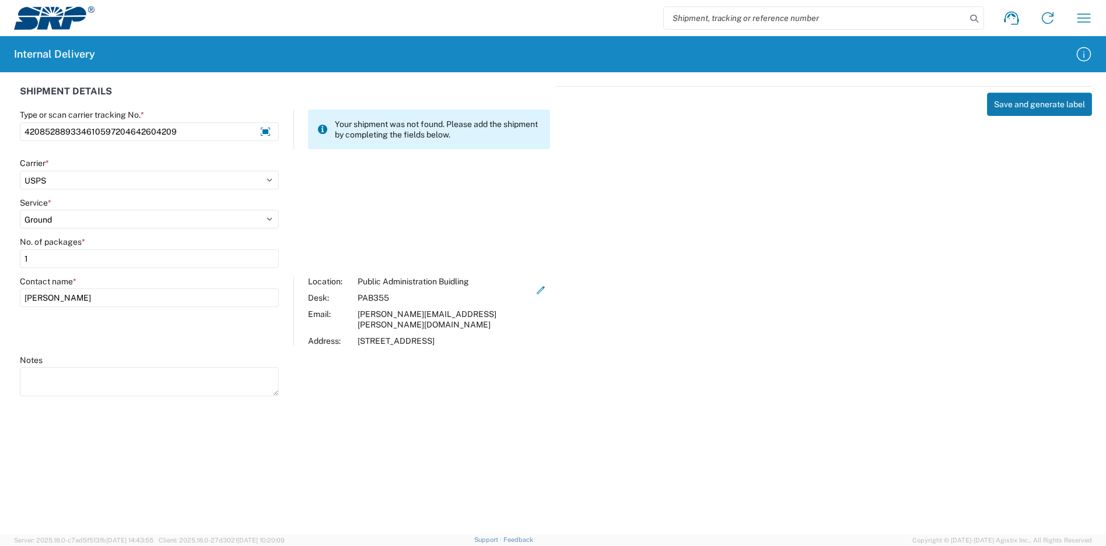
click at [1047, 107] on button "Save and generate label" at bounding box center [1039, 104] width 105 height 23
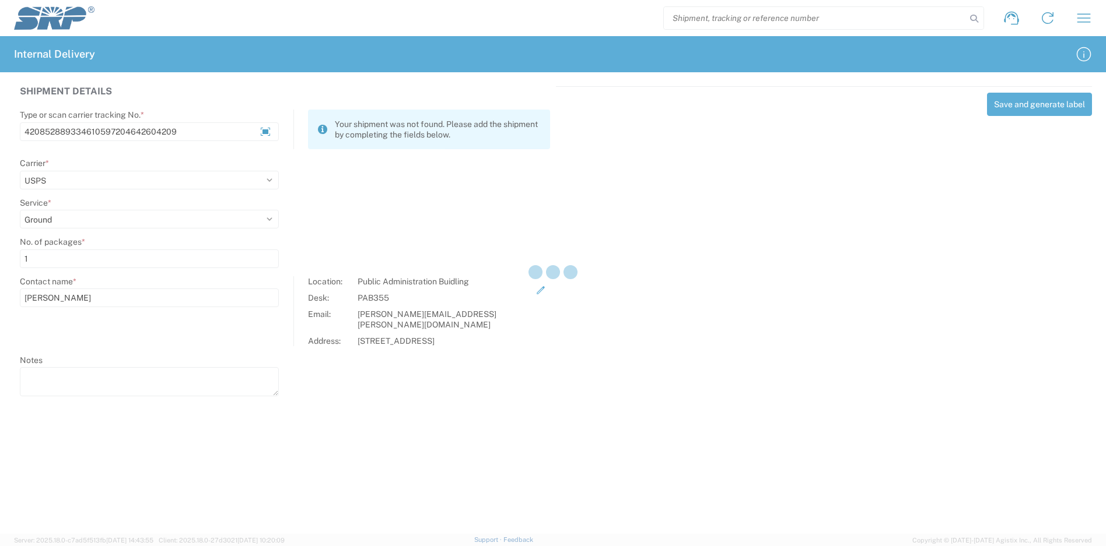
select select
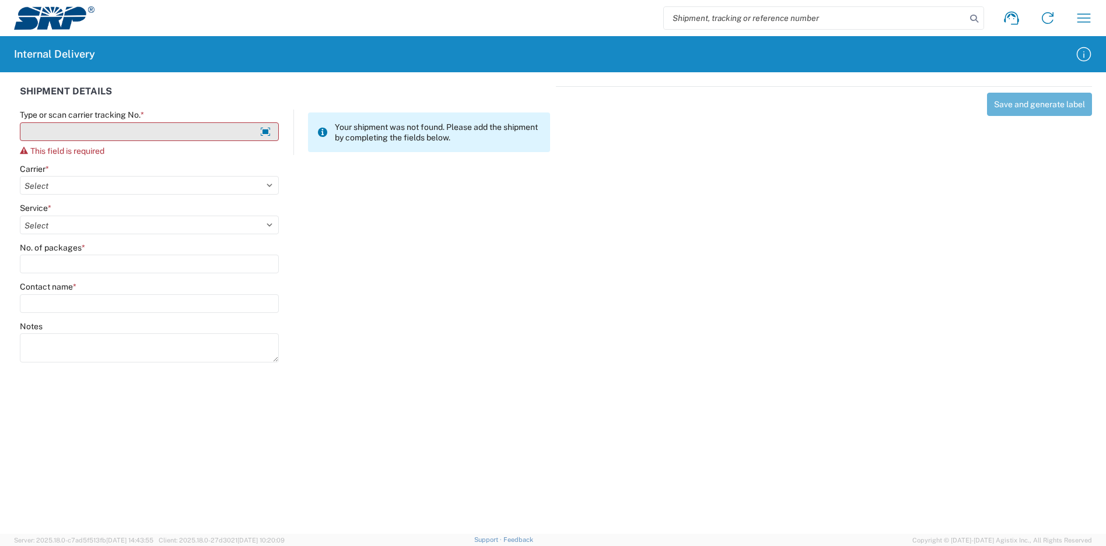
click at [176, 139] on input "Type or scan carrier tracking No. *" at bounding box center [149, 131] width 259 height 19
click at [178, 135] on input "Type or scan carrier tracking No. *" at bounding box center [149, 131] width 259 height 19
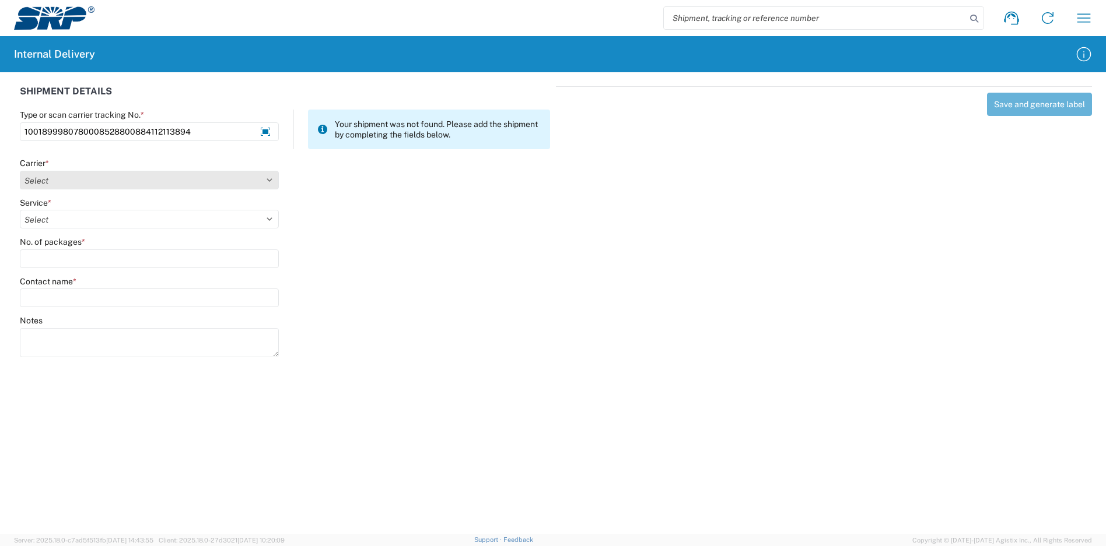
type input "1001899980780008528800884112113894"
click at [135, 188] on select "Select Amazon Logistics ATI Trucking BC Dimerco Logistics Empire Southwest FedE…" at bounding box center [149, 180] width 259 height 19
select select "5"
click at [20, 171] on select "Select Amazon Logistics ATI Trucking BC Dimerco Logistics Empire Southwest FedE…" at bounding box center [149, 180] width 259 height 19
click at [70, 225] on select "Select 1Day Freight 2Day 2Day AM 2Day AM One Rate 2Day Freight 2Day One Rate 3 …" at bounding box center [149, 219] width 259 height 19
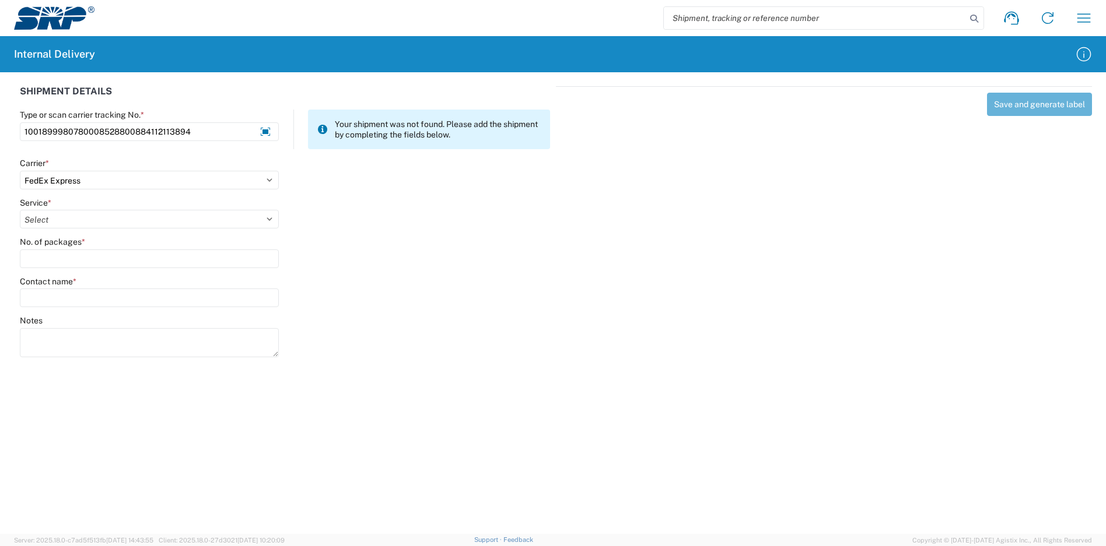
select select "8"
click at [20, 210] on select "Select 1Day Freight 2Day 2Day AM 2Day AM One Rate 2Day Freight 2Day One Rate 3 …" at bounding box center [149, 219] width 259 height 19
click at [112, 260] on input "No. of packages *" at bounding box center [149, 259] width 259 height 19
type input "1"
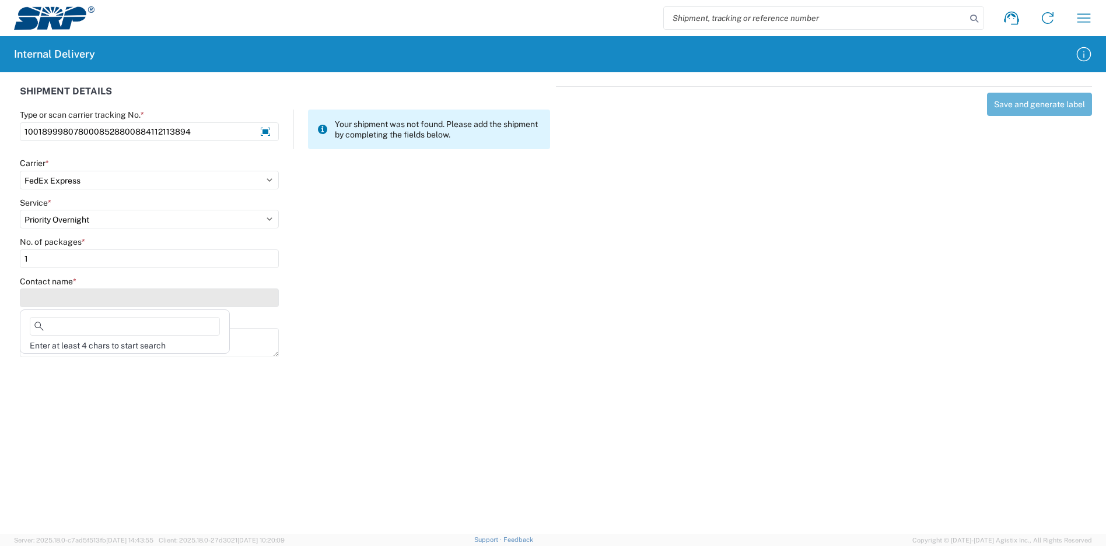
click at [144, 295] on input "Contact name *" at bounding box center [149, 298] width 259 height 19
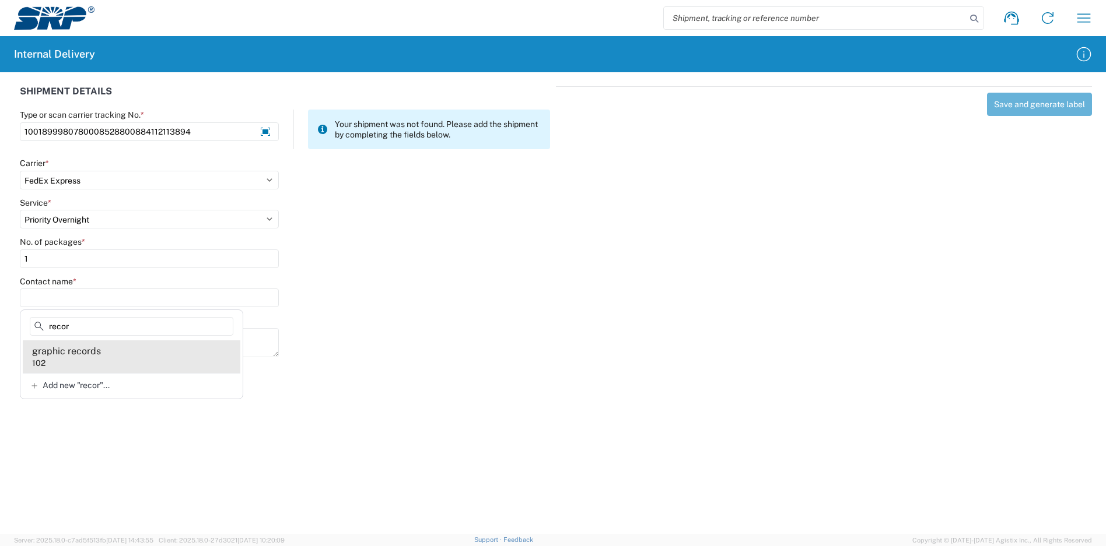
type input "recor"
click at [129, 355] on agx-address-suggestion-item "graphic records 102" at bounding box center [132, 357] width 218 height 33
type input "graphic records"
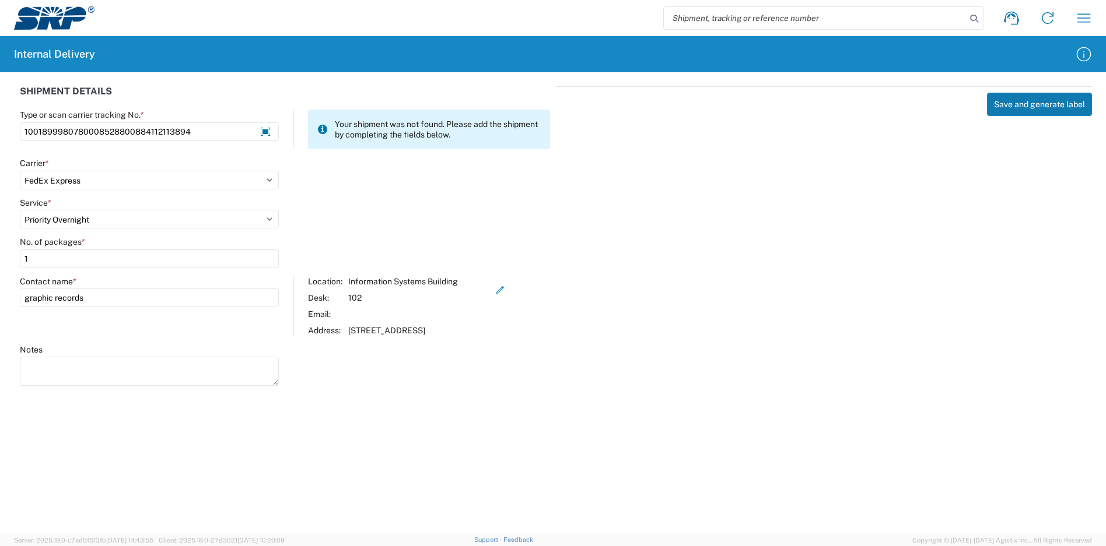
click at [1036, 101] on button "Save and generate label" at bounding box center [1039, 104] width 105 height 23
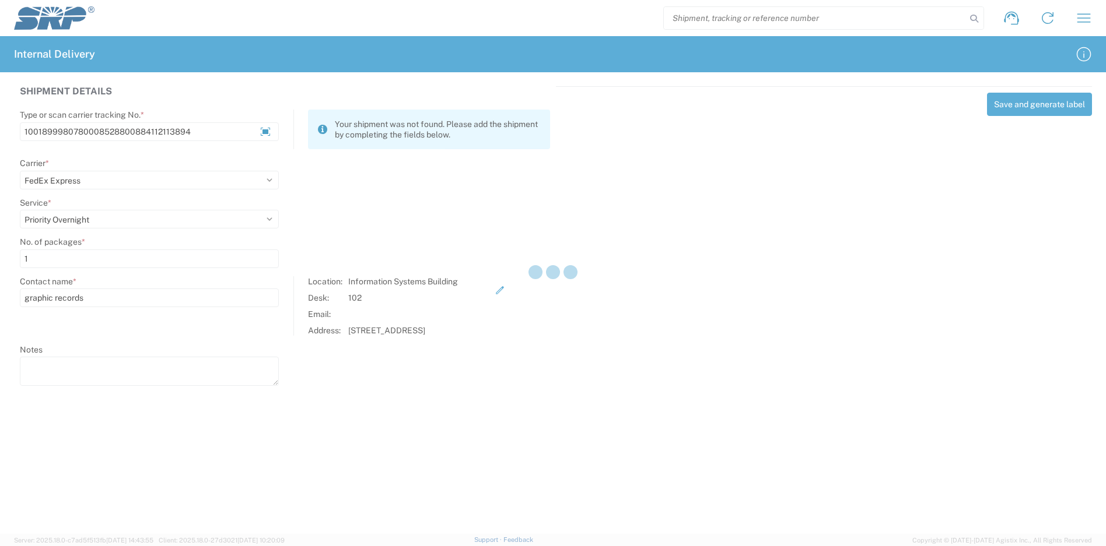
select select
